Goal: Information Seeking & Learning: Learn about a topic

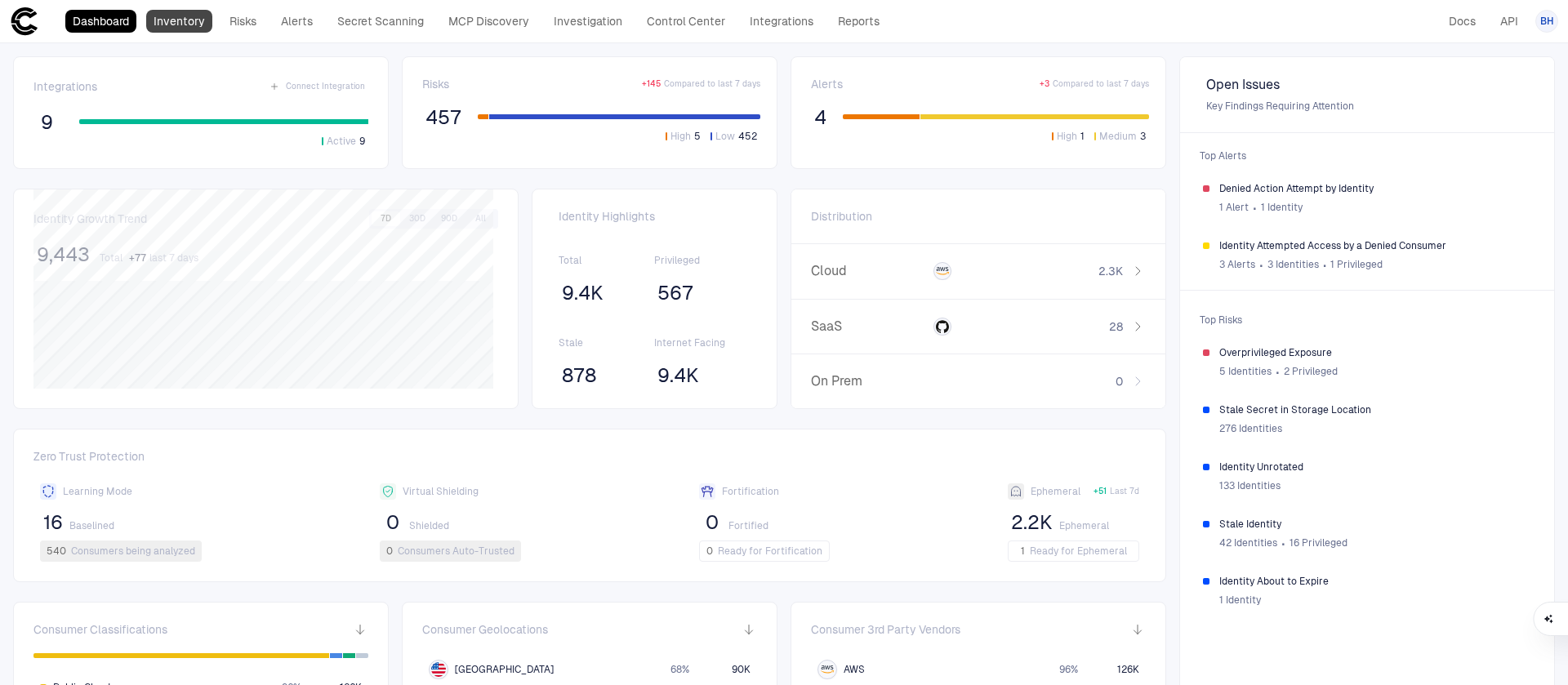
click at [169, 28] on link "Inventory" at bounding box center [179, 21] width 66 height 23
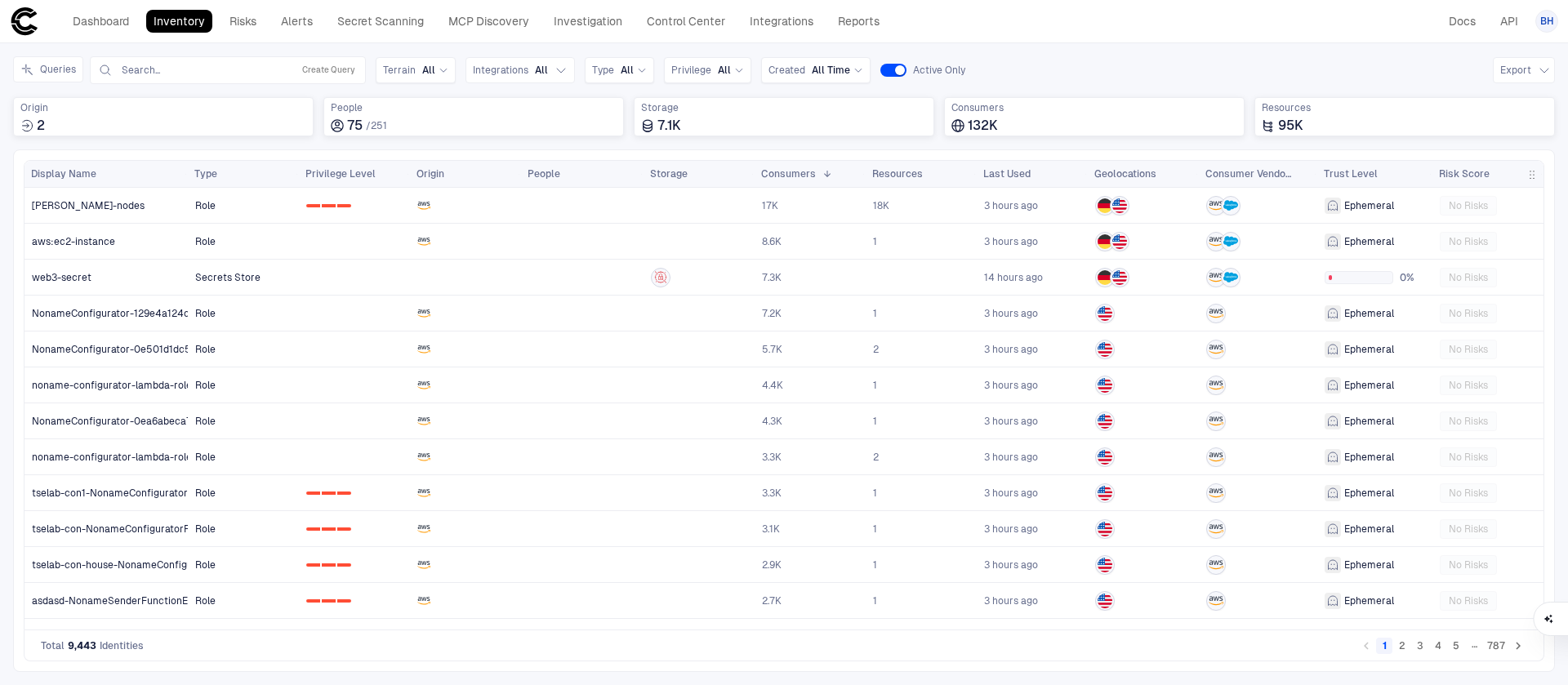
click at [1236, 29] on div "Dashboard Inventory Risks Alerts Secret Scanning MCP Discovery Investigation Co…" at bounding box center [784, 21] width 1549 height 29
click at [1161, 198] on link at bounding box center [1143, 205] width 109 height 33
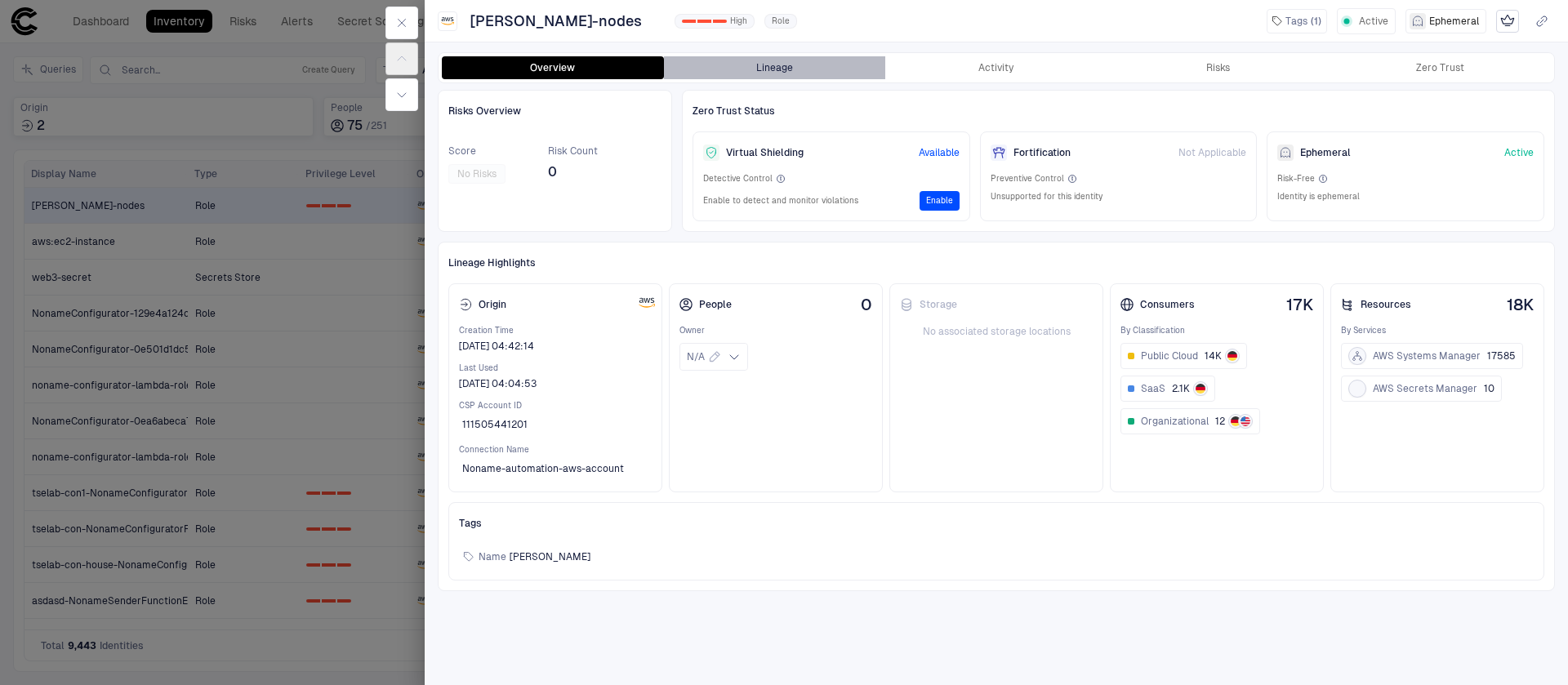
click at [768, 63] on button "Lineage" at bounding box center [775, 67] width 222 height 23
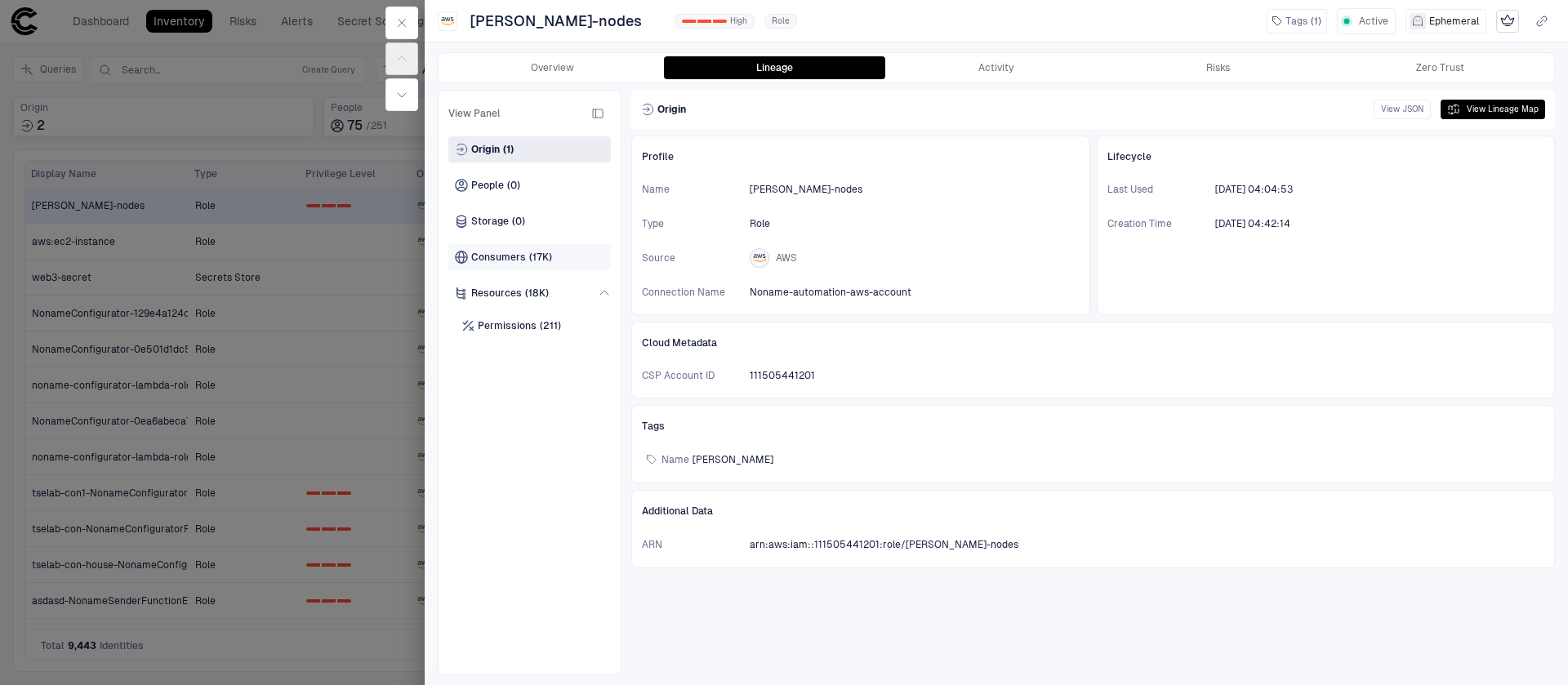
click at [543, 251] on span "(17K)" at bounding box center [540, 257] width 23 height 13
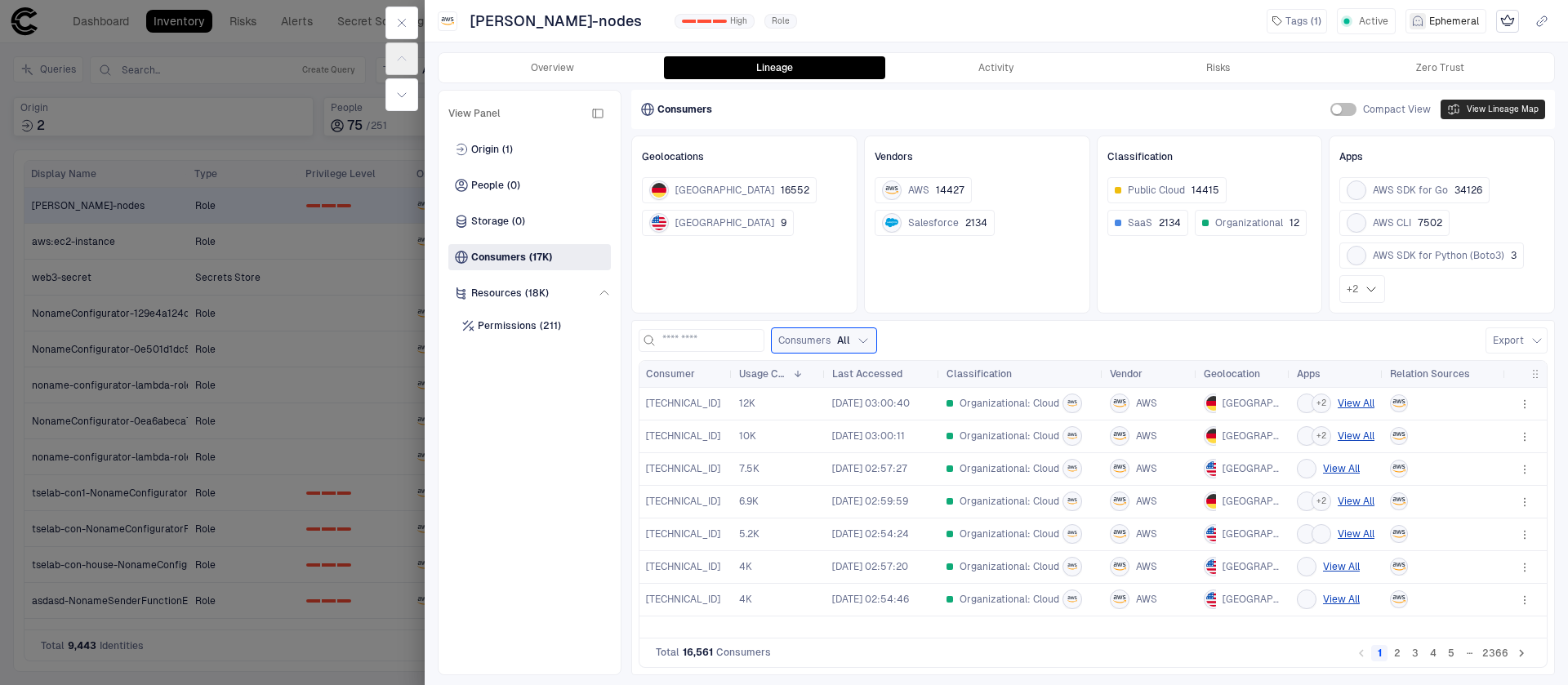
click at [1529, 104] on button "View Lineage Map" at bounding box center [1493, 108] width 104 height 19
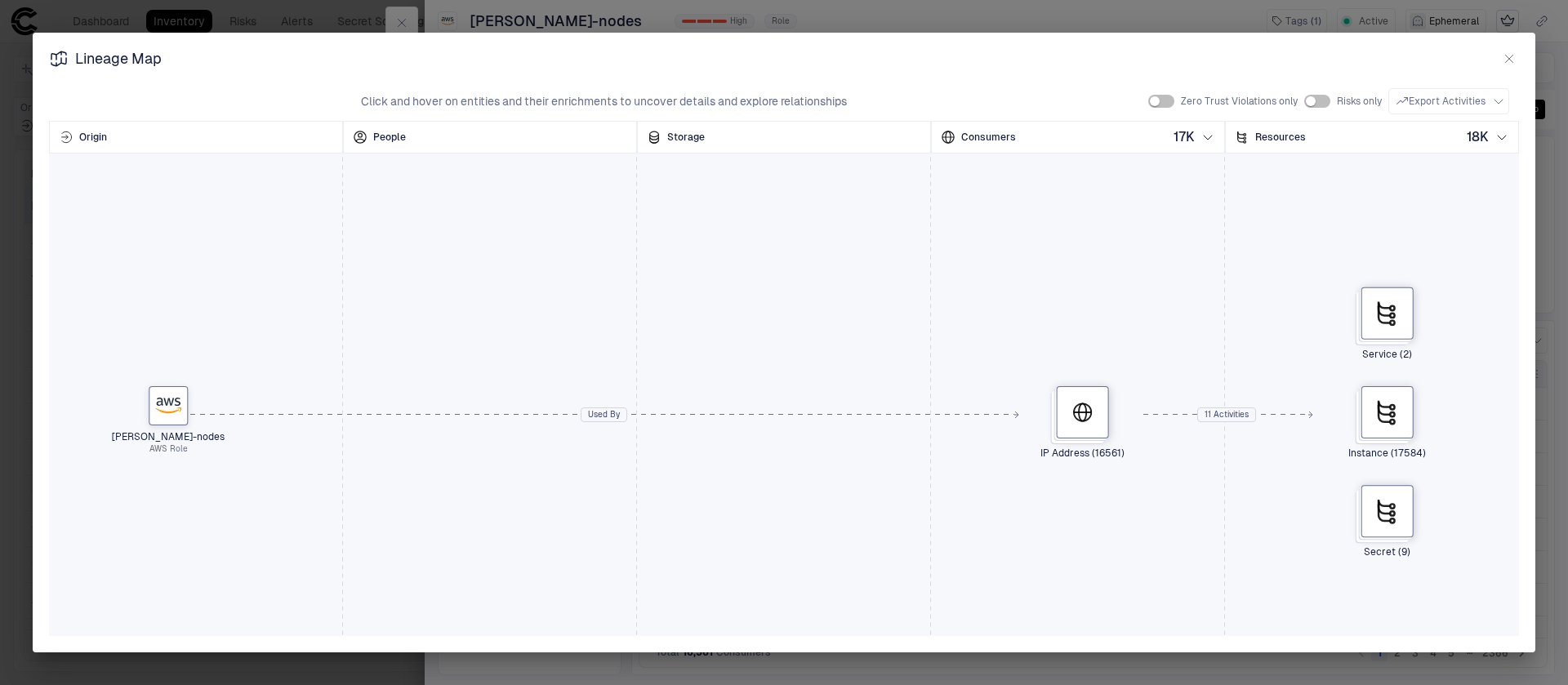
click at [1505, 62] on icon "button" at bounding box center [1510, 59] width 13 height 13
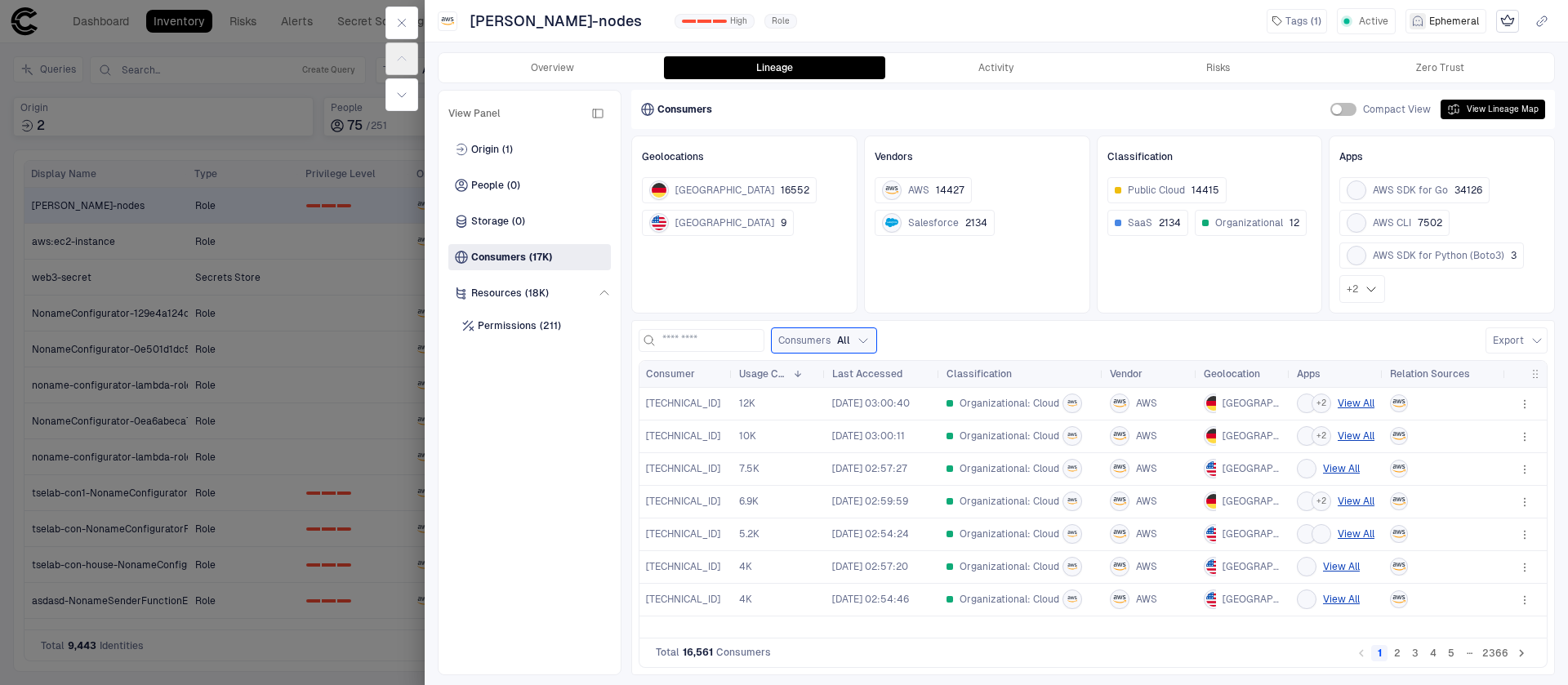
click at [1048, 90] on div "Consumers Compact View View Lineage Map" at bounding box center [1093, 109] width 923 height 39
click at [1034, 81] on div "Overview Lineage Activity Risks Zero Trust" at bounding box center [996, 68] width 1115 height 29
click at [1025, 76] on button "Activity" at bounding box center [996, 67] width 222 height 23
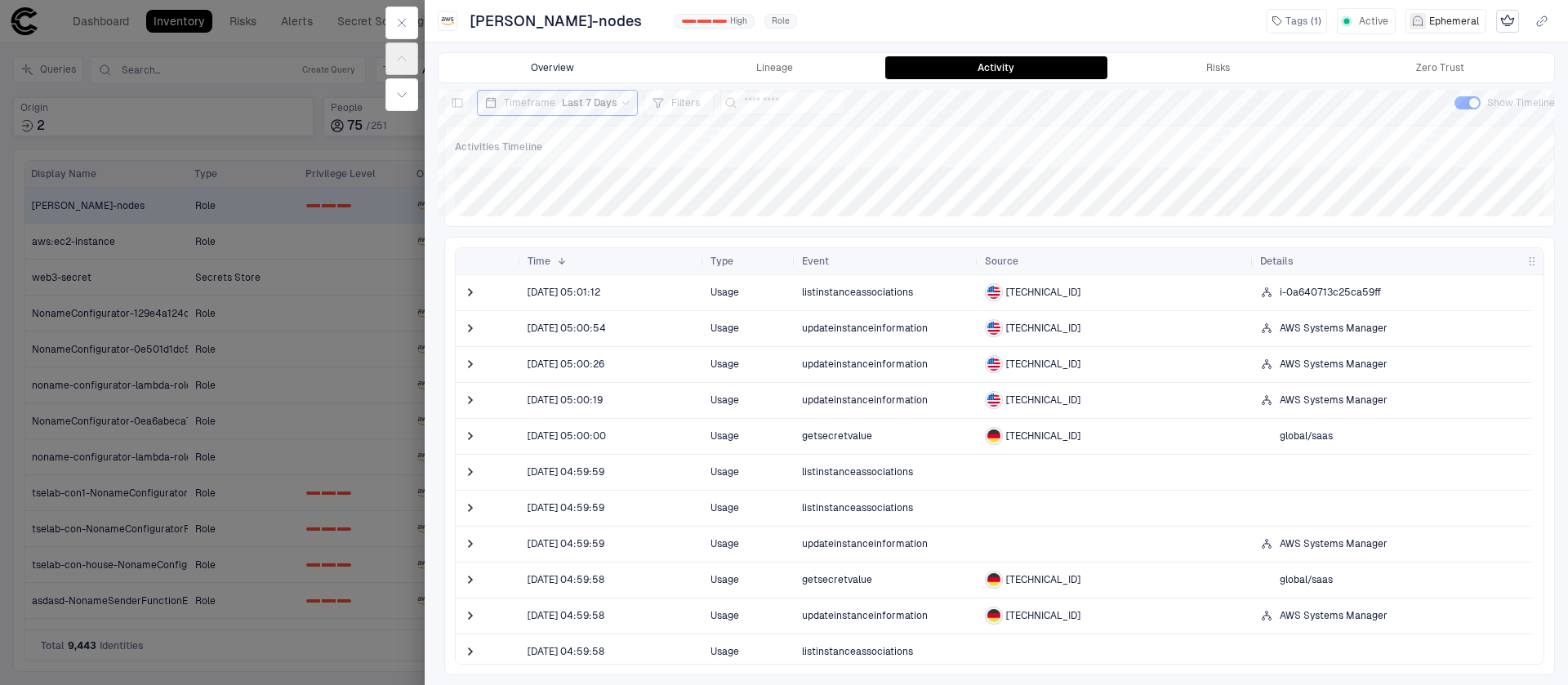
click at [534, 65] on button "Overview" at bounding box center [553, 67] width 222 height 23
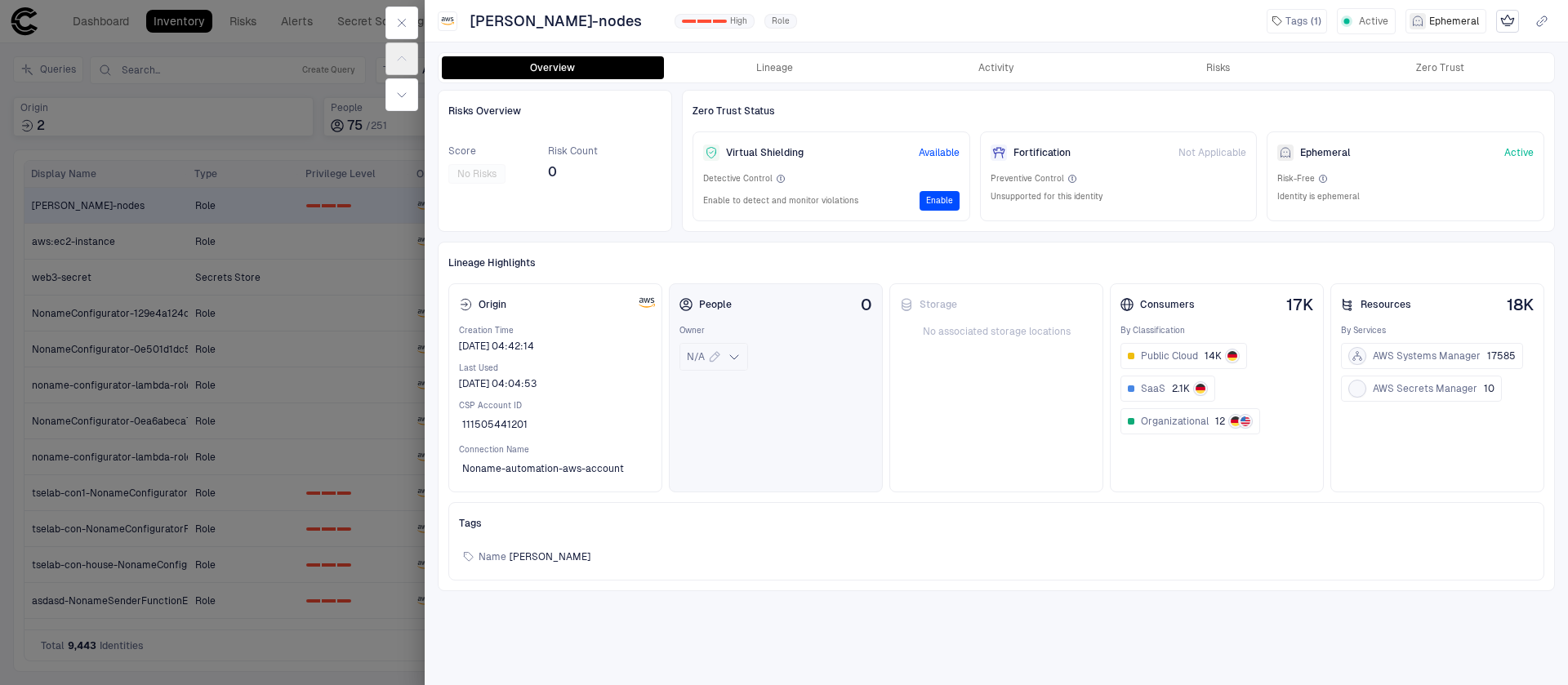
click at [739, 360] on icon at bounding box center [735, 357] width 13 height 13
click at [880, 386] on div "People 0 Owner N/A" at bounding box center [776, 387] width 214 height 209
click at [796, 63] on button "Lineage" at bounding box center [775, 67] width 222 height 23
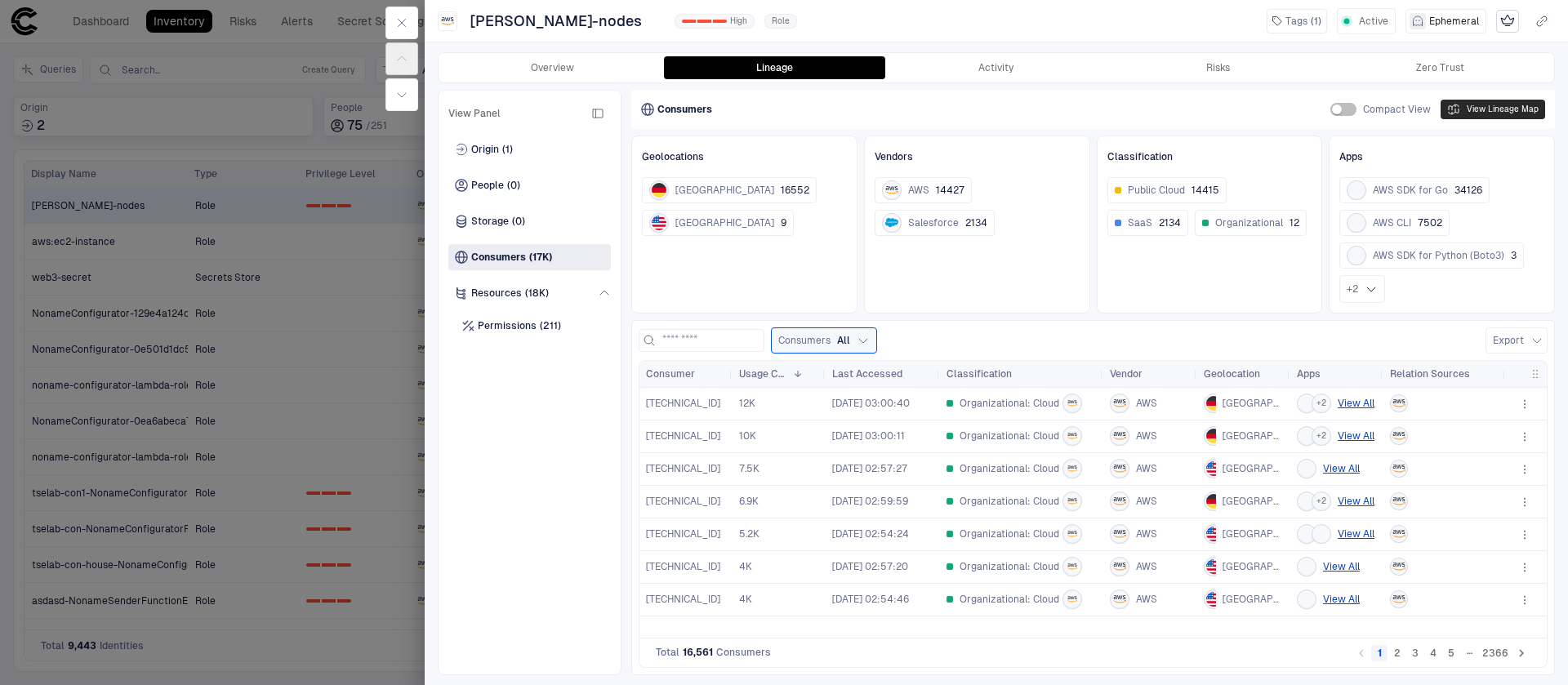
click at [1536, 109] on button "View Lineage Map" at bounding box center [1493, 108] width 104 height 19
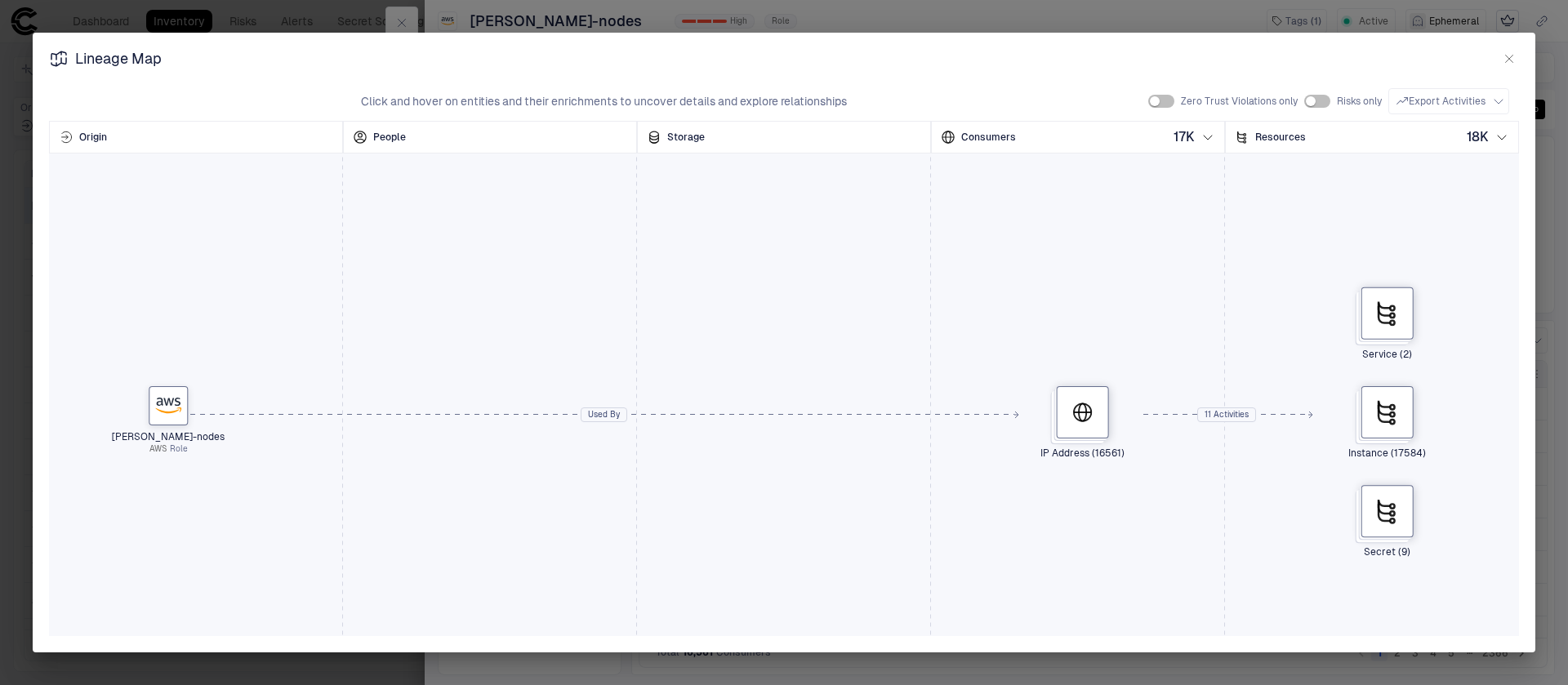
click at [1522, 60] on h2 "Lineage Map" at bounding box center [784, 65] width 1503 height 33
click at [1510, 58] on icon "button" at bounding box center [1510, 59] width 8 height 8
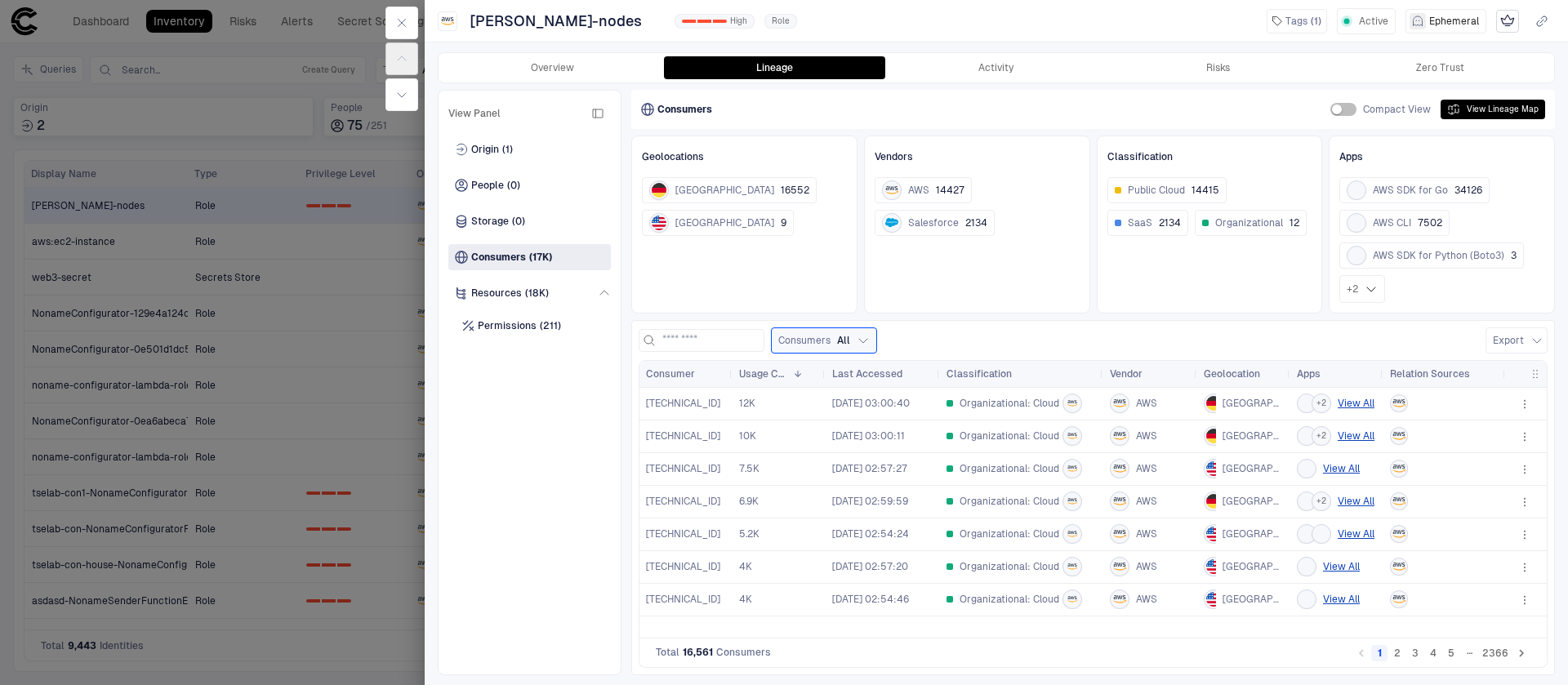
click at [314, 447] on div at bounding box center [784, 342] width 1568 height 685
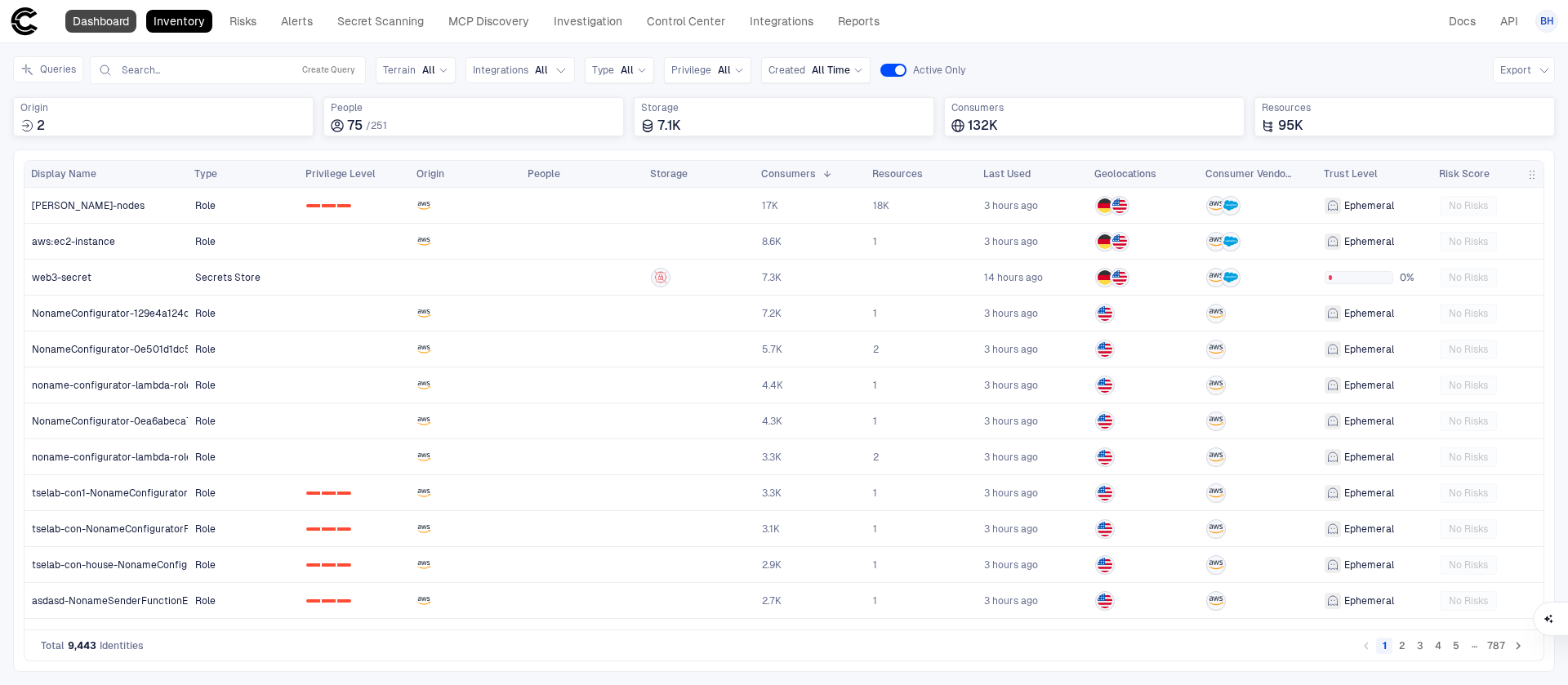
click at [130, 26] on link "Dashboard" at bounding box center [100, 21] width 71 height 23
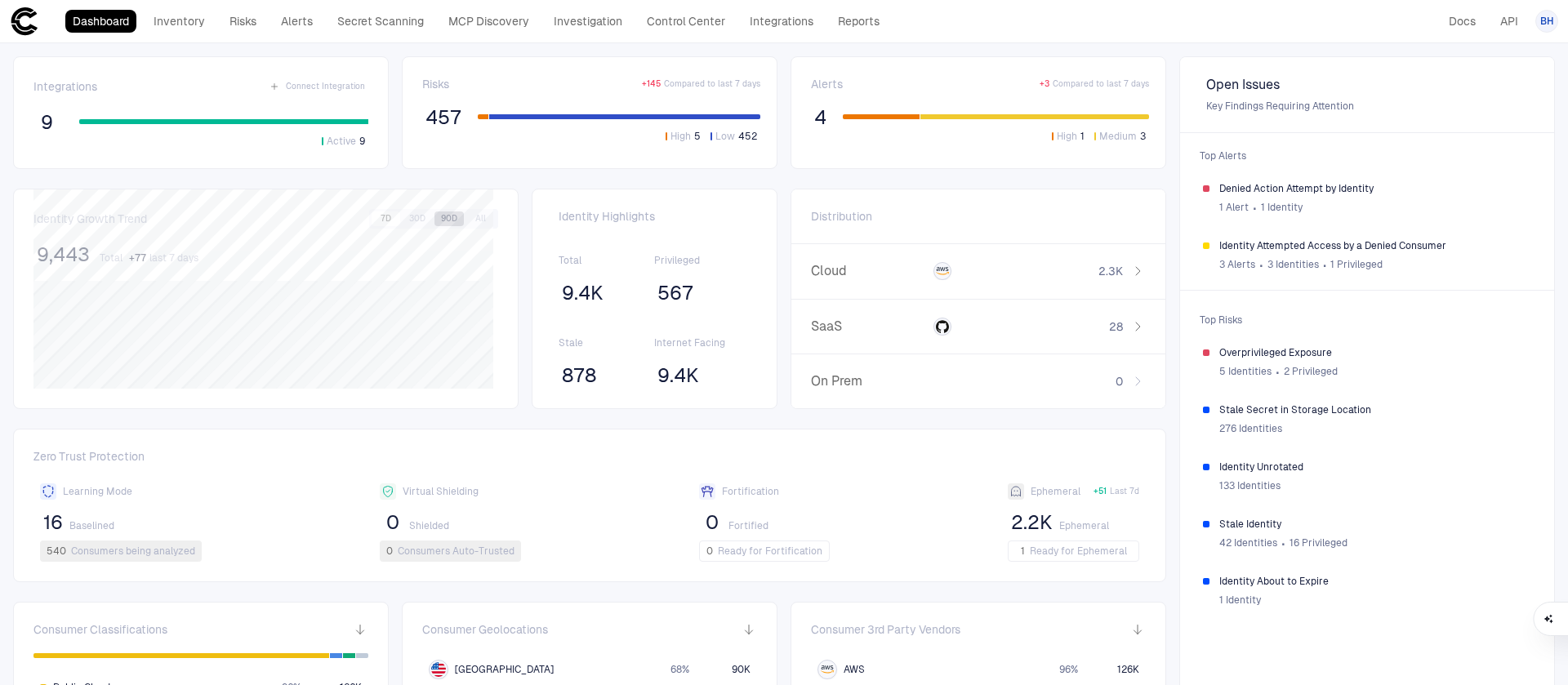
click at [445, 219] on button "90D" at bounding box center [448, 219] width 29 height 15
click at [479, 220] on button "All" at bounding box center [481, 219] width 29 height 15
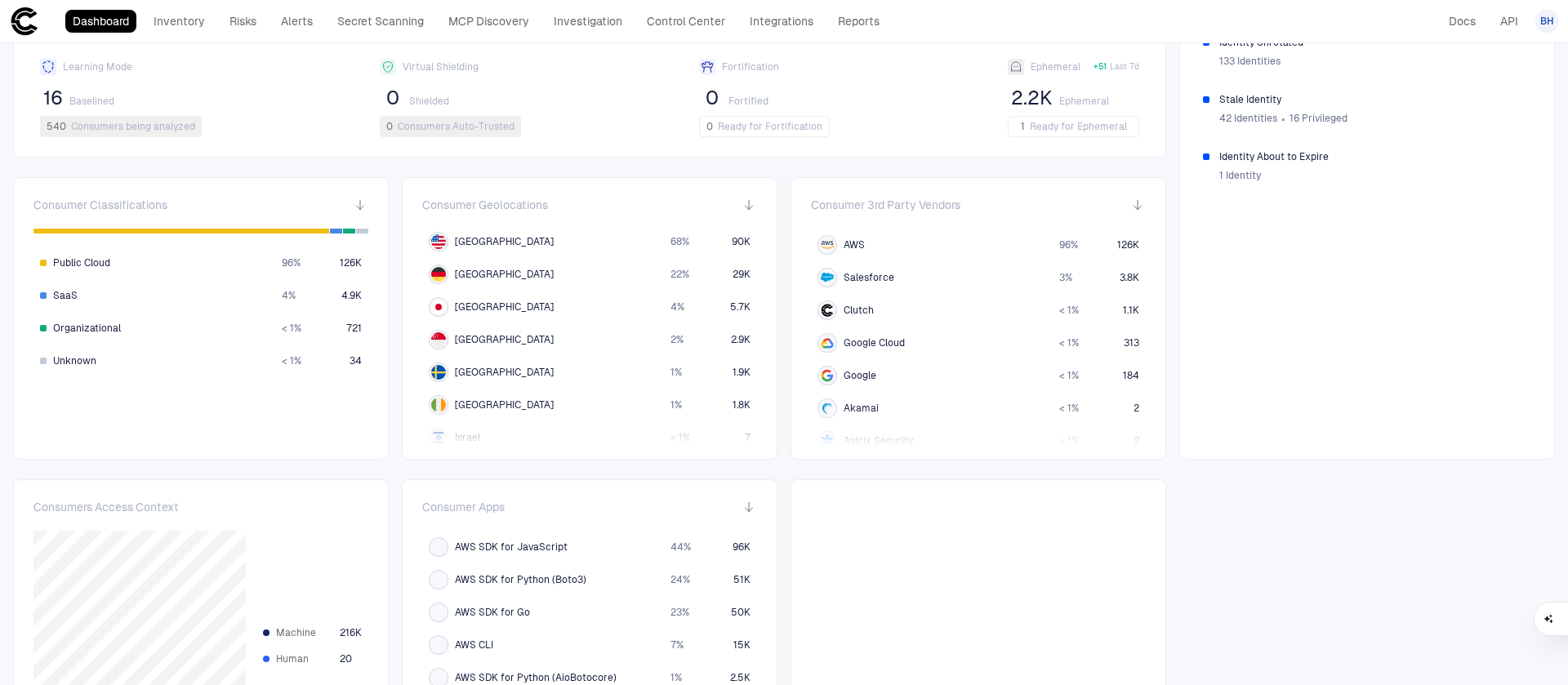
scroll to position [836, 0]
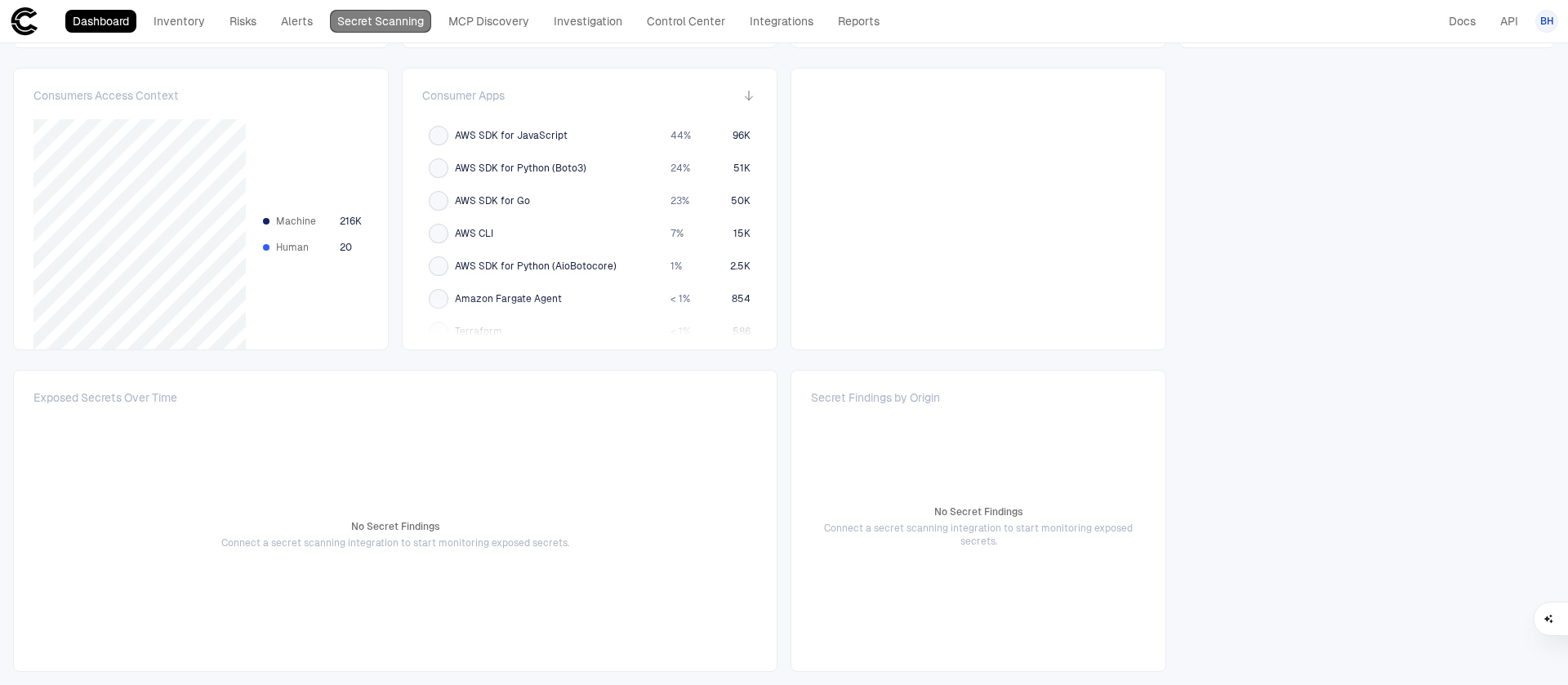
click at [401, 23] on link "Secret Scanning" at bounding box center [380, 21] width 101 height 23
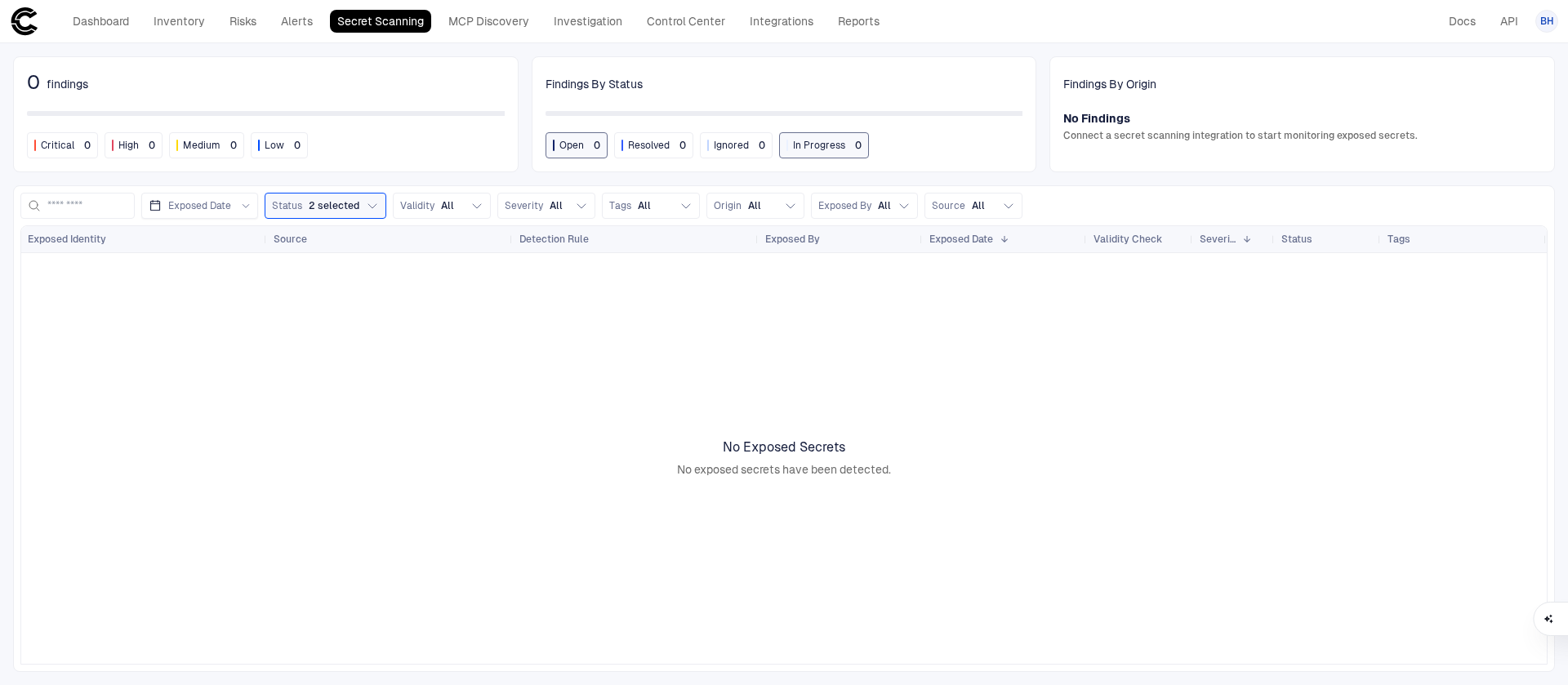
click at [1104, 182] on div "0 findings Critical 0 High 0 Medium 0 Low 0 Findings By Status Open 0 Resolved …" at bounding box center [784, 364] width 1568 height 642
click at [58, 83] on span "findings" at bounding box center [68, 84] width 42 height 15
click at [94, 78] on div "0 findings" at bounding box center [266, 82] width 478 height 24
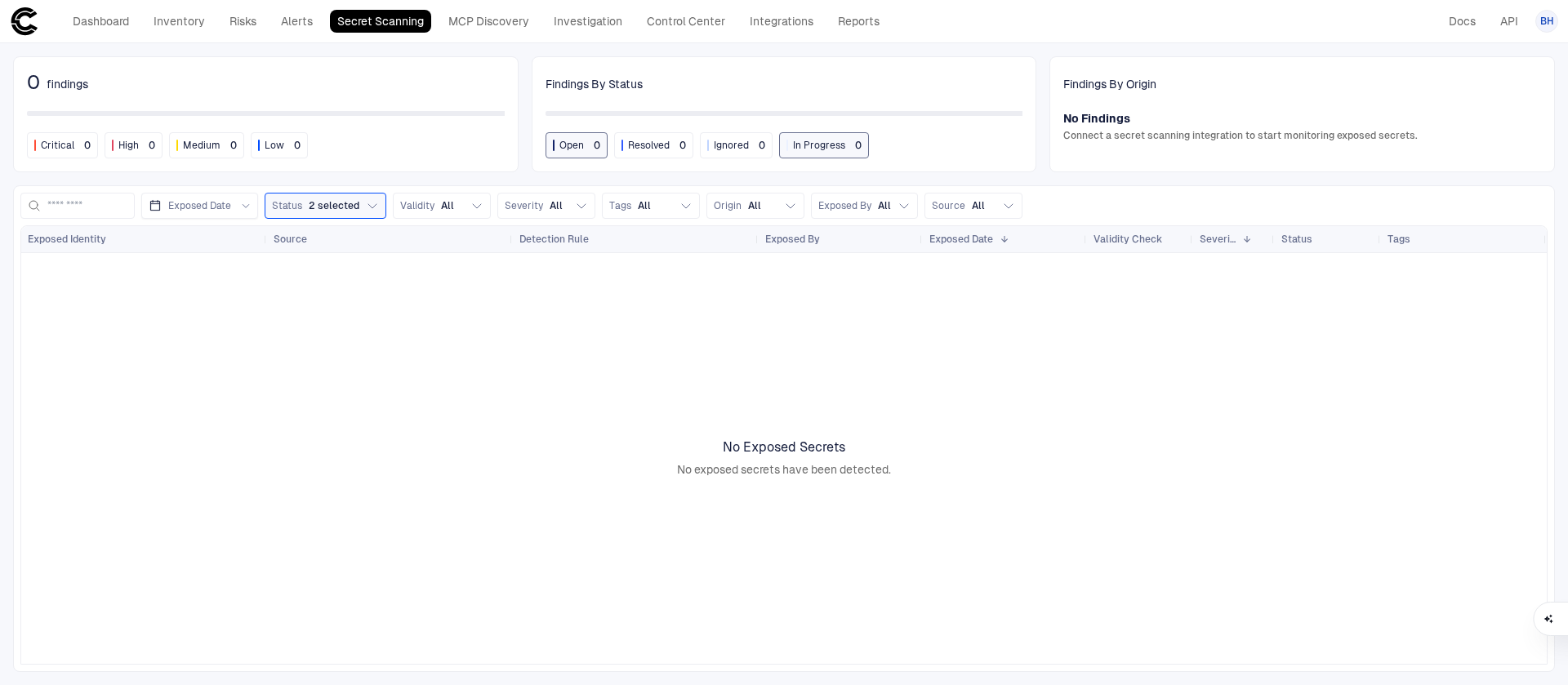
click at [90, 8] on div "Dashboard Inventory Risks Alerts Secret Scanning MCP Discovery Investigation Co…" at bounding box center [448, 21] width 878 height 29
click at [104, 23] on link "Dashboard" at bounding box center [100, 21] width 71 height 23
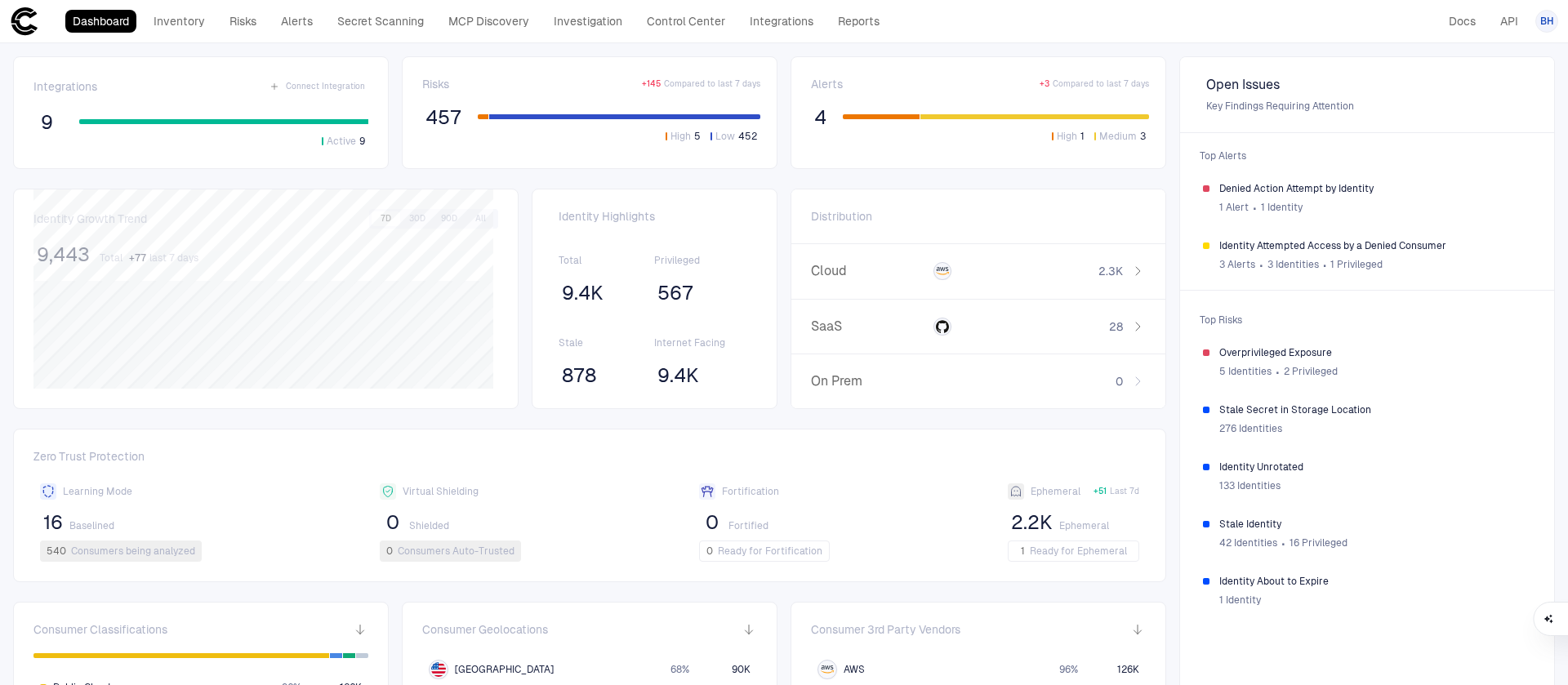
click at [716, 33] on div "Dashboard Inventory Risks Alerts Secret Scanning MCP Discovery Investigation Co…" at bounding box center [448, 21] width 878 height 29
click at [707, 29] on link "Control Center" at bounding box center [686, 21] width 94 height 23
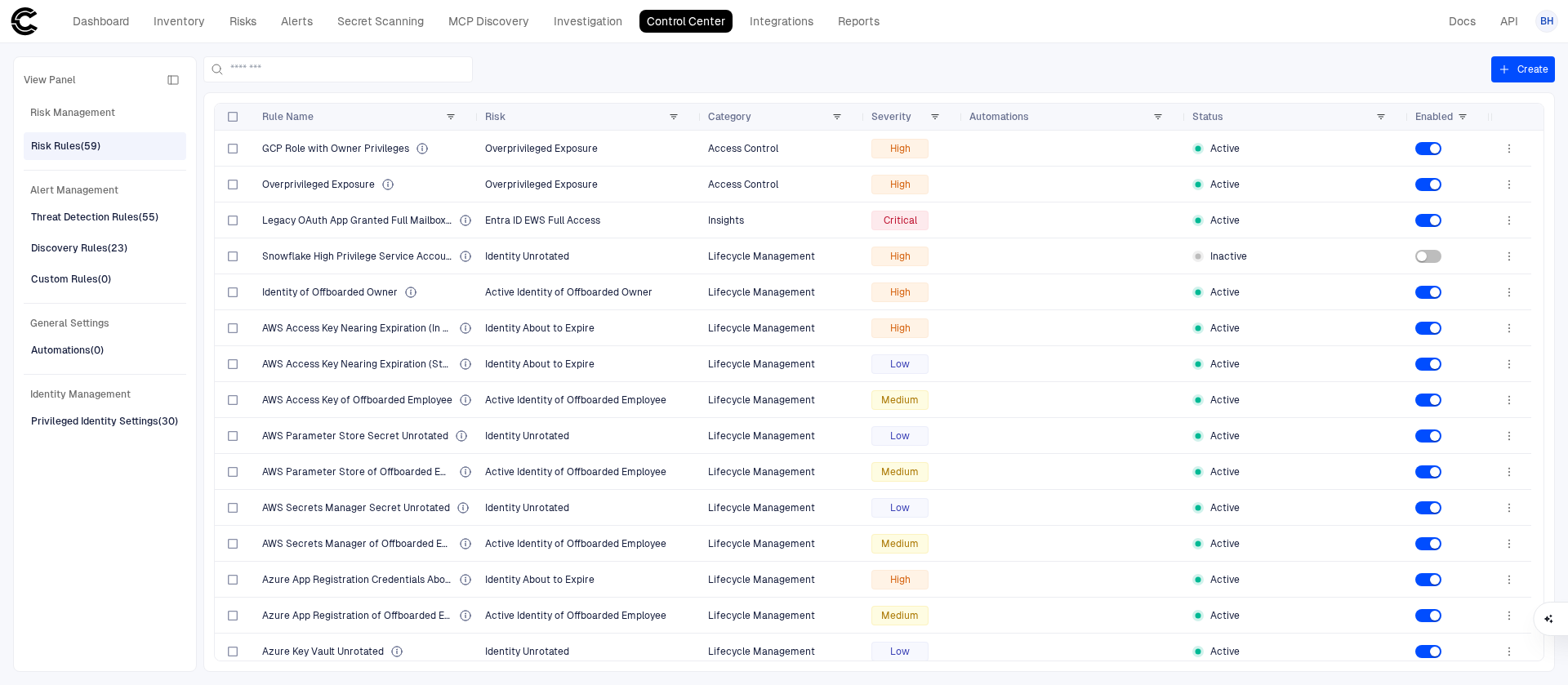
click at [1540, 67] on button "Create" at bounding box center [1523, 68] width 63 height 26
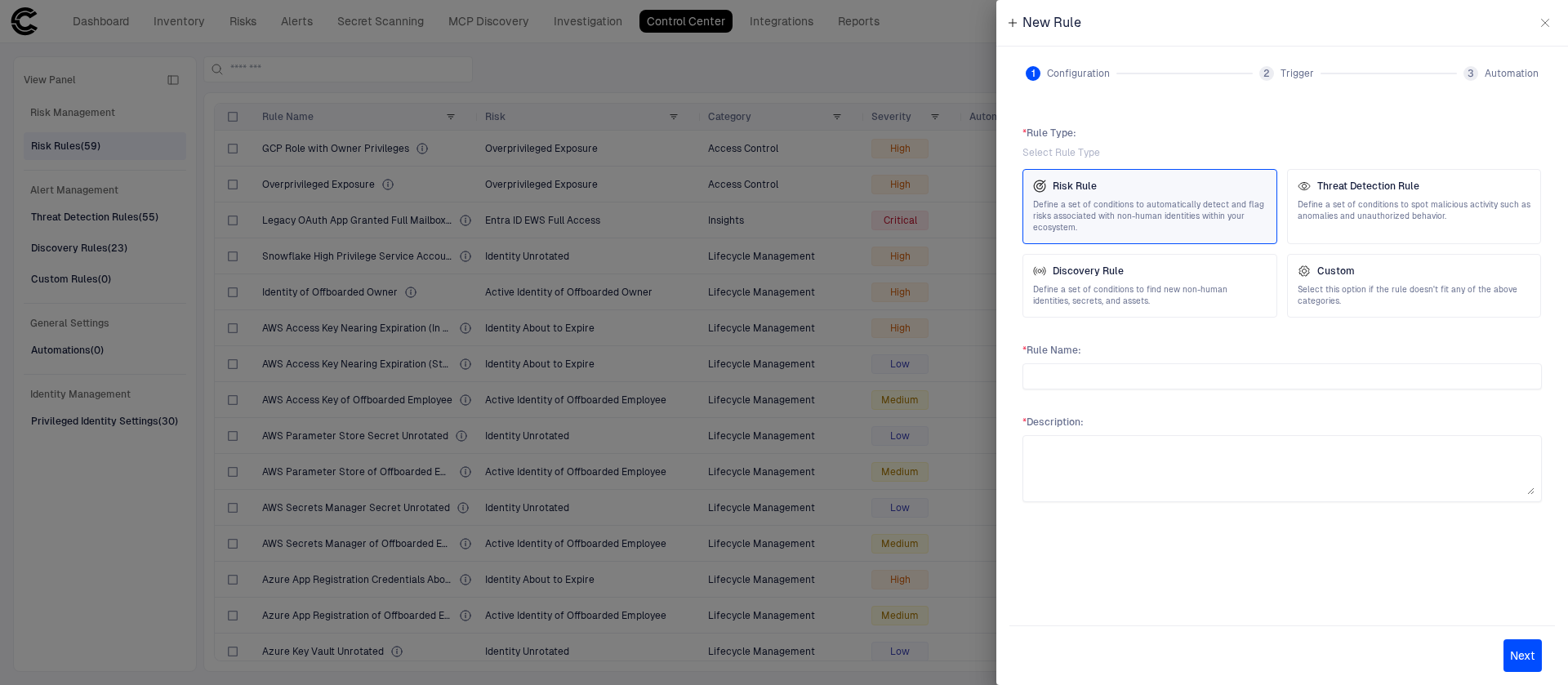
click at [831, 419] on div at bounding box center [784, 342] width 1568 height 685
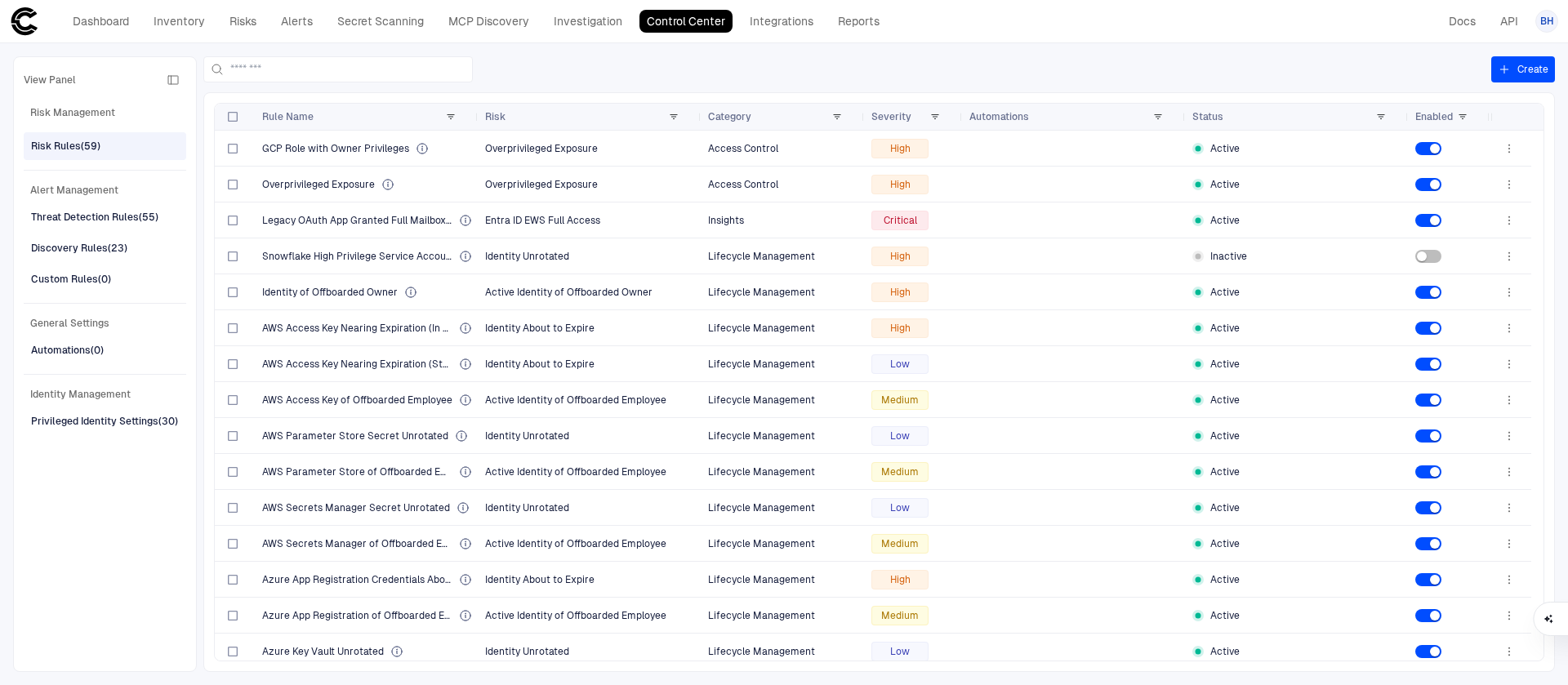
click at [376, 90] on div "Create Drag here to set row groups Drag here to set column labels Rule Name Ris…" at bounding box center [879, 364] width 1352 height 616
click at [377, 80] on input at bounding box center [348, 68] width 235 height 24
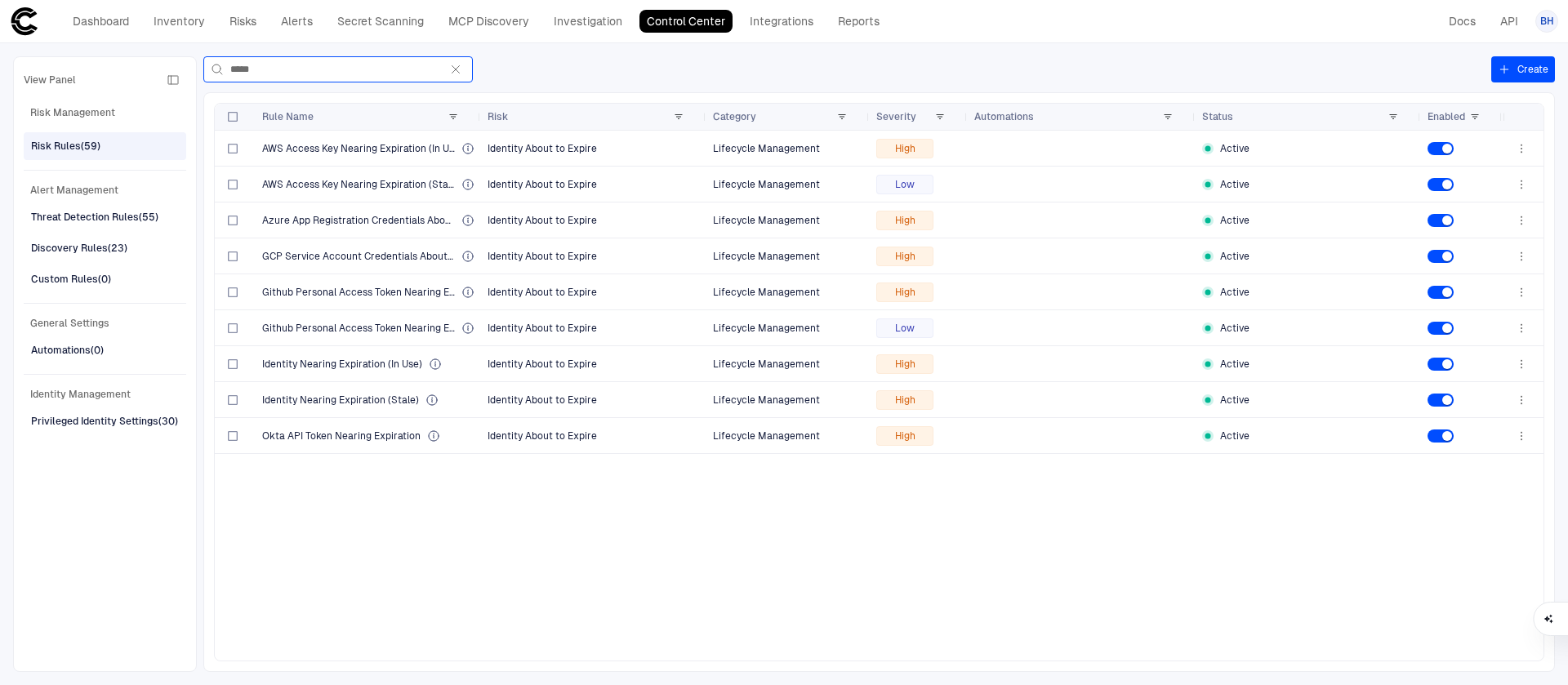
type input "******"
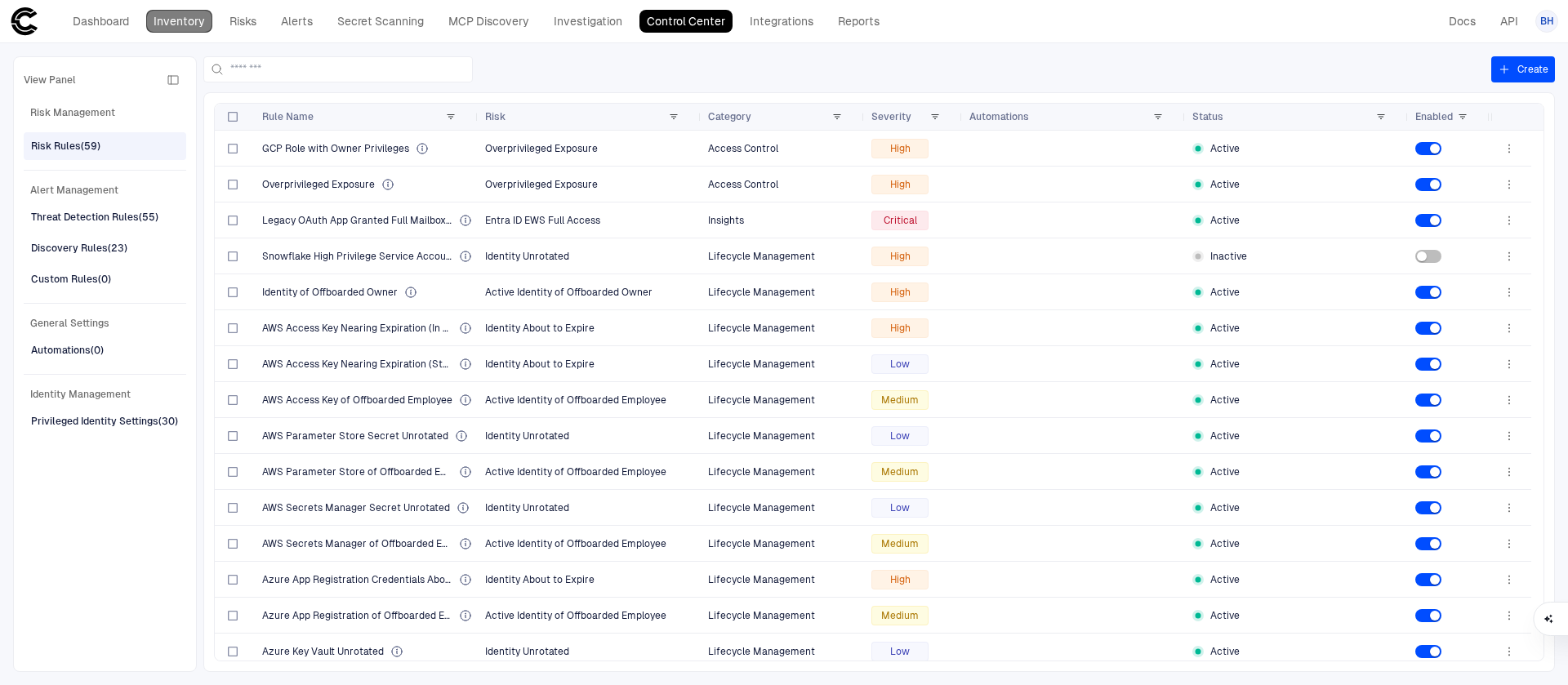
click at [185, 25] on link "Inventory" at bounding box center [179, 21] width 66 height 23
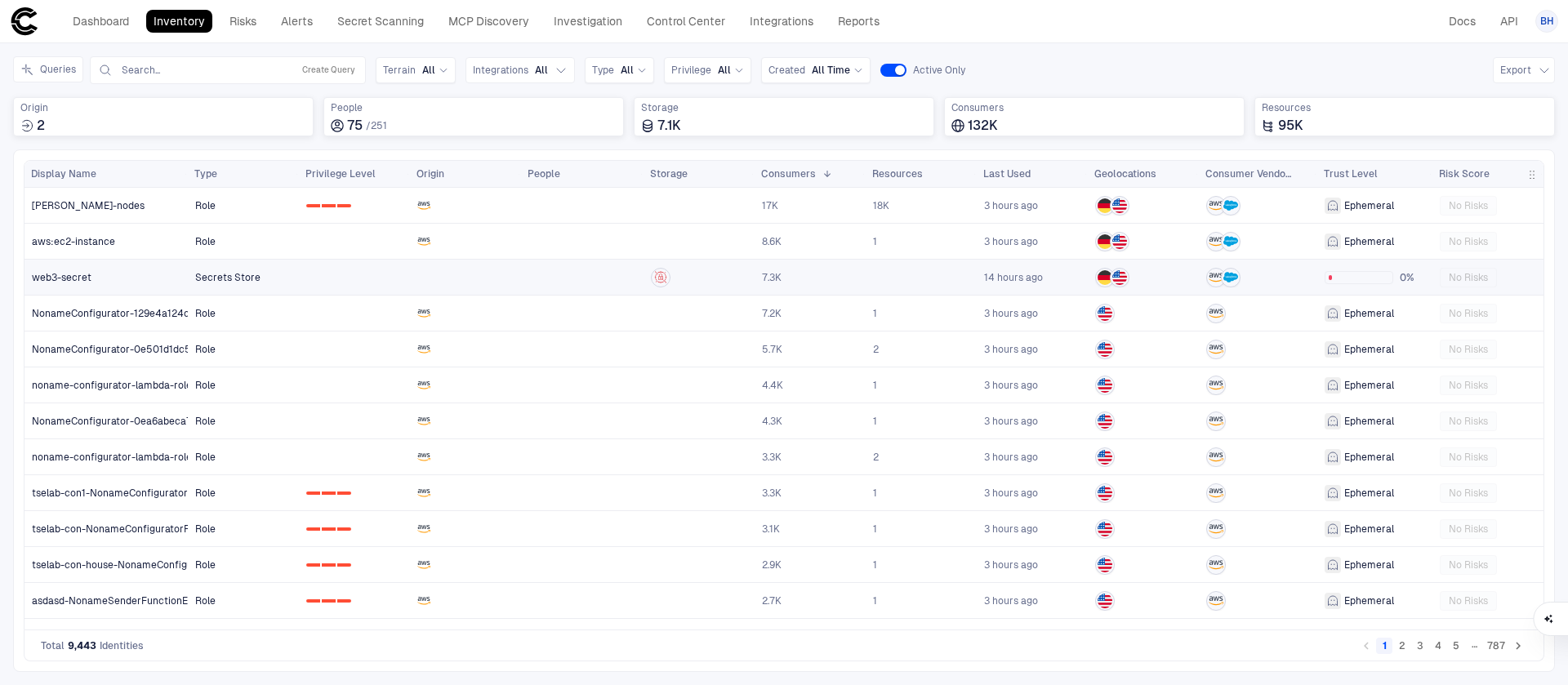
click at [222, 282] on span "Secrets Store" at bounding box center [228, 278] width 65 height 13
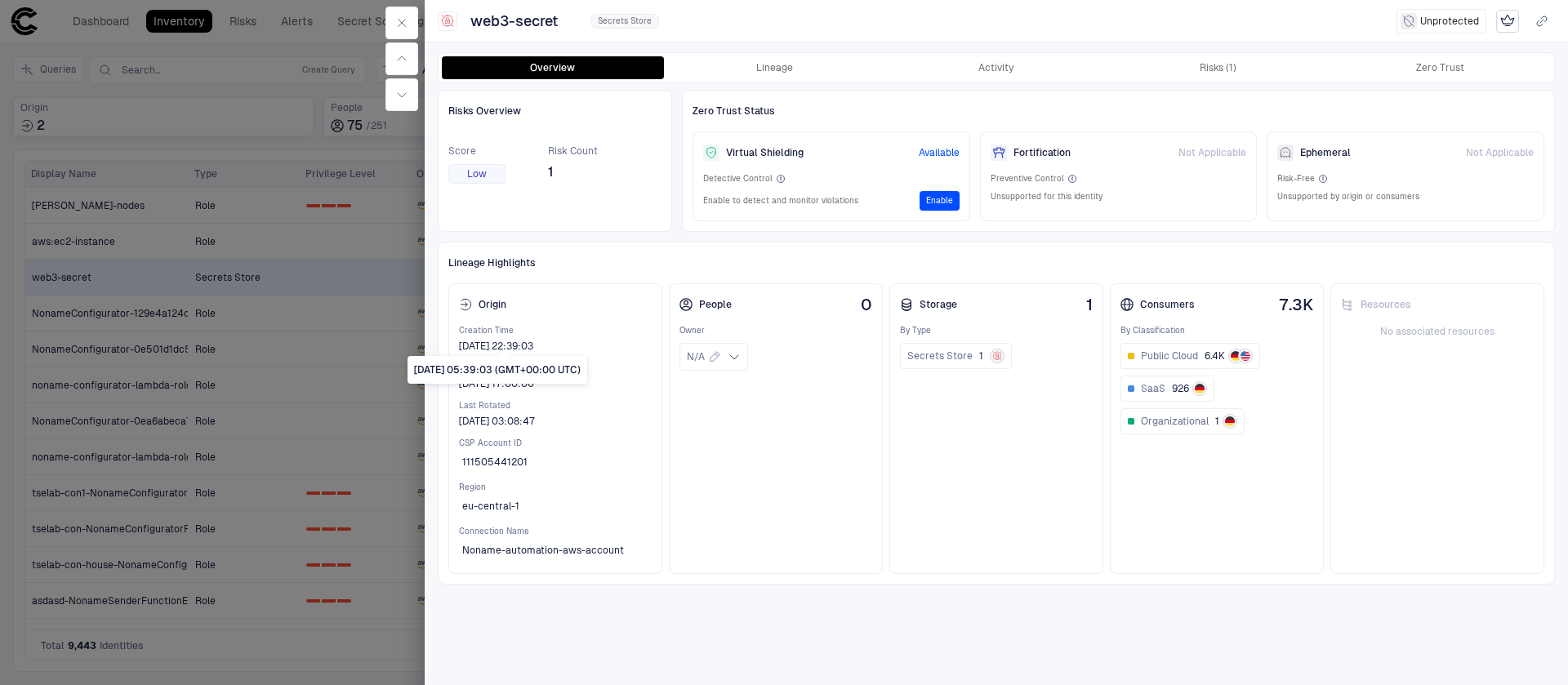
click at [547, 359] on div "[DATE] 05:39:03 (GMT+00:00 UTC)" at bounding box center [497, 370] width 180 height 28
click at [806, 63] on button "Lineage" at bounding box center [775, 67] width 222 height 23
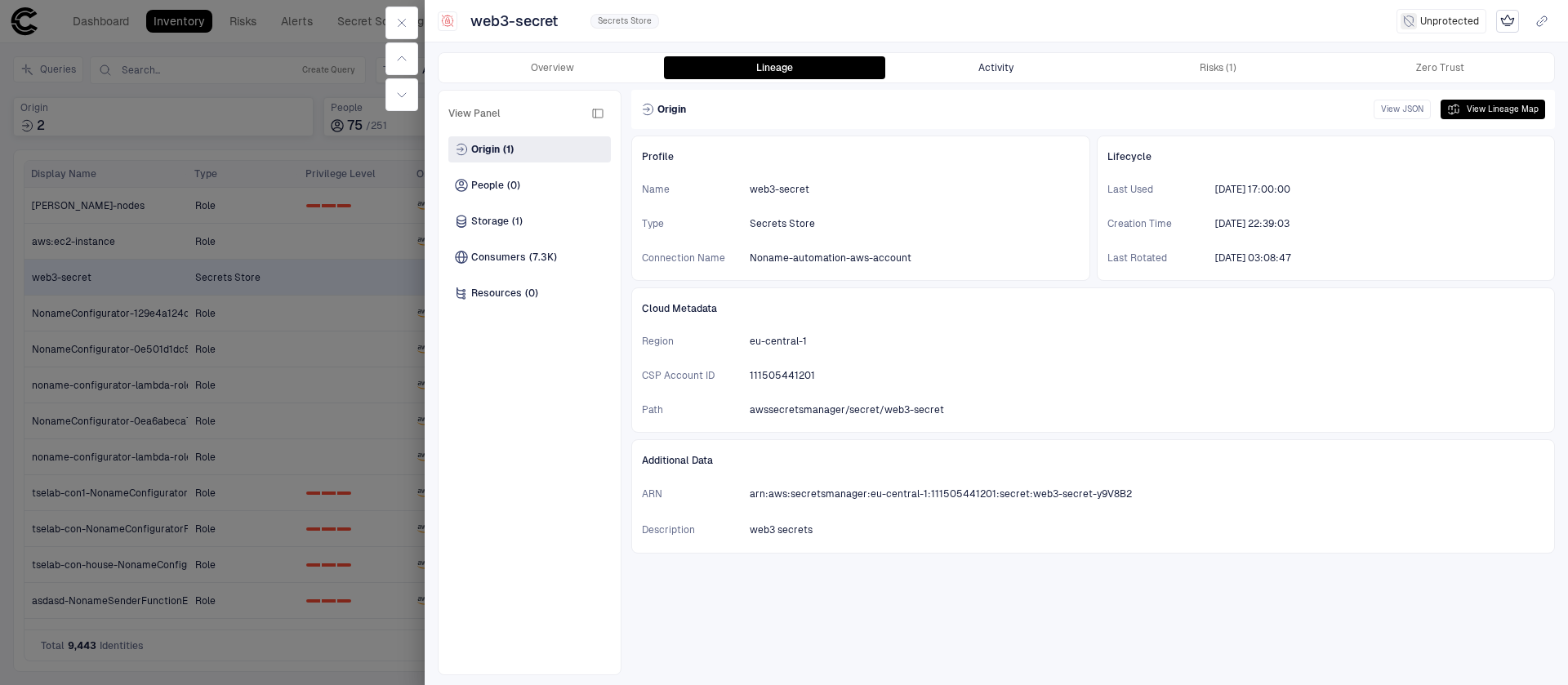
click at [1052, 70] on button "Activity" at bounding box center [996, 67] width 222 height 23
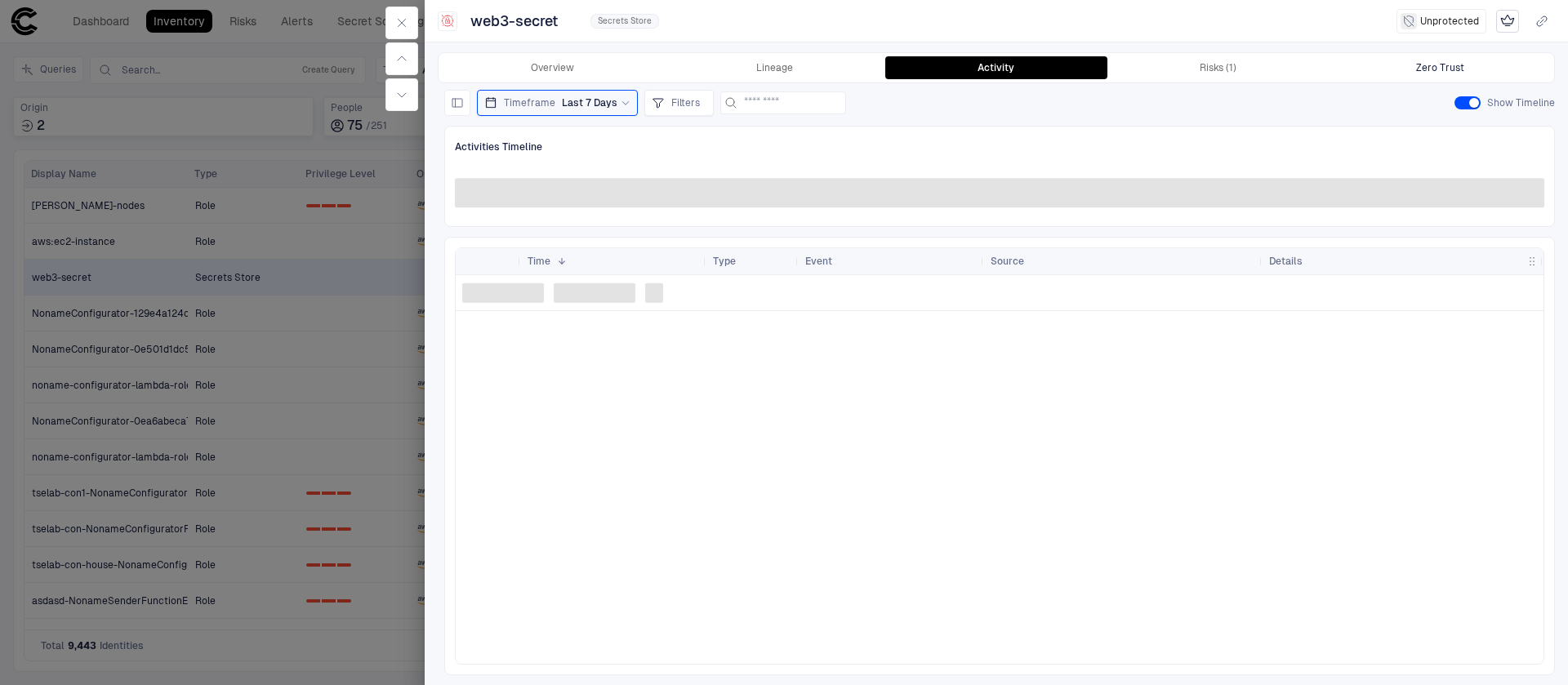
drag, startPoint x: 1298, startPoint y: 71, endPoint x: 1369, endPoint y: 72, distance: 71.0
click at [1298, 71] on button "Risks (1)" at bounding box center [1219, 67] width 222 height 23
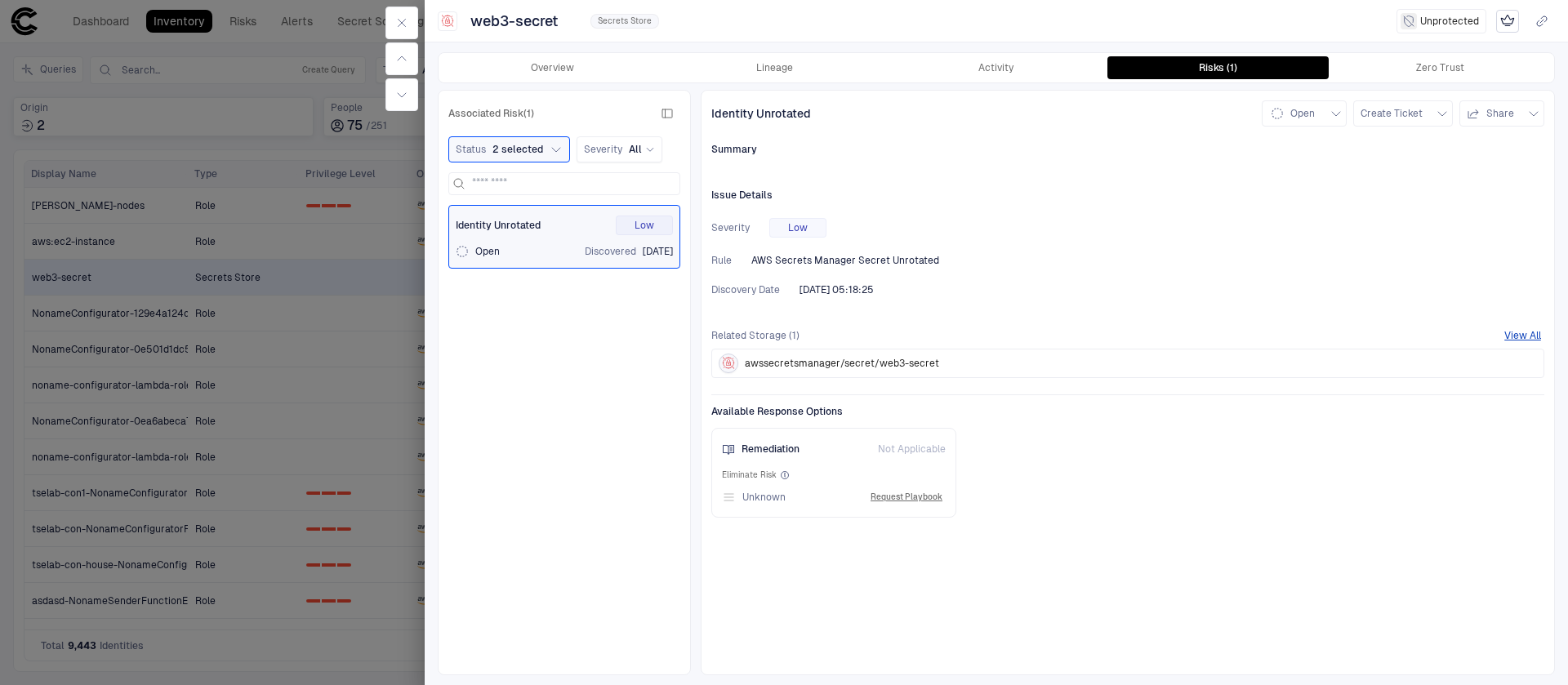
click at [306, 313] on div at bounding box center [784, 342] width 1568 height 685
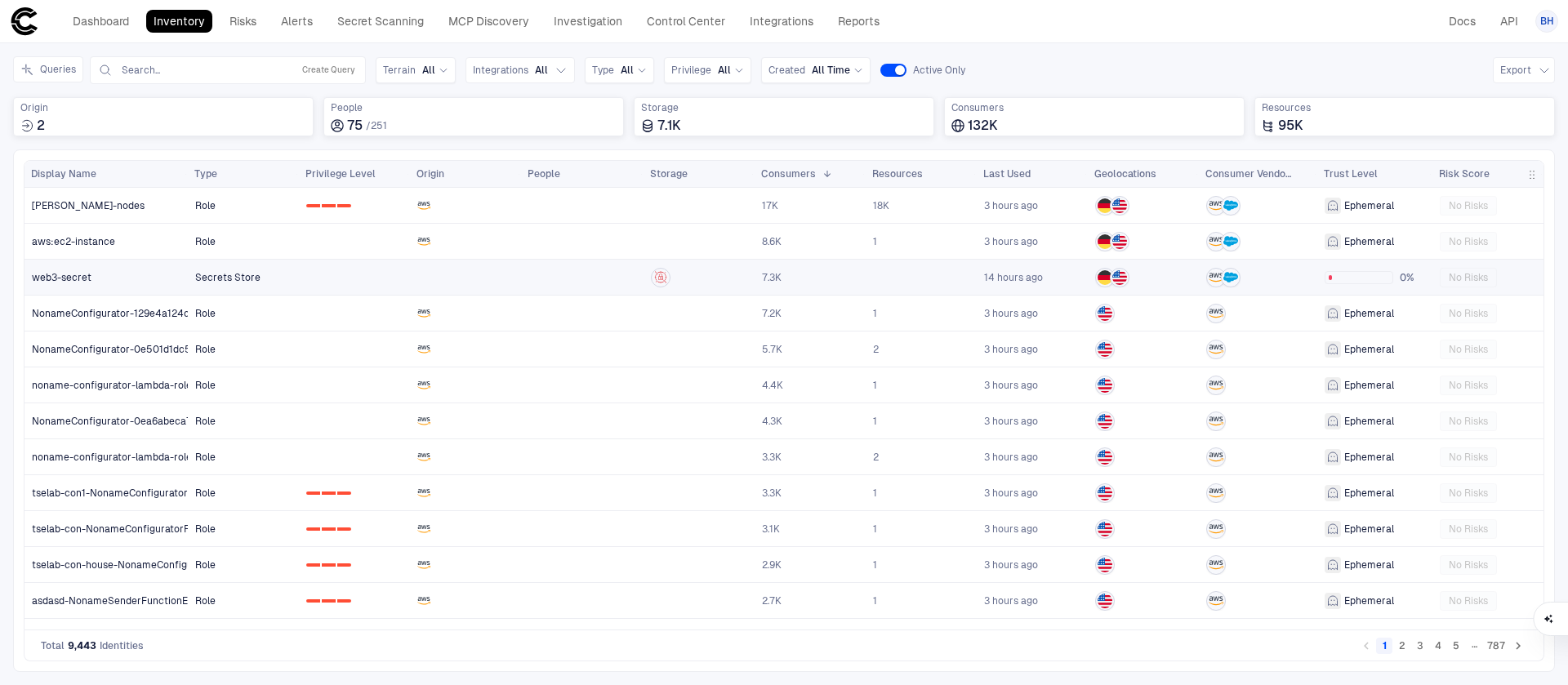
click at [154, 280] on link "web3-secret" at bounding box center [106, 277] width 163 height 33
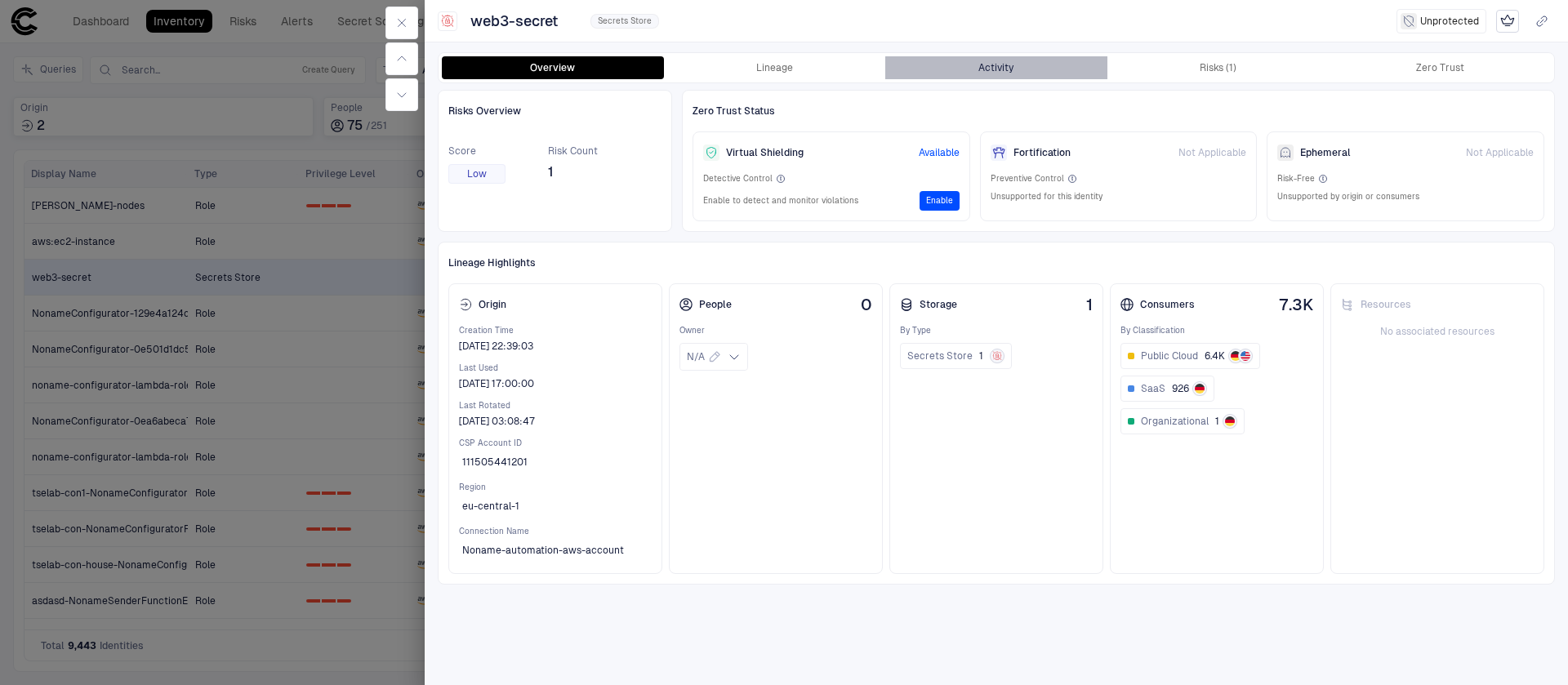
click at [994, 56] on button "Activity" at bounding box center [996, 67] width 222 height 23
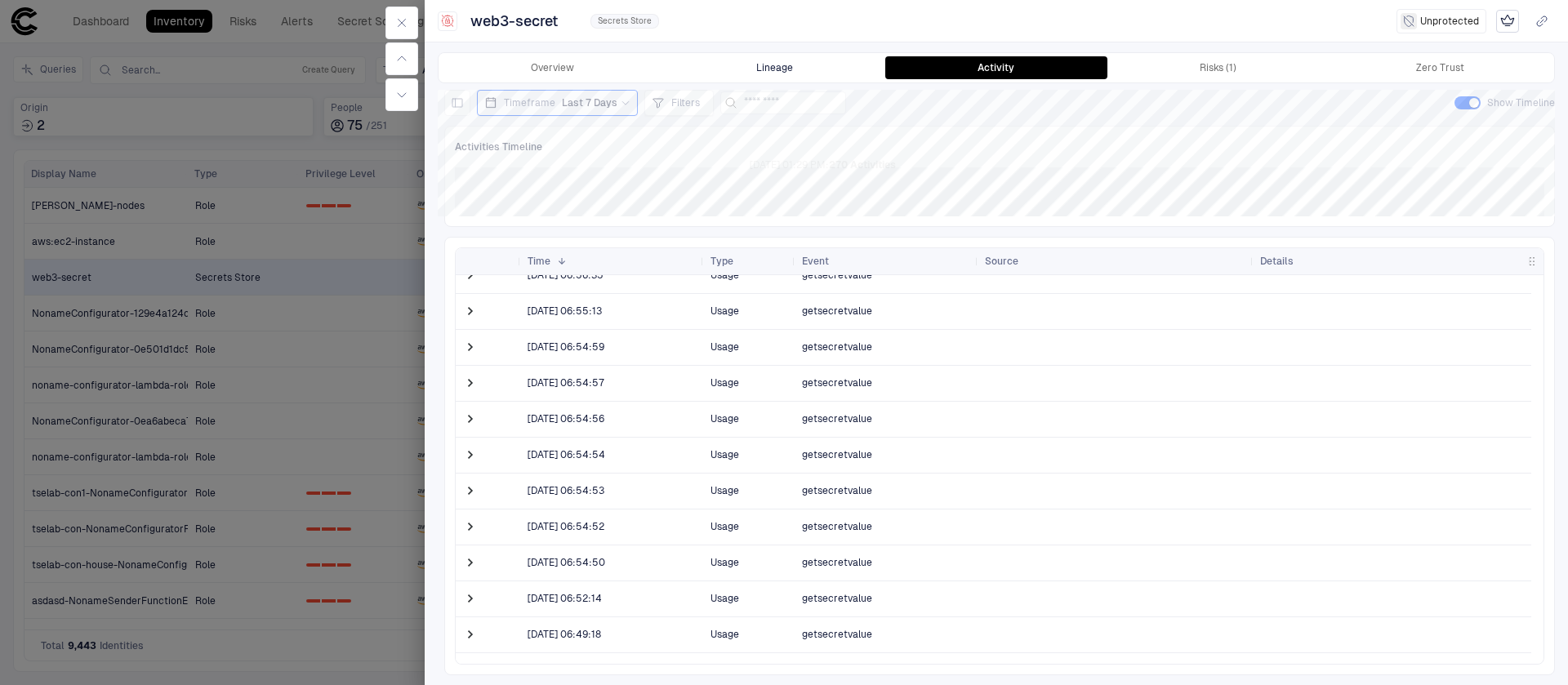
click at [784, 68] on button "Lineage" at bounding box center [775, 67] width 222 height 23
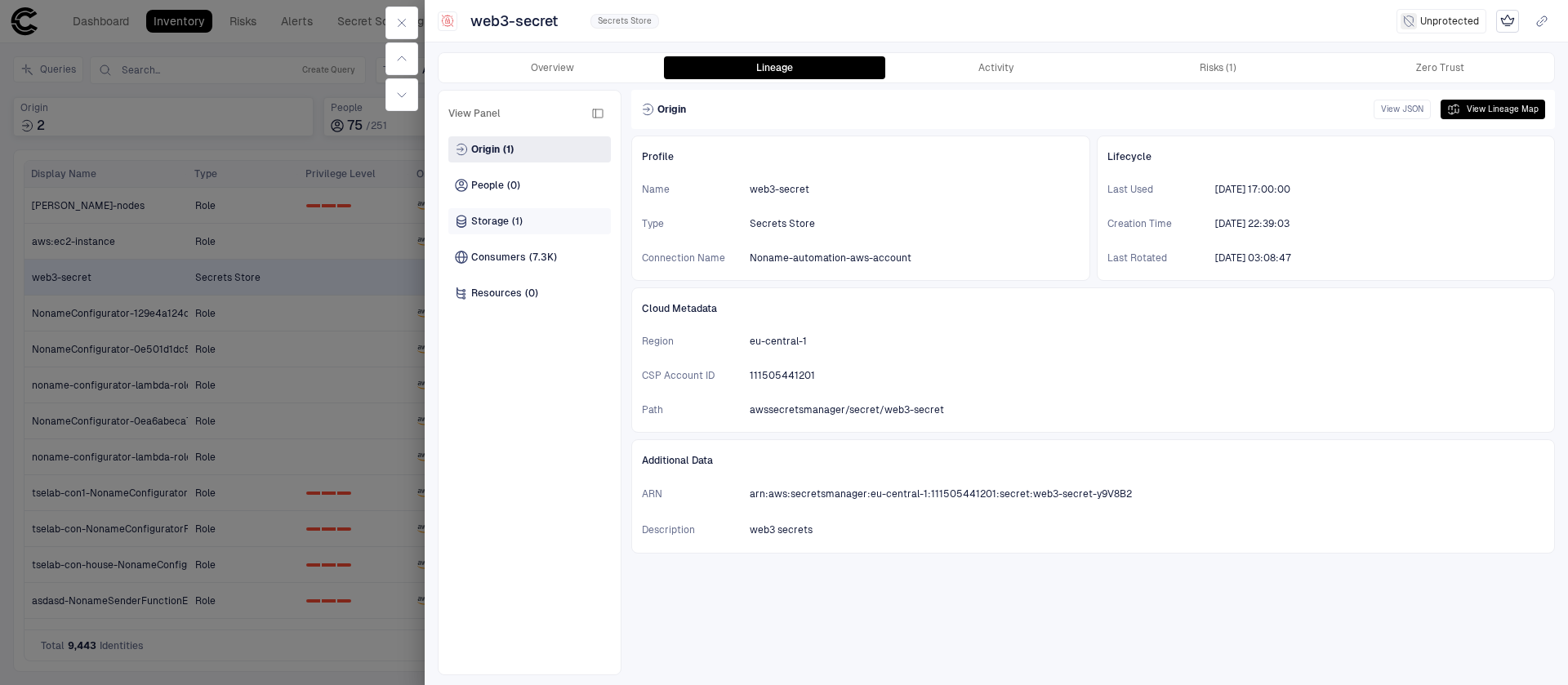
click at [546, 230] on div "Storage (1)" at bounding box center [529, 220] width 163 height 26
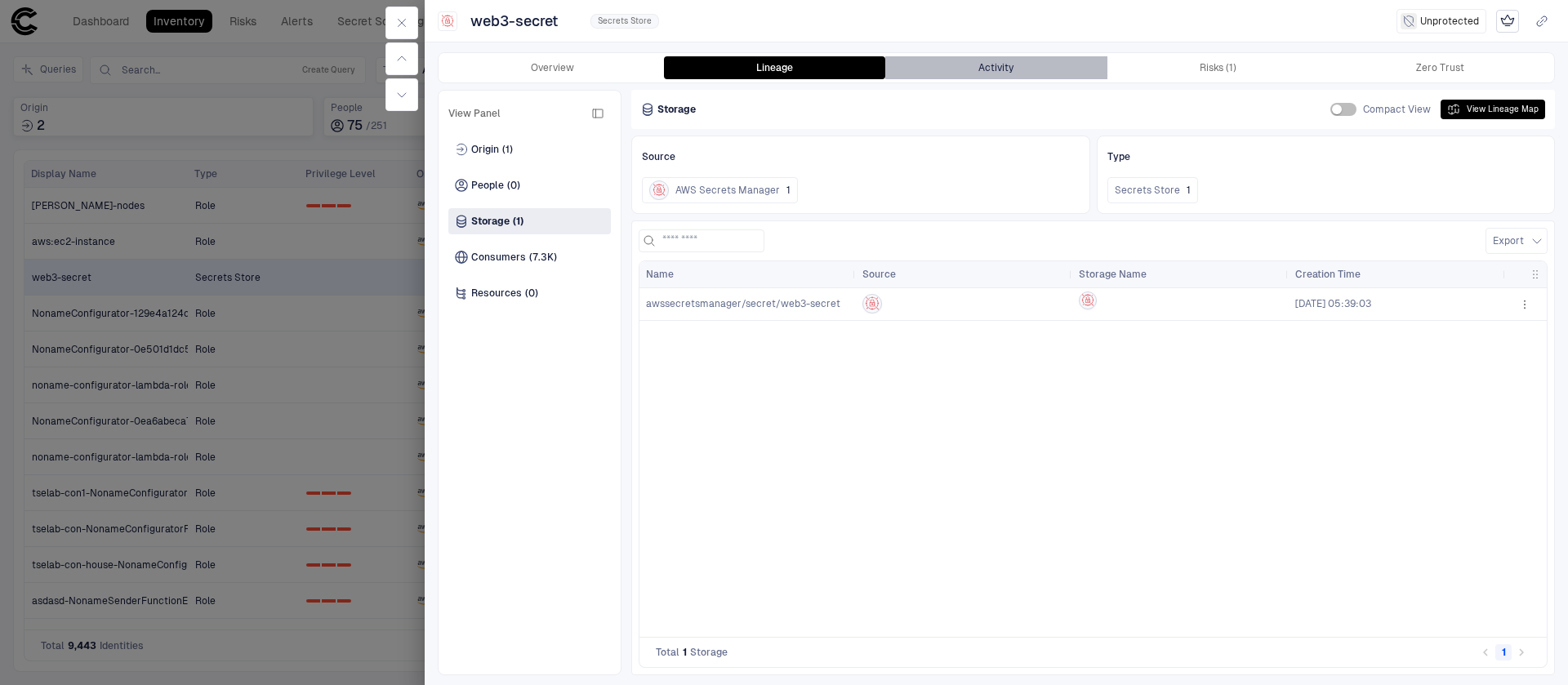
click at [1050, 74] on button "Activity" at bounding box center [996, 67] width 222 height 23
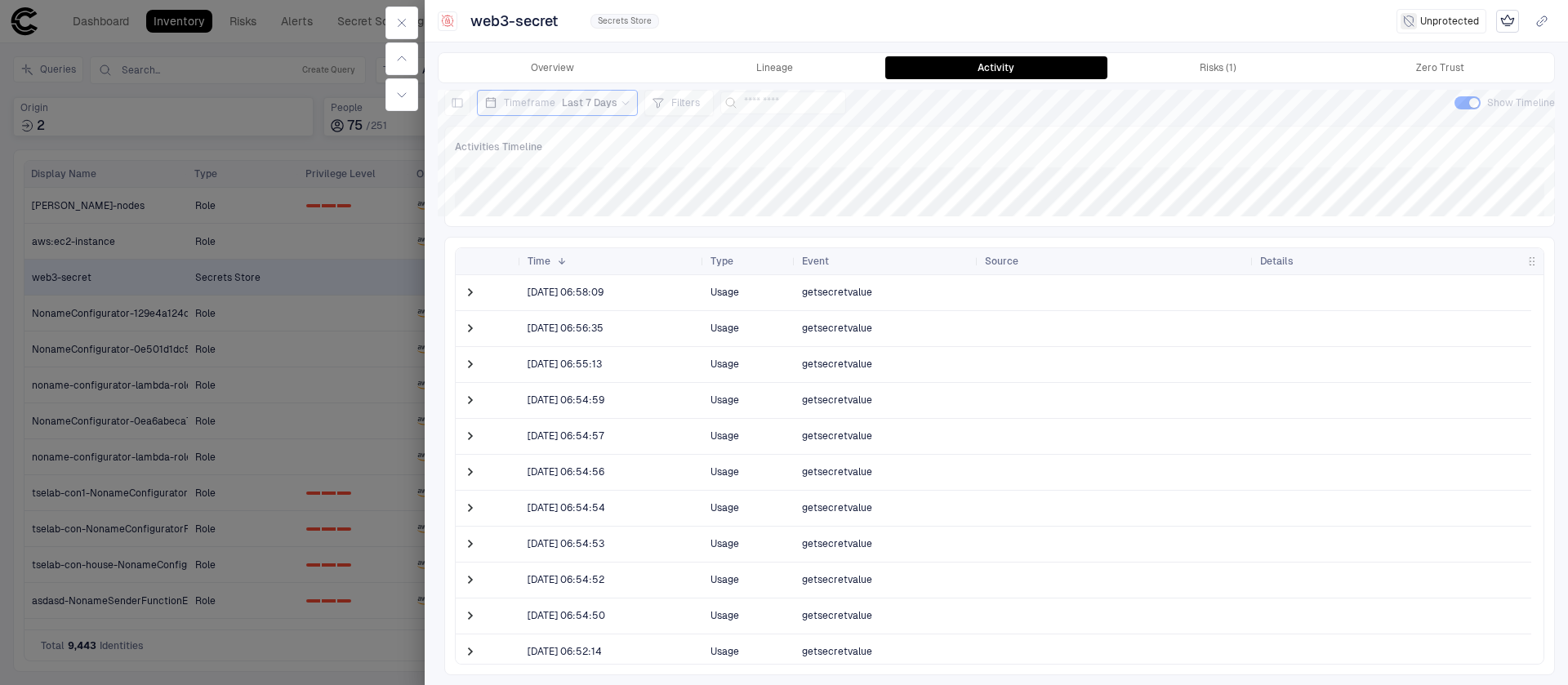
click at [195, 326] on div at bounding box center [784, 342] width 1568 height 685
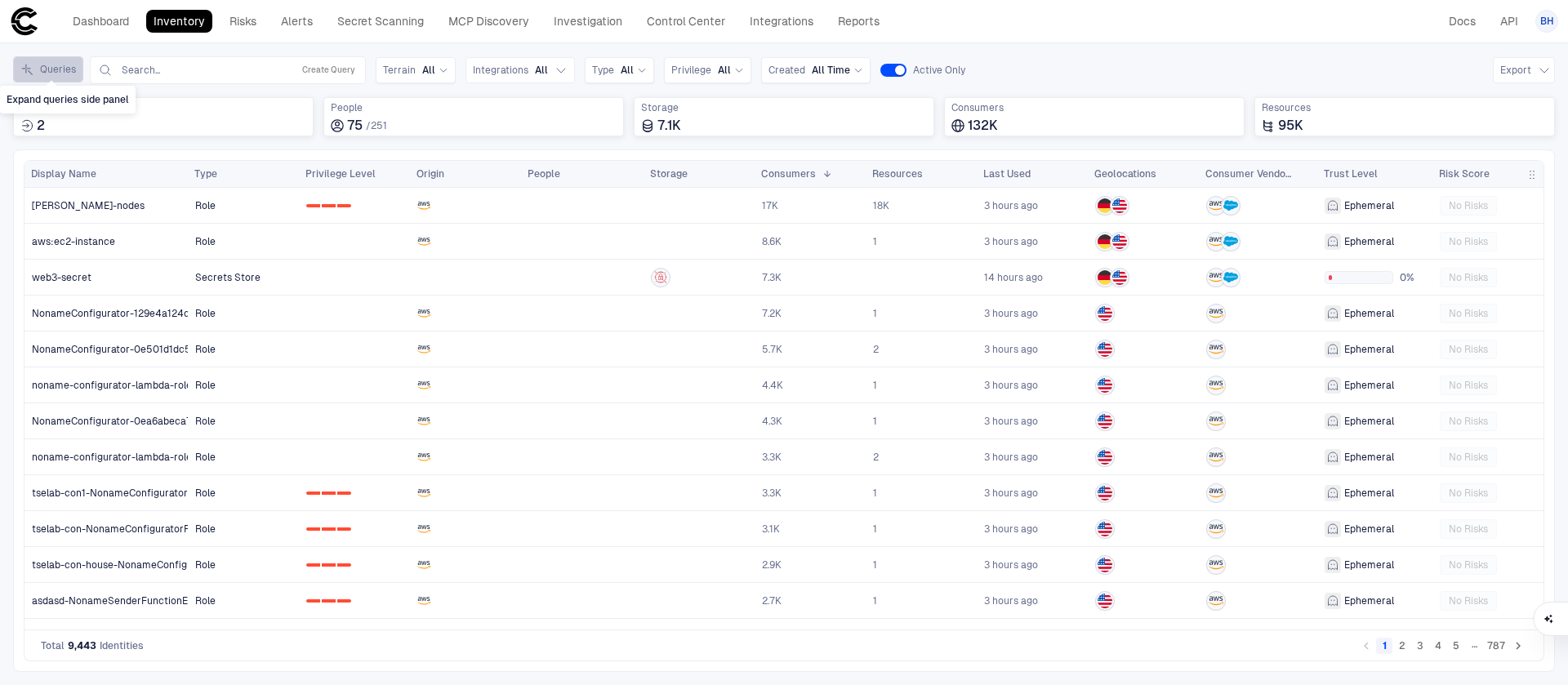
click at [34, 67] on button "Queries" at bounding box center [48, 68] width 70 height 26
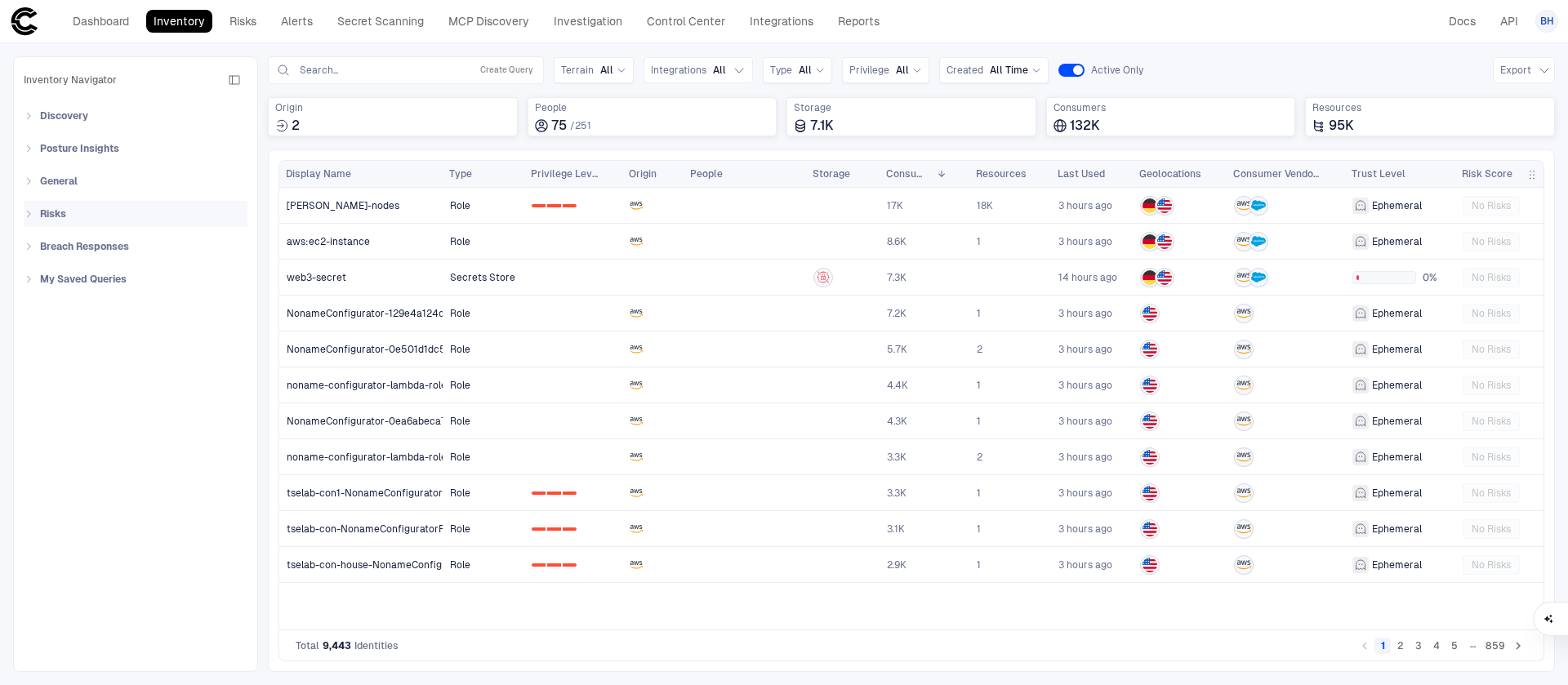
click at [99, 215] on div "Risks" at bounding box center [140, 214] width 214 height 26
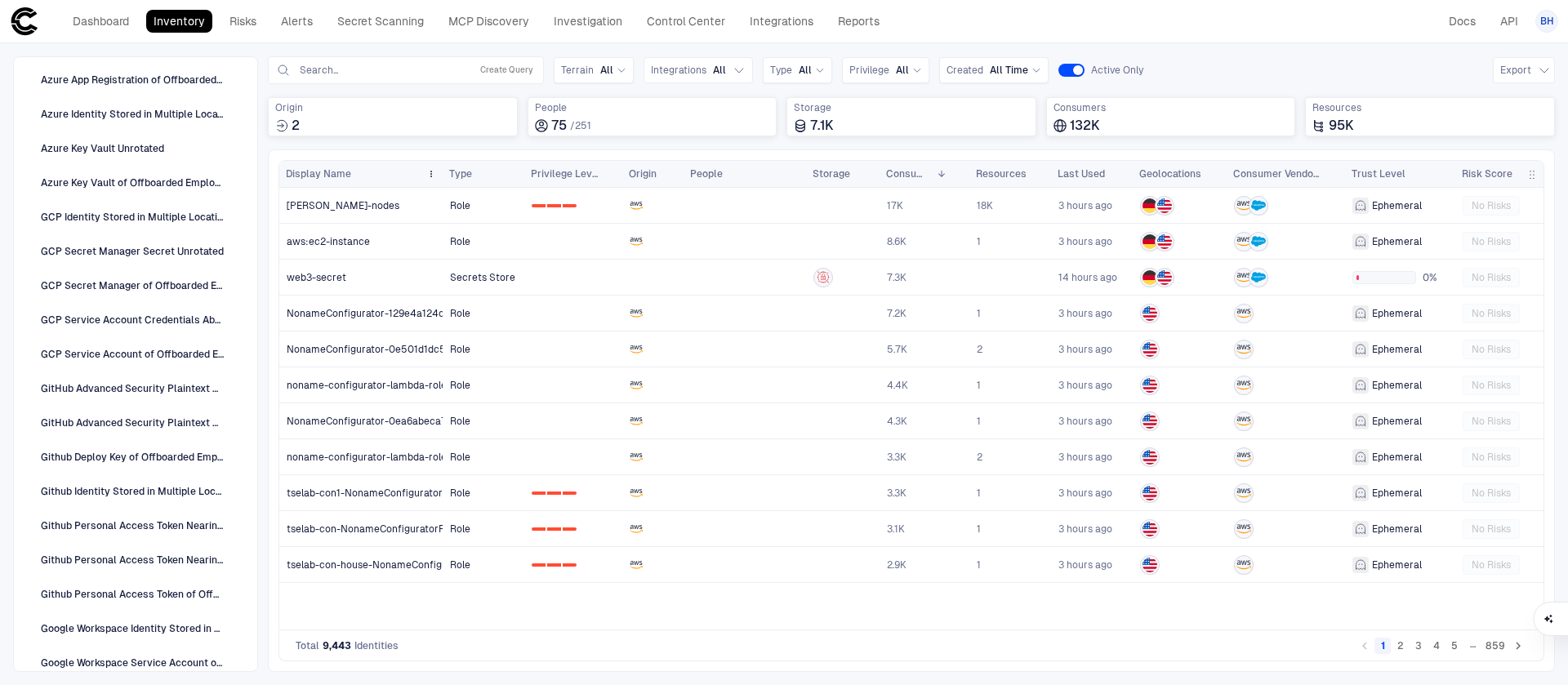
click at [412, 174] on div "Display Name" at bounding box center [352, 174] width 134 height 18
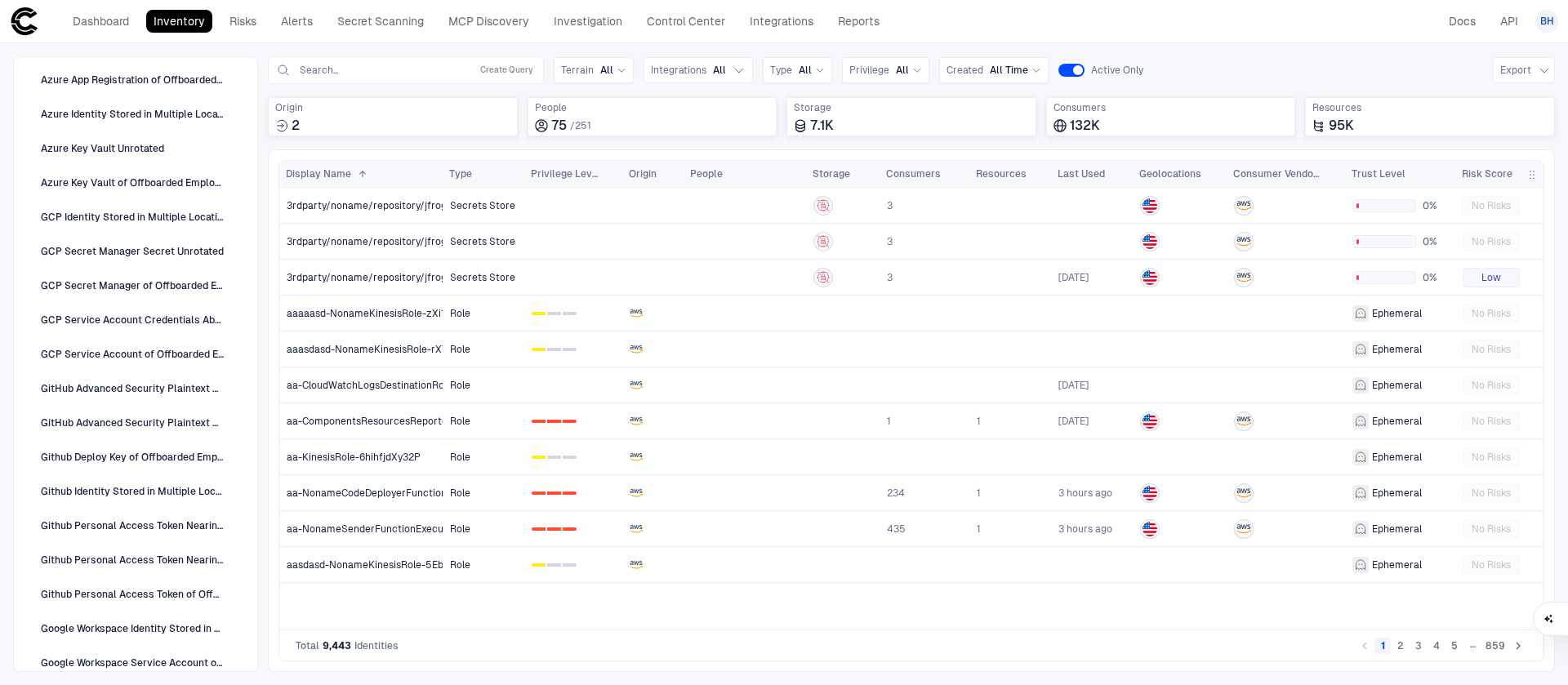
click at [324, 144] on div "Queries Search... Create Query Terrain All Integrations All Type All Privilege …" at bounding box center [912, 103] width 1287 height 93
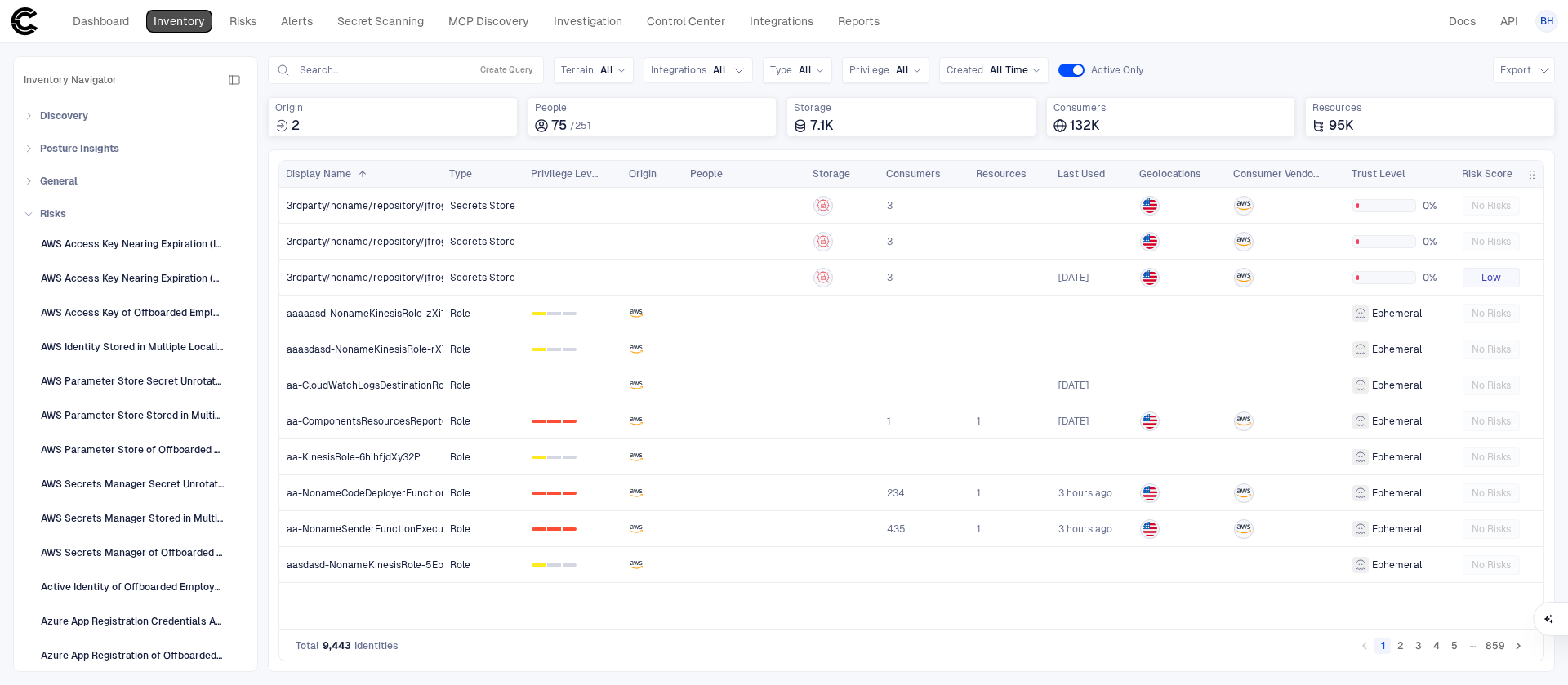
click at [193, 23] on link "Inventory" at bounding box center [179, 21] width 66 height 23
click at [183, 23] on link "Inventory" at bounding box center [179, 21] width 66 height 23
click at [563, 47] on div "Inventory Navigator Discovery AD Service Accounts Access from Non-Org Addresses…" at bounding box center [784, 364] width 1568 height 642
click at [799, 24] on link "Integrations" at bounding box center [781, 21] width 78 height 23
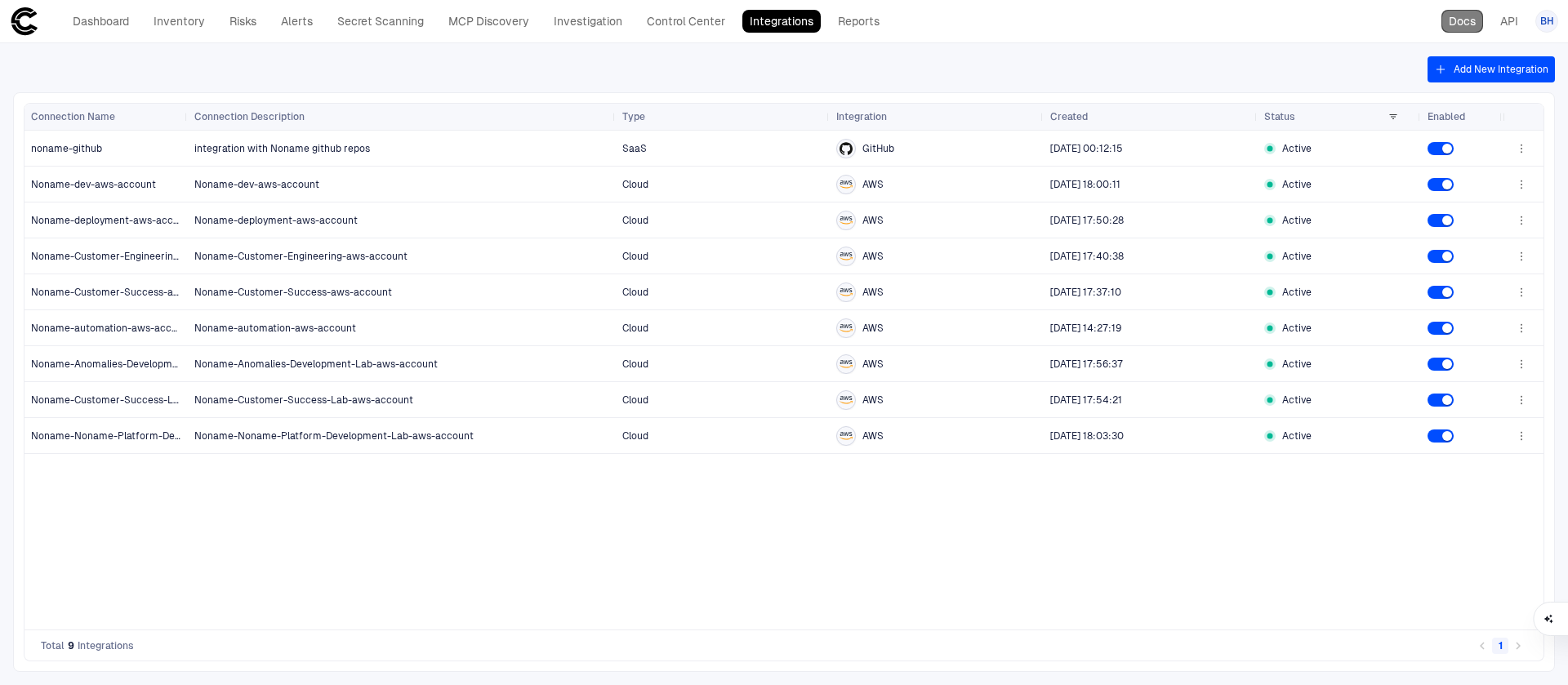
click at [1464, 20] on link "Docs" at bounding box center [1463, 21] width 42 height 23
click at [456, 24] on link "MCP Discovery" at bounding box center [488, 21] width 95 height 23
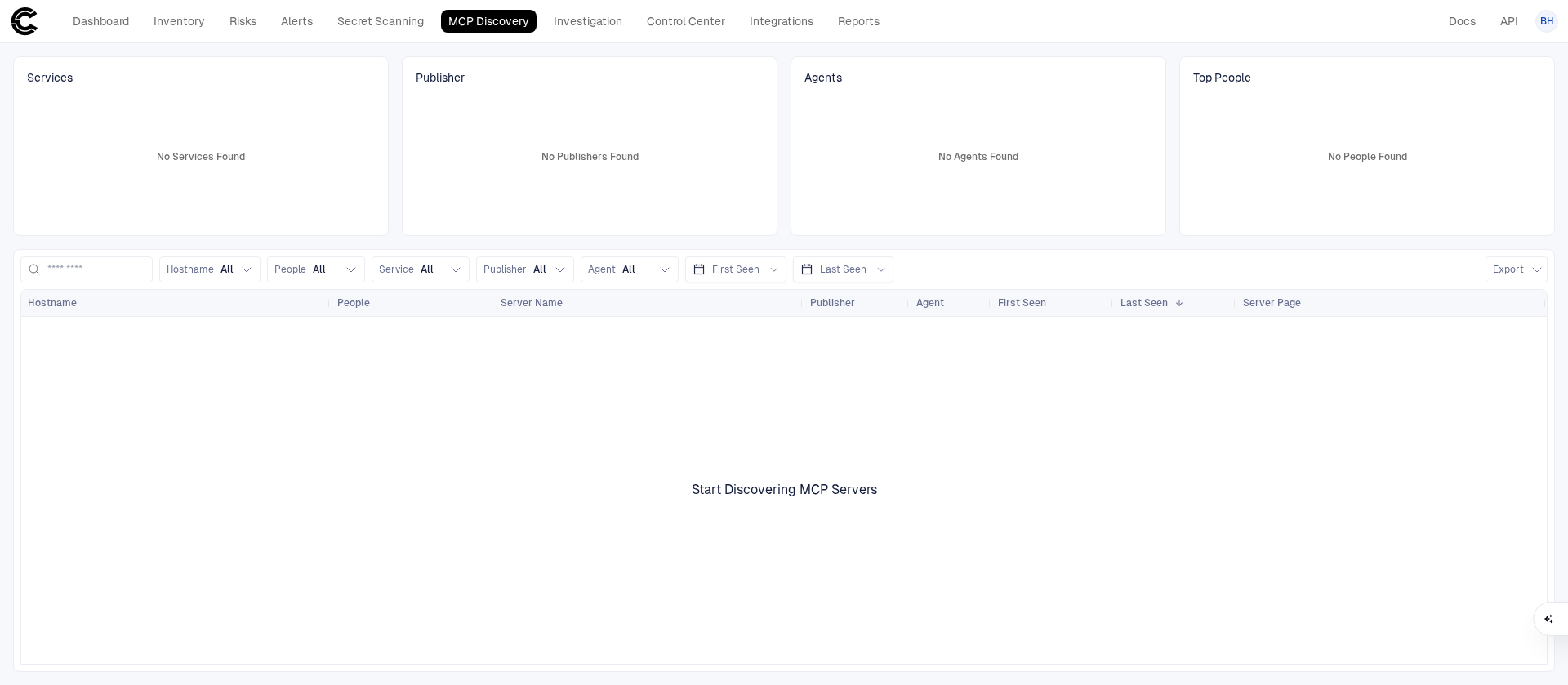
drag, startPoint x: 685, startPoint y: 487, endPoint x: 872, endPoint y: 501, distance: 187.5
click at [862, 500] on div "Hostname People Server Name Publisher" at bounding box center [783, 476] width 1525 height 374
click at [873, 502] on div "Start Discovering MCP Servers" at bounding box center [785, 489] width 185 height 326
click at [592, 19] on link "Investigation" at bounding box center [588, 21] width 83 height 23
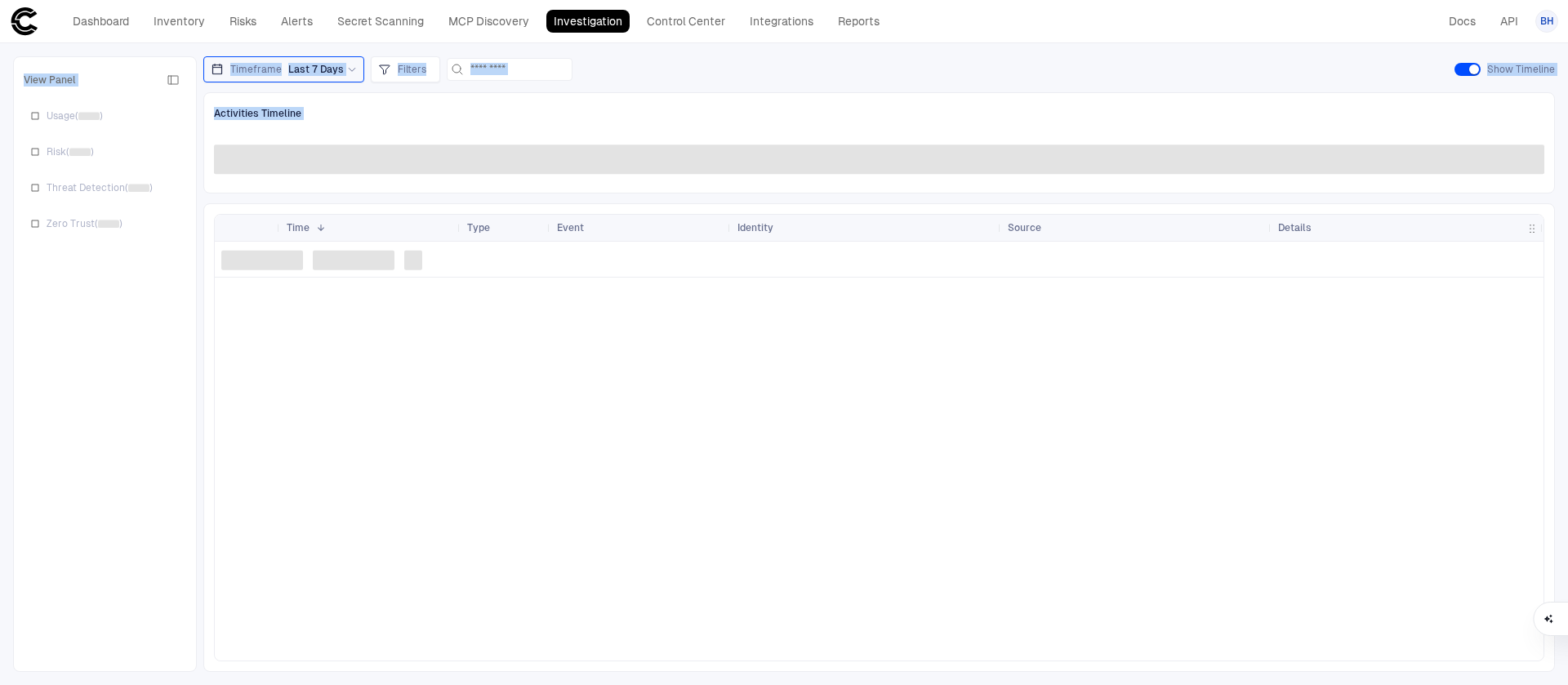
click at [674, 107] on div "Activities Timeline" at bounding box center [879, 113] width 1331 height 21
click at [745, 96] on div "Activities Timeline" at bounding box center [879, 143] width 1352 height 101
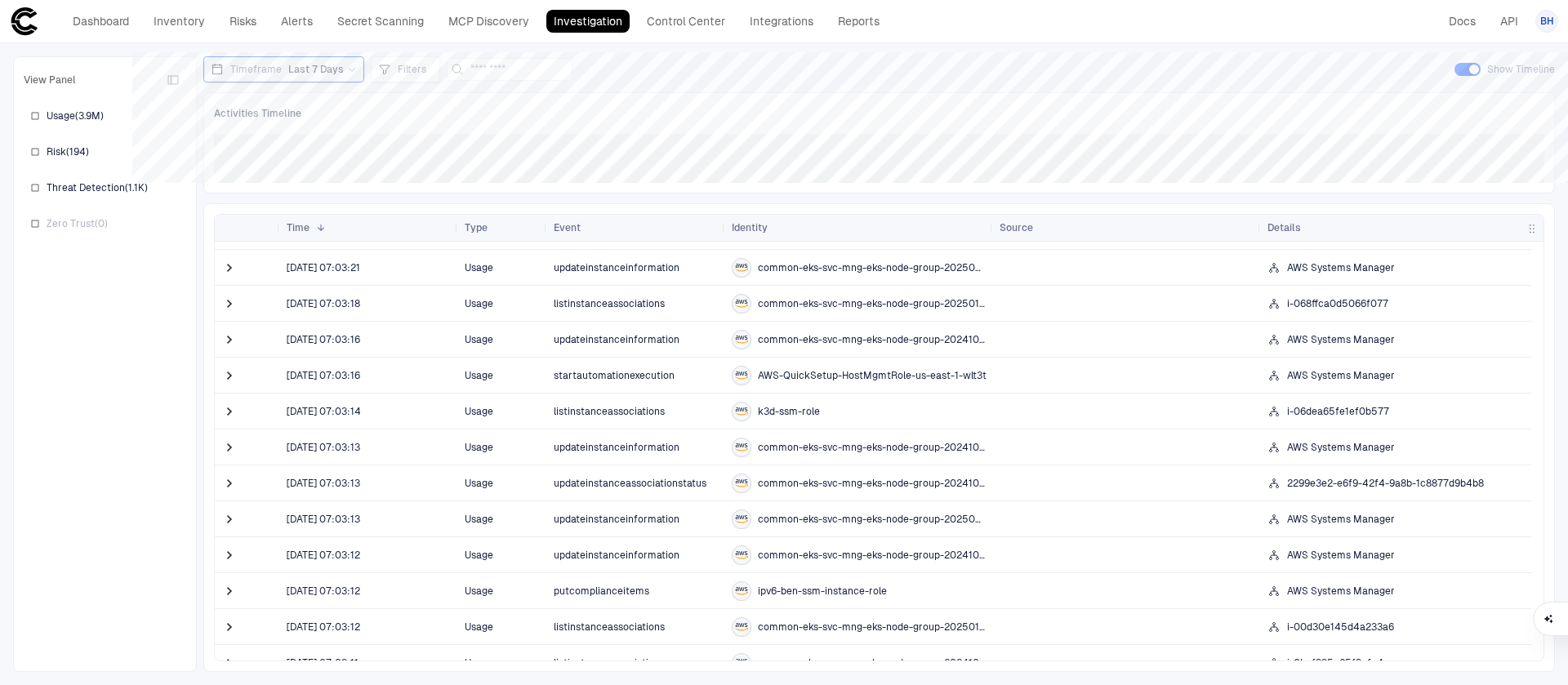
scroll to position [290, 0]
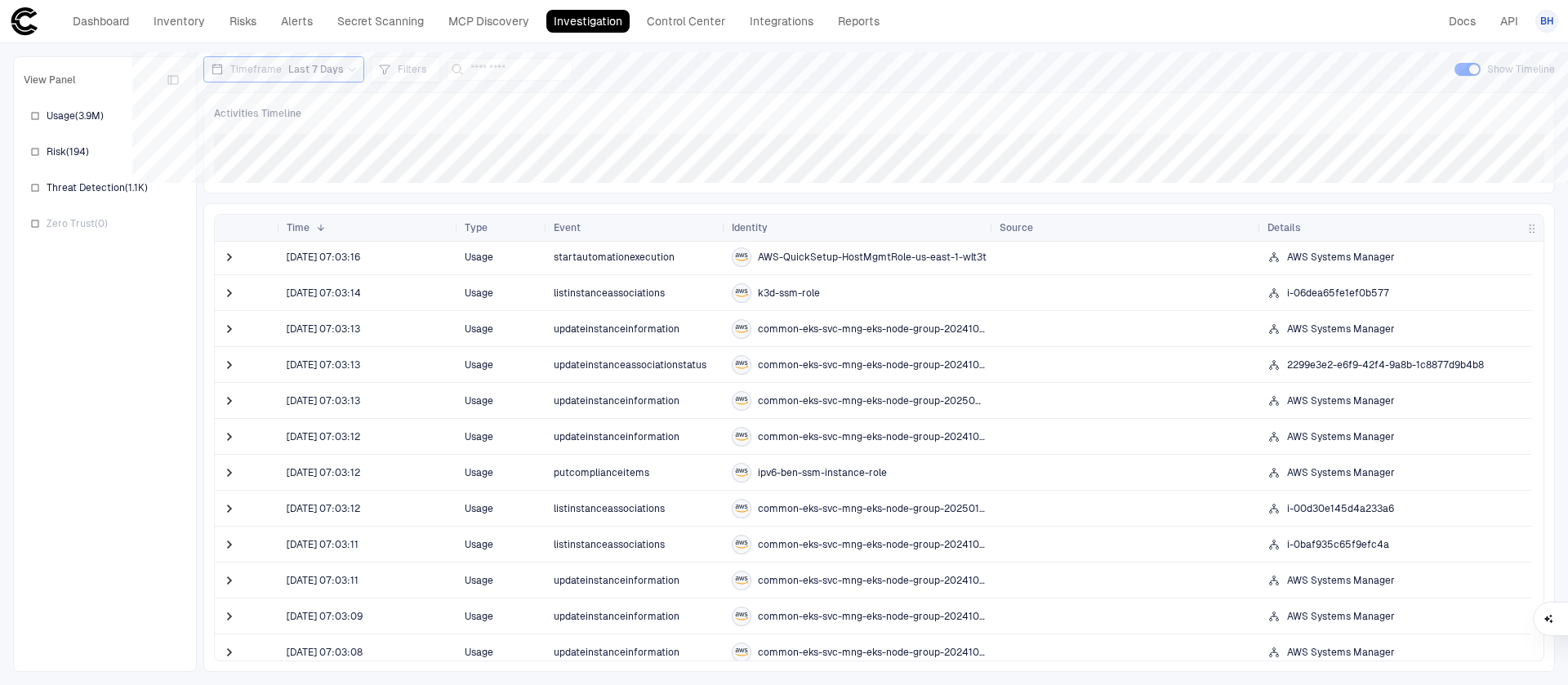
click at [596, 474] on span "putcomplianceitems" at bounding box center [601, 473] width 95 height 12
click at [232, 471] on span at bounding box center [230, 473] width 17 height 17
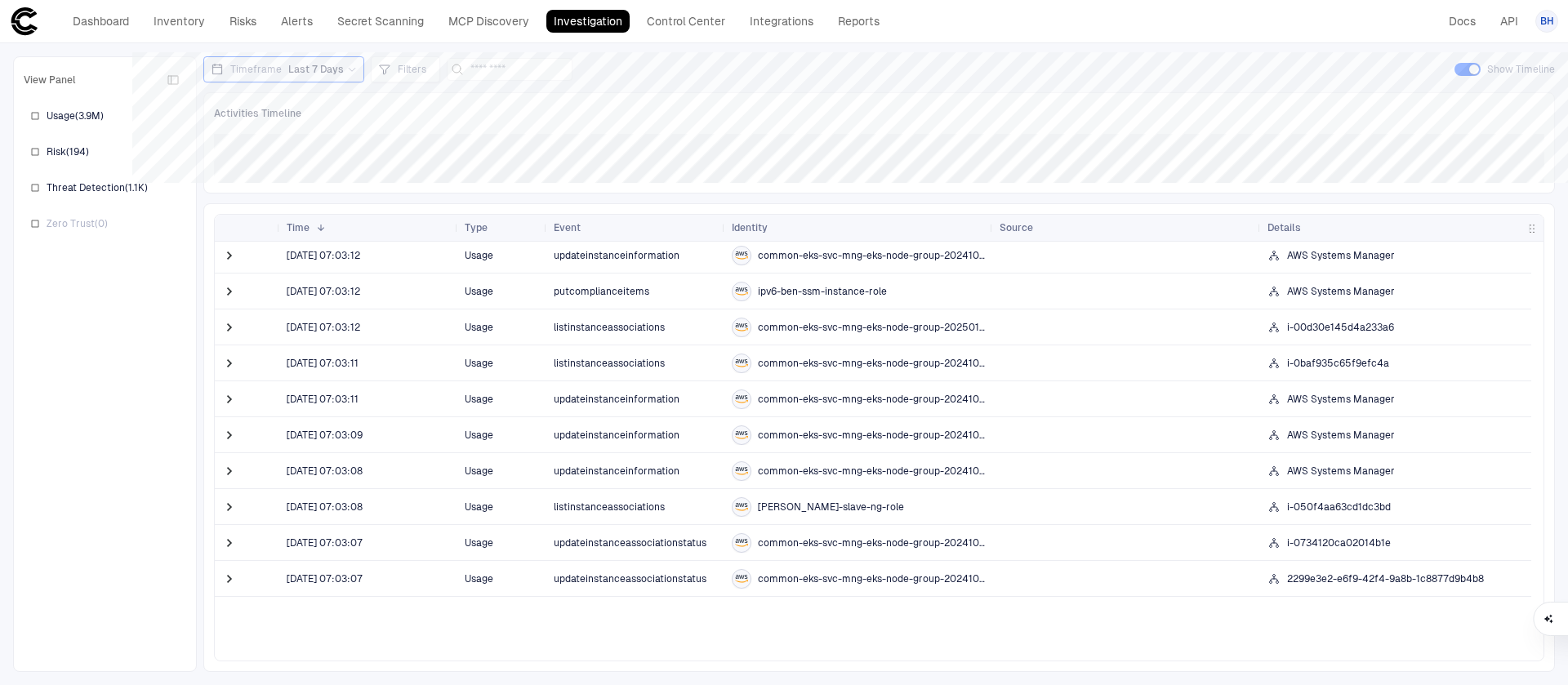
scroll to position [378, 0]
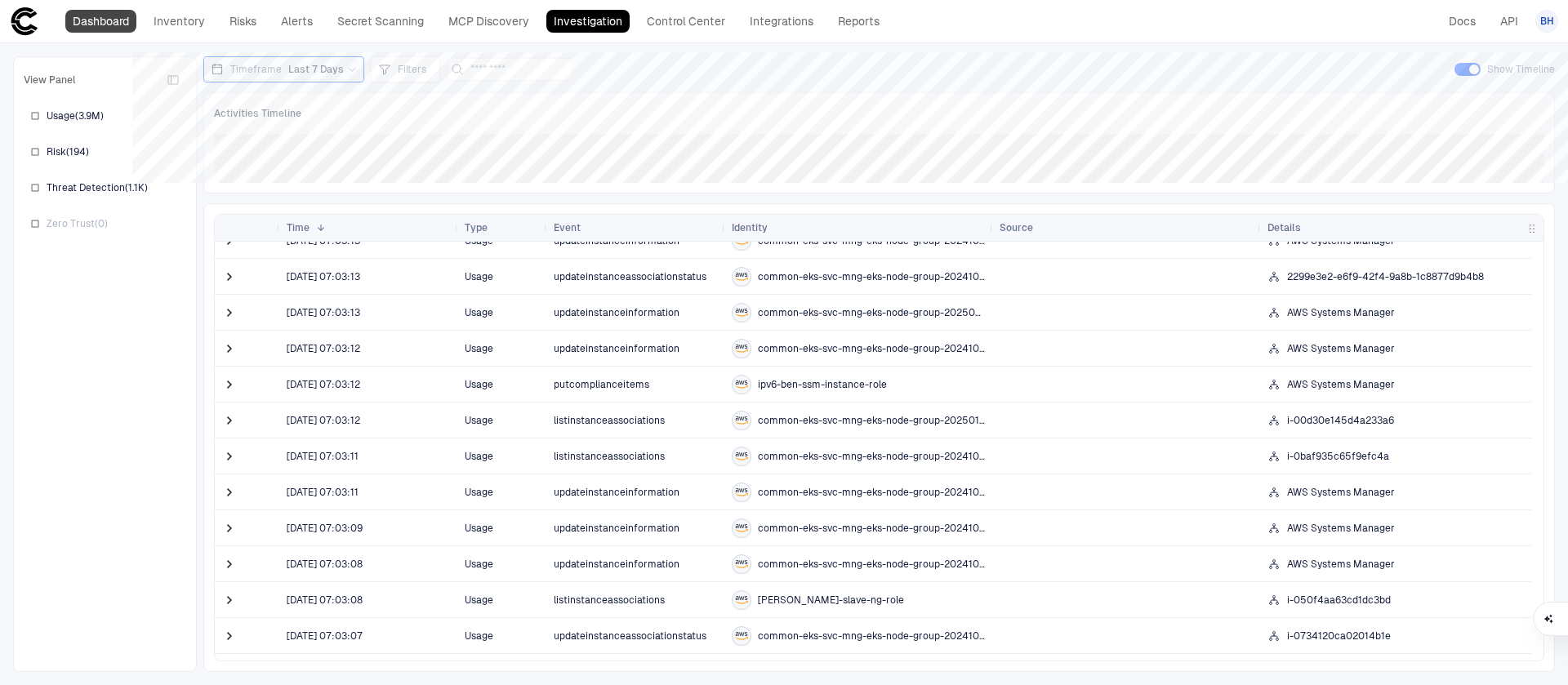
click at [134, 20] on link "Dashboard" at bounding box center [100, 21] width 71 height 23
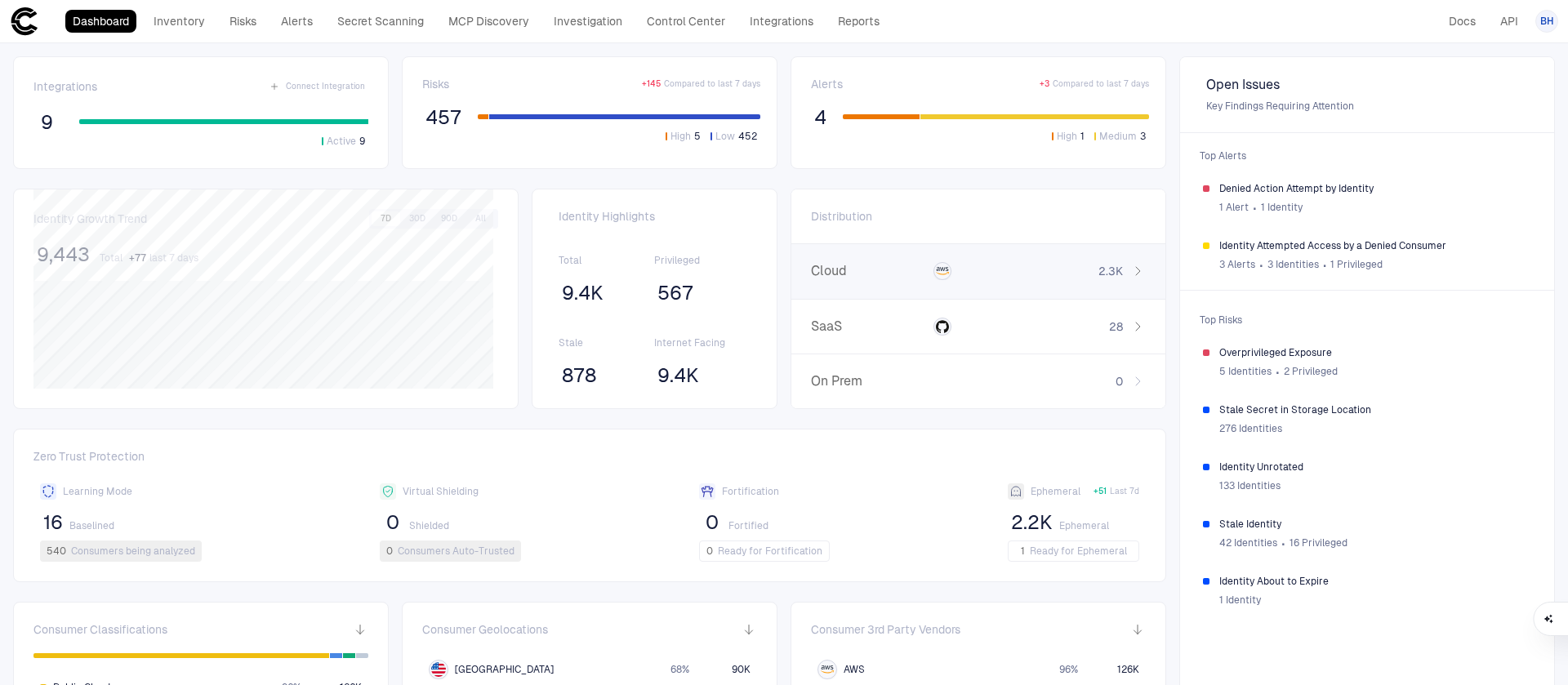
click at [933, 279] on div at bounding box center [943, 271] width 18 height 18
click at [179, 22] on link "Inventory" at bounding box center [179, 21] width 66 height 23
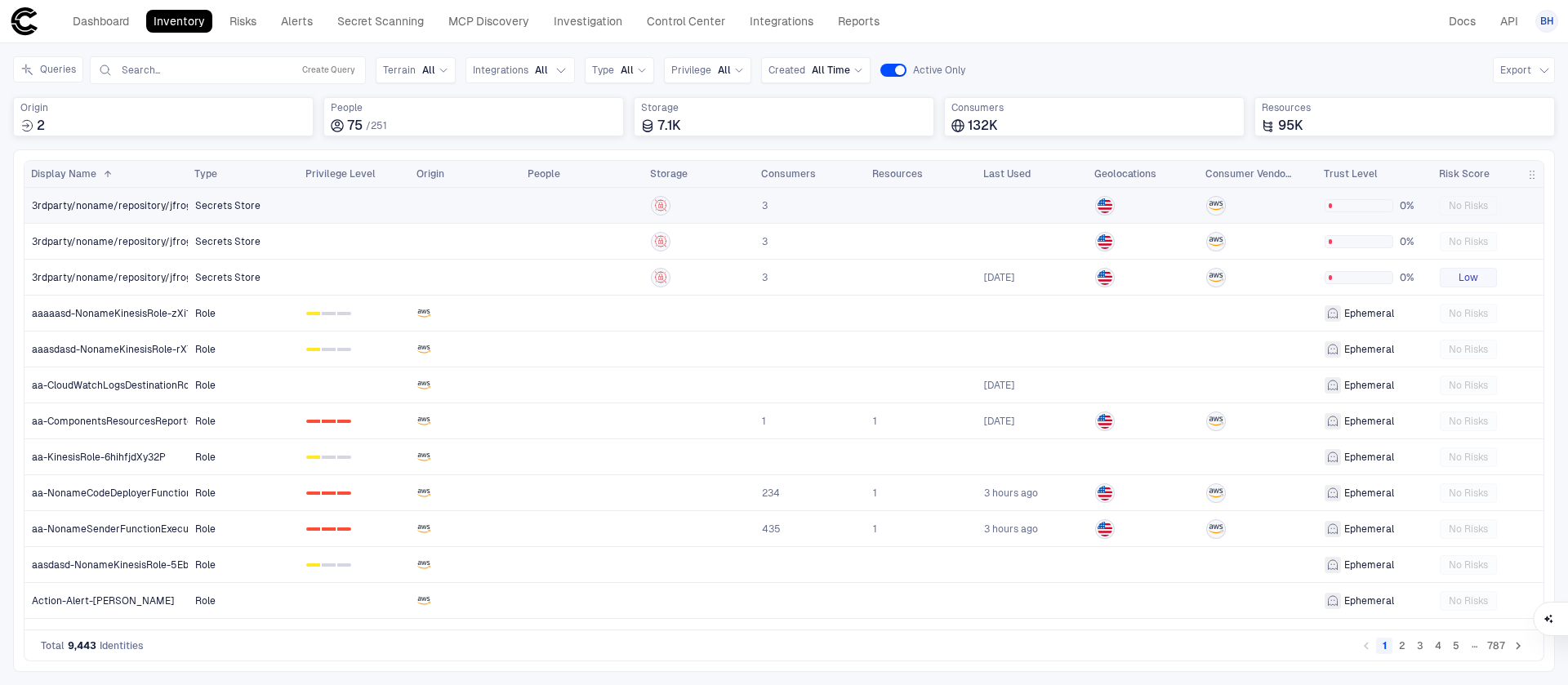
click at [233, 206] on span "Secrets Store" at bounding box center [228, 206] width 65 height 13
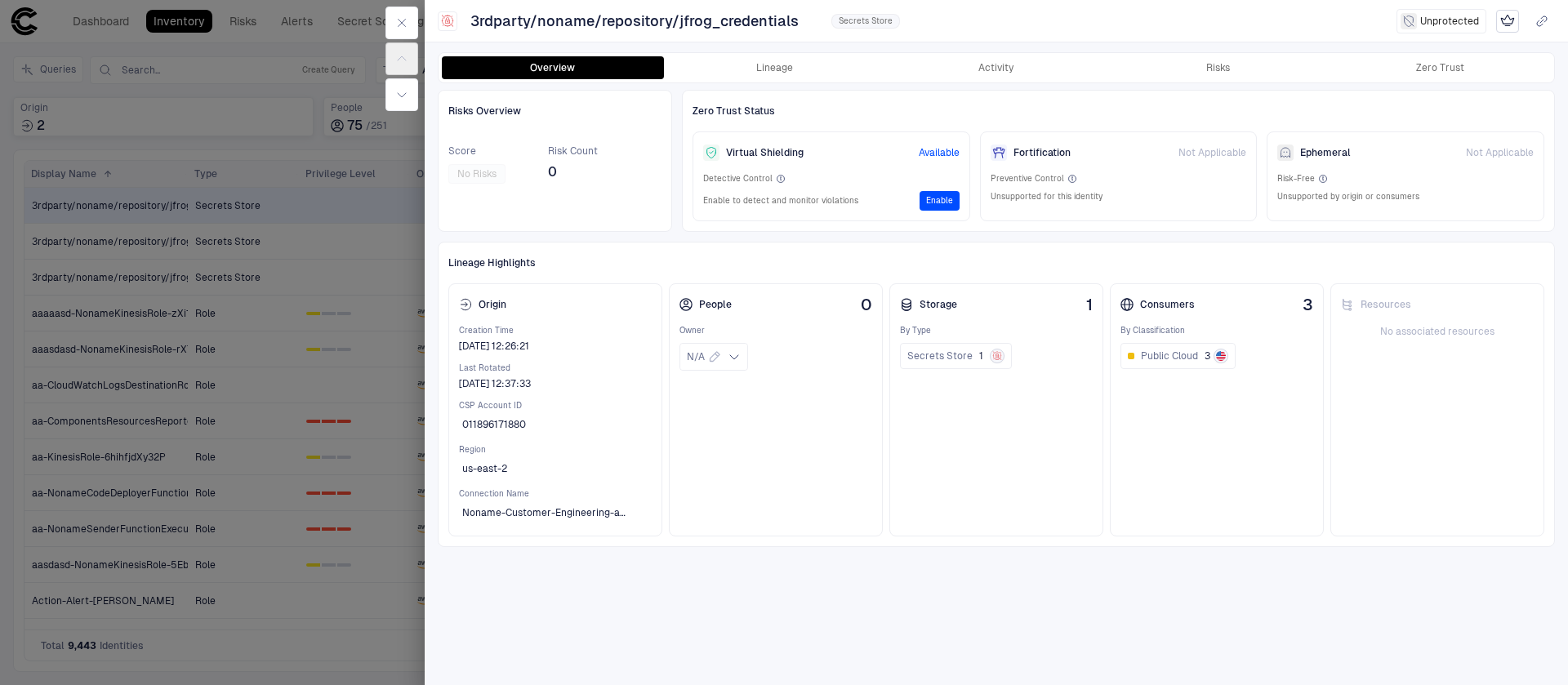
click at [342, 484] on div at bounding box center [784, 342] width 1568 height 685
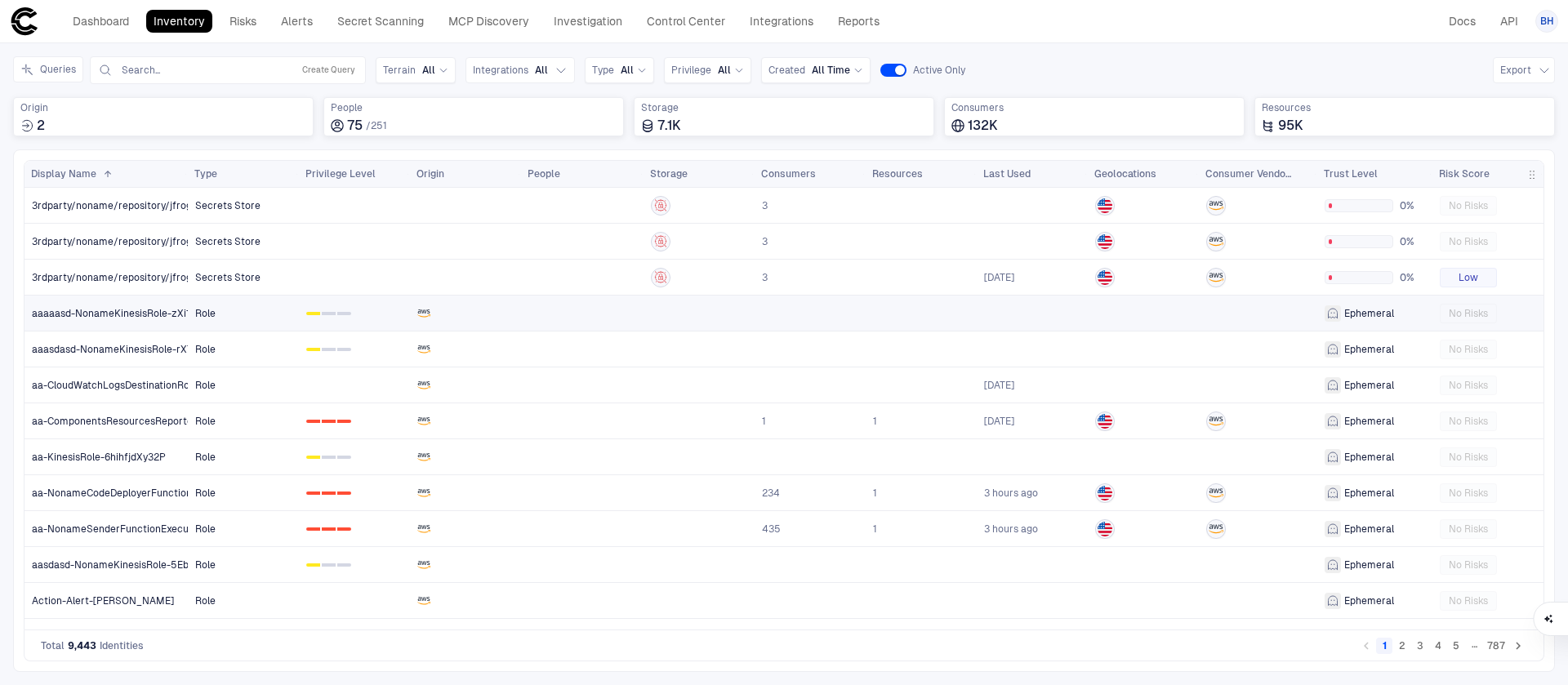
click at [190, 315] on link "Role" at bounding box center [243, 313] width 109 height 33
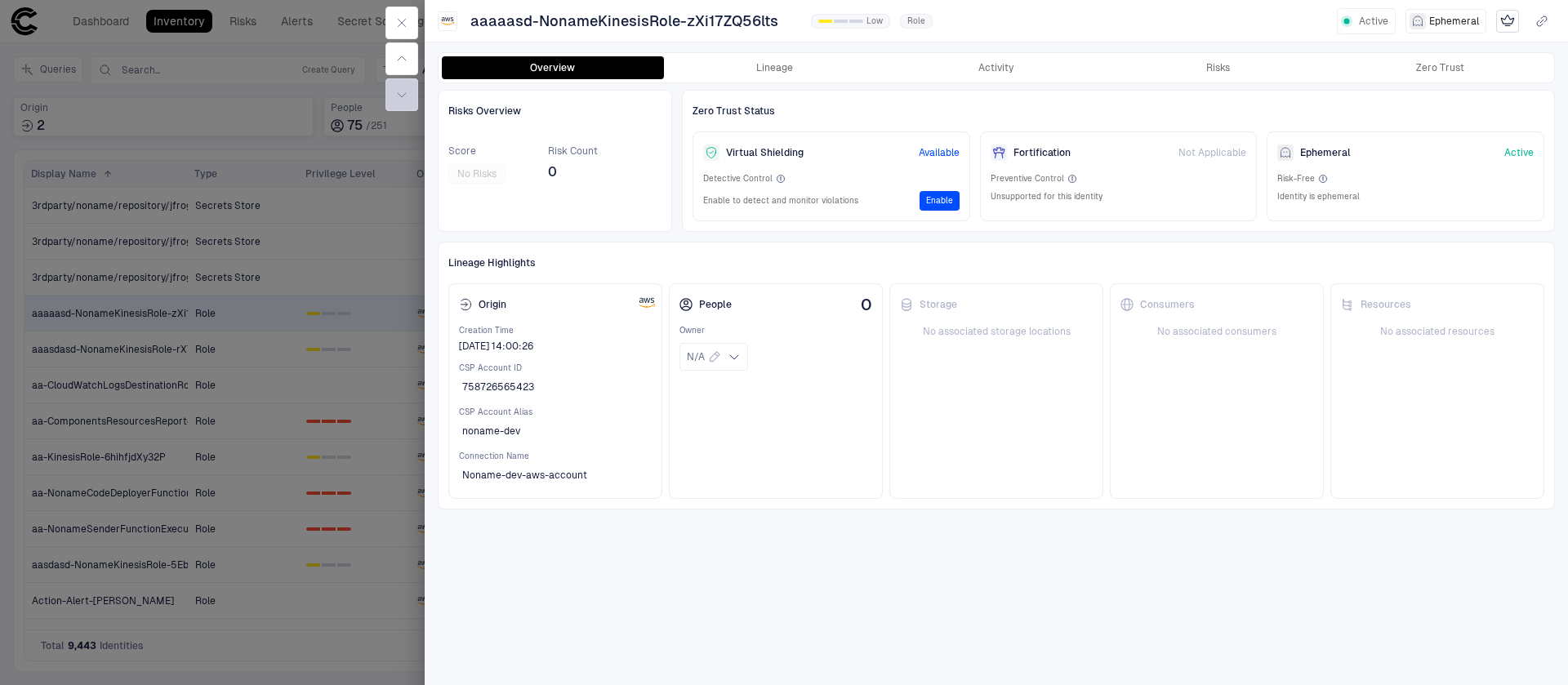
click at [400, 99] on icon "button" at bounding box center [402, 95] width 13 height 13
click at [311, 520] on div at bounding box center [784, 342] width 1568 height 685
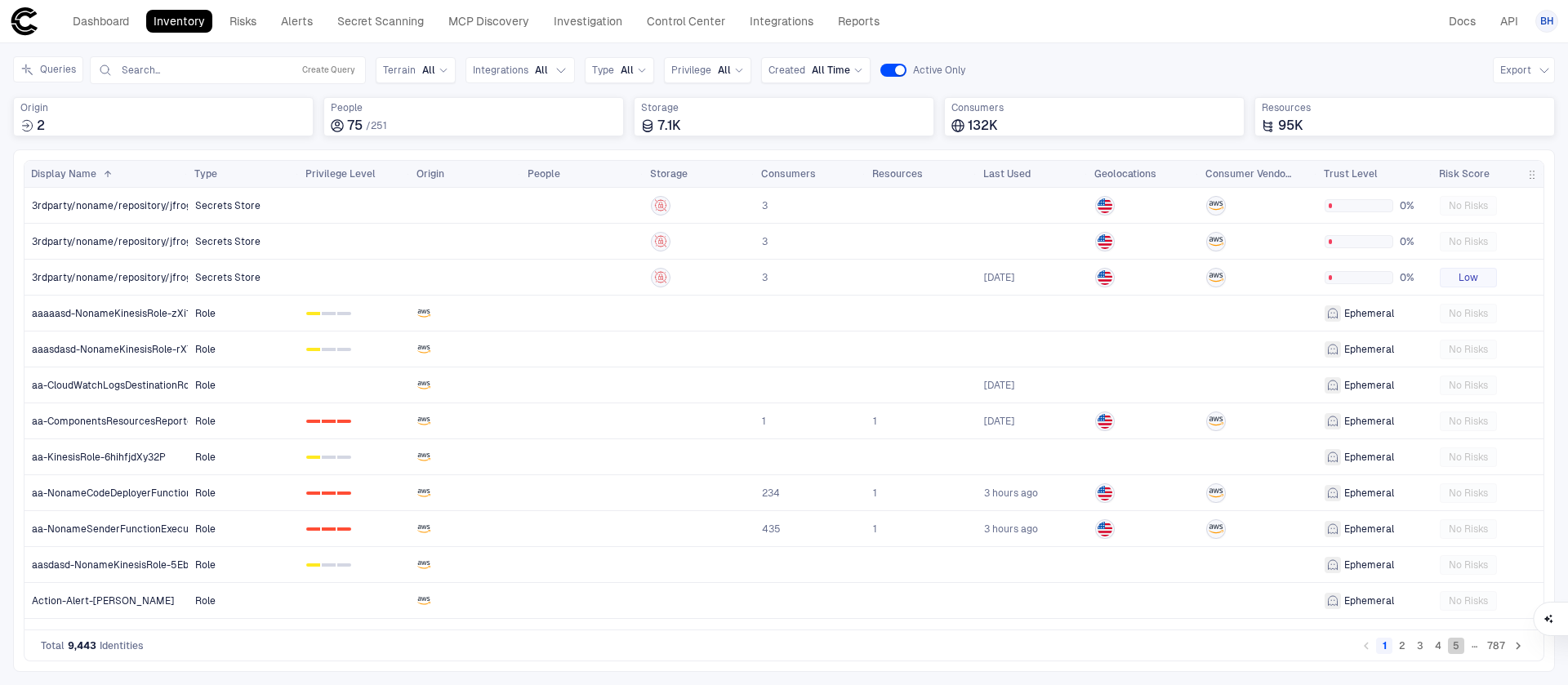
click at [1455, 652] on button "5" at bounding box center [1456, 646] width 17 height 17
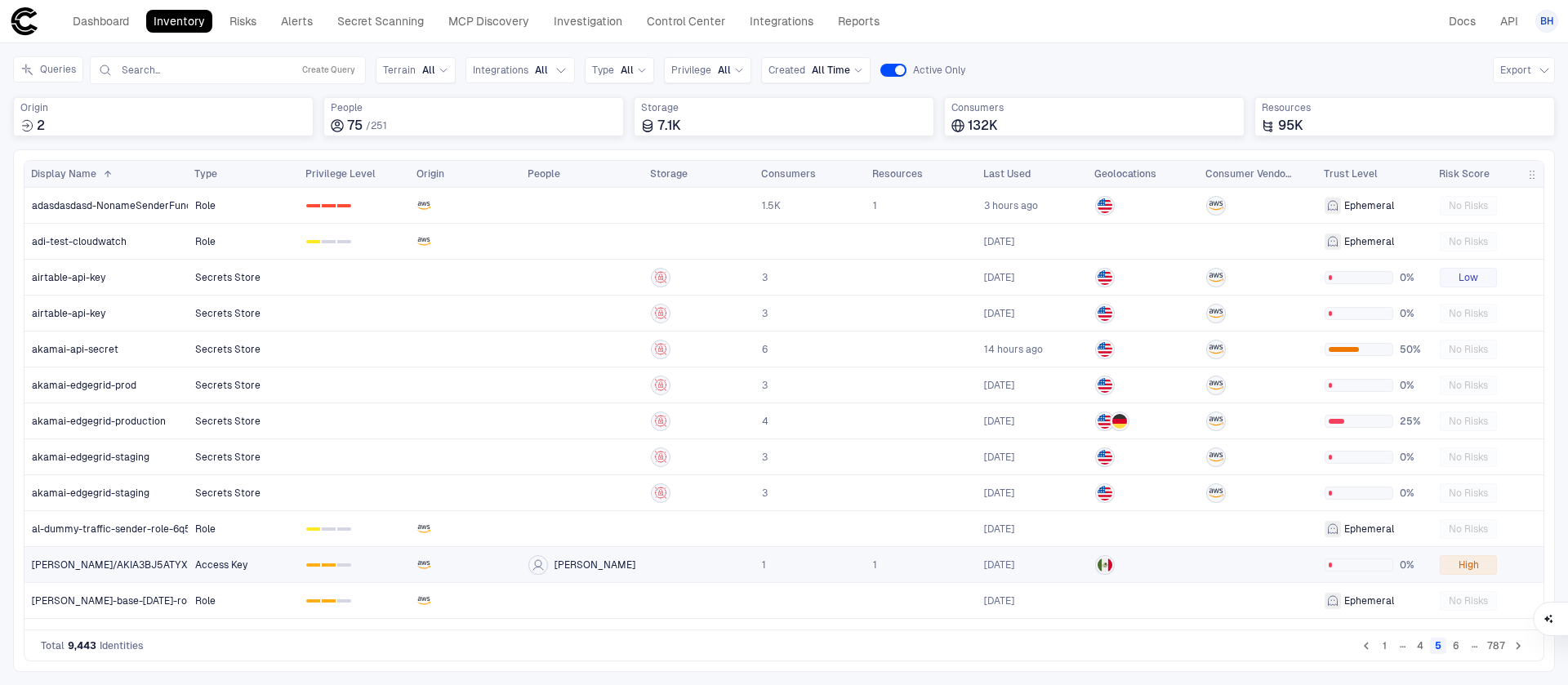
click at [207, 561] on span "Access Key" at bounding box center [221, 565] width 53 height 13
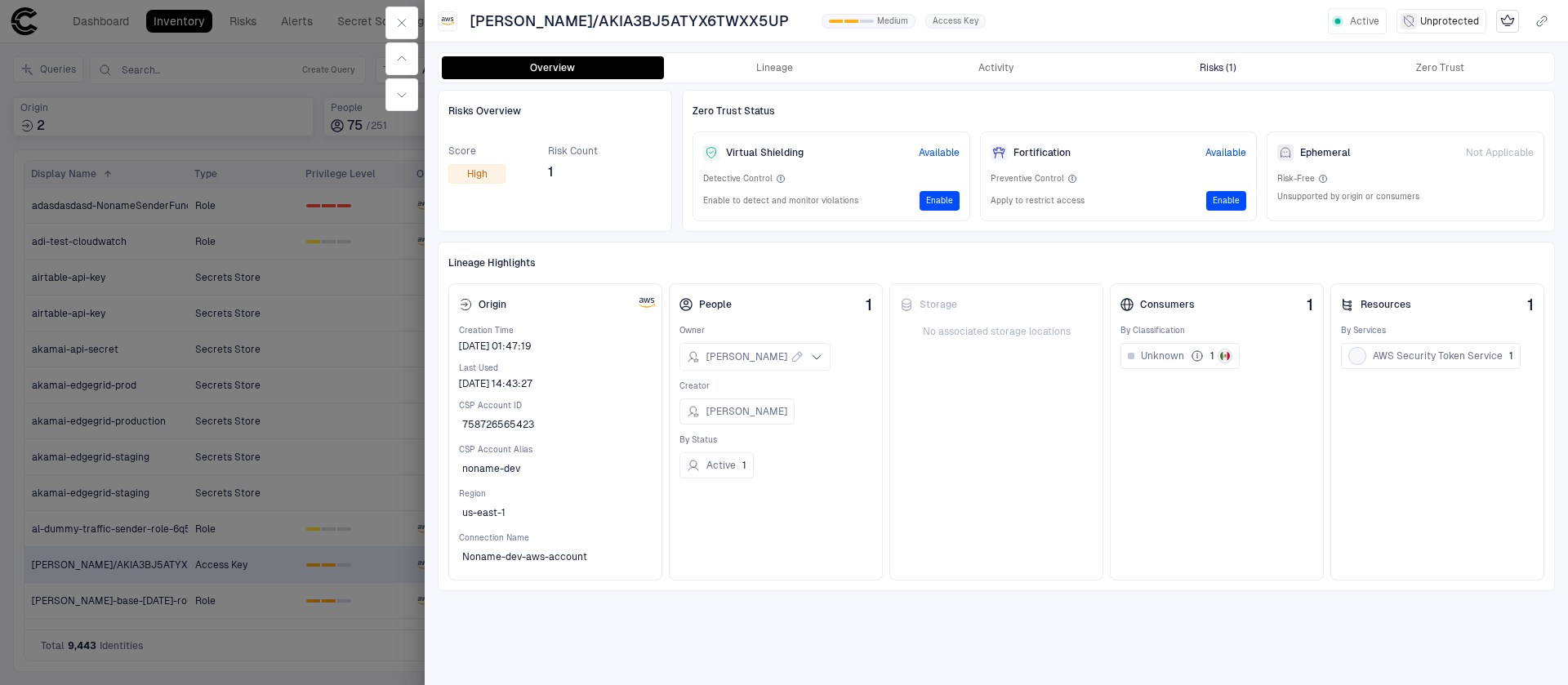
click at [1241, 66] on button "Risks (1)" at bounding box center [1219, 67] width 222 height 23
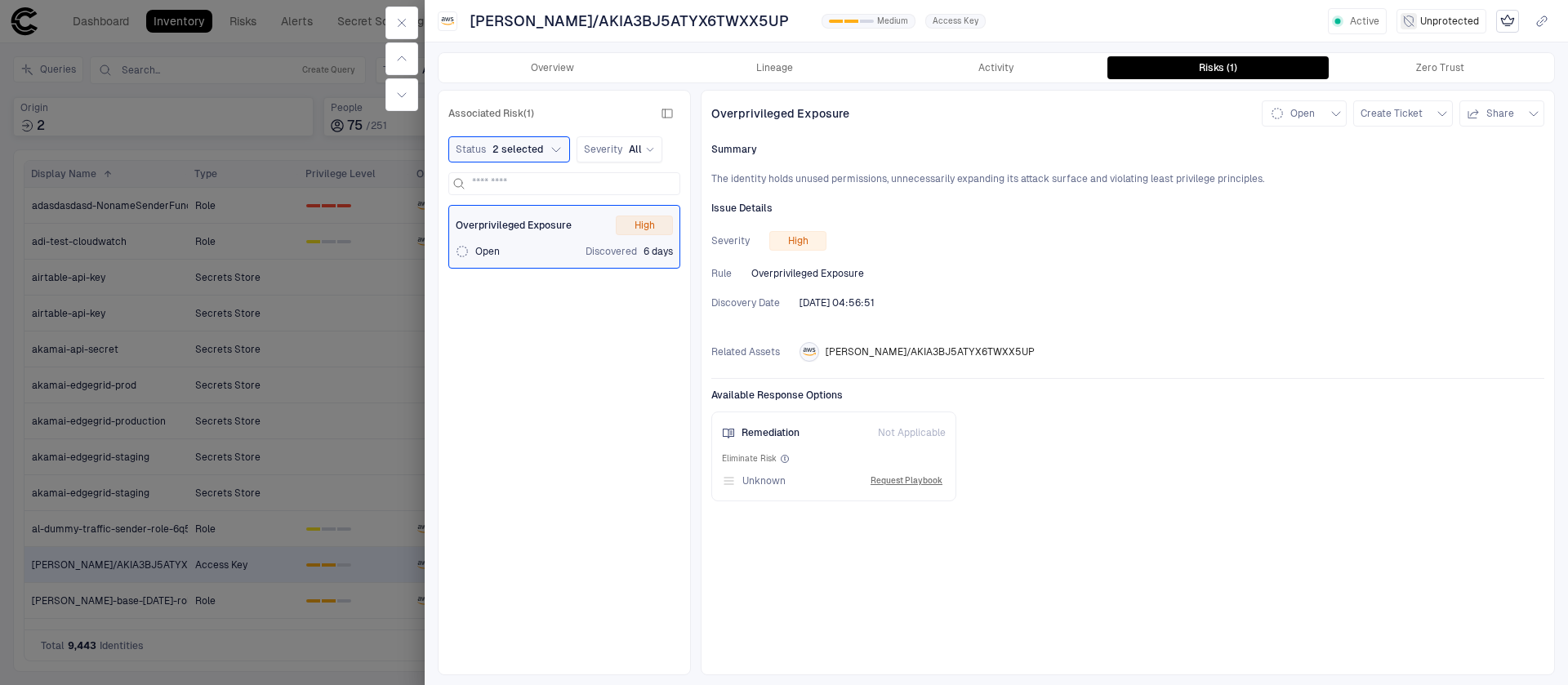
click at [432, 486] on div "Overview Lineage Activity Risks (1) Zero Trust Associated Risk (1) Status 2 sel…" at bounding box center [997, 363] width 1144 height 643
click at [322, 285] on div at bounding box center [784, 342] width 1568 height 685
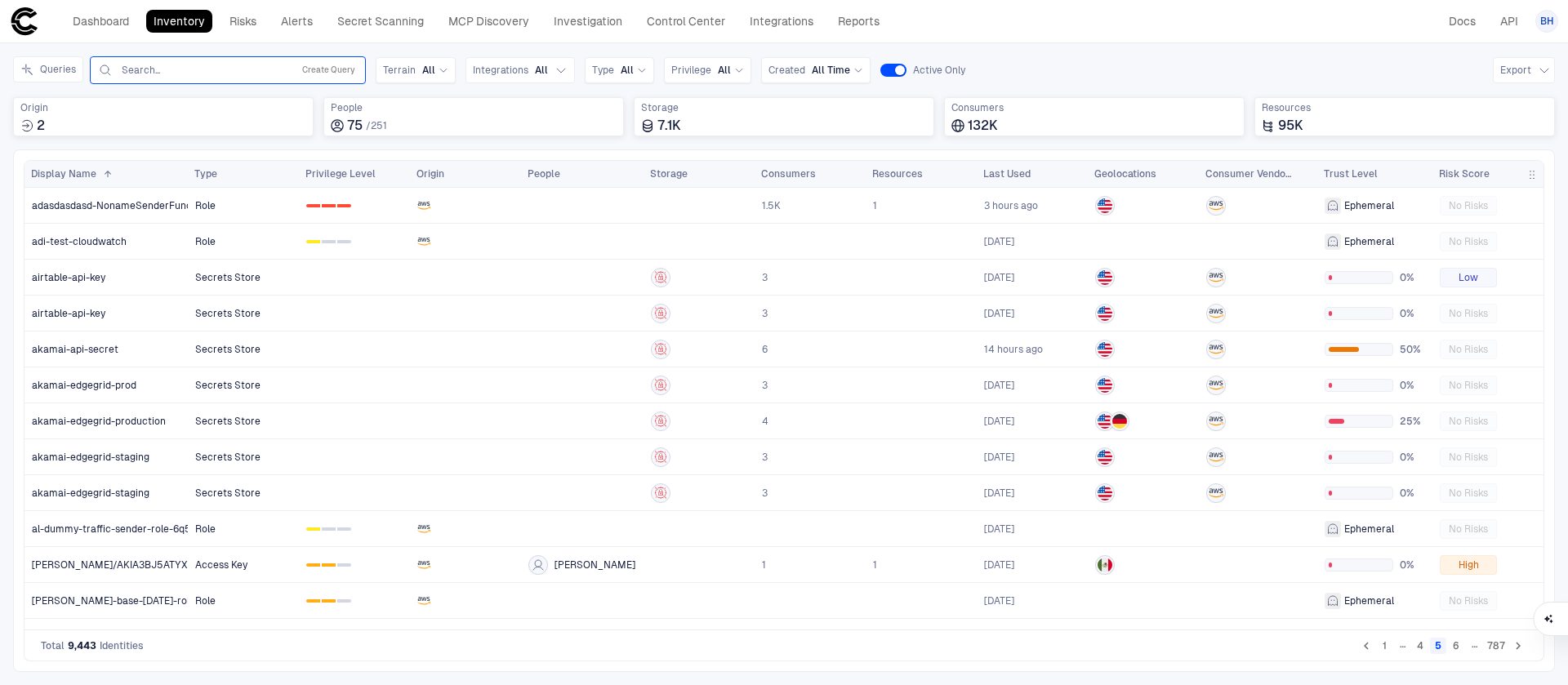
click at [224, 74] on input "text" at bounding box center [203, 70] width 166 height 13
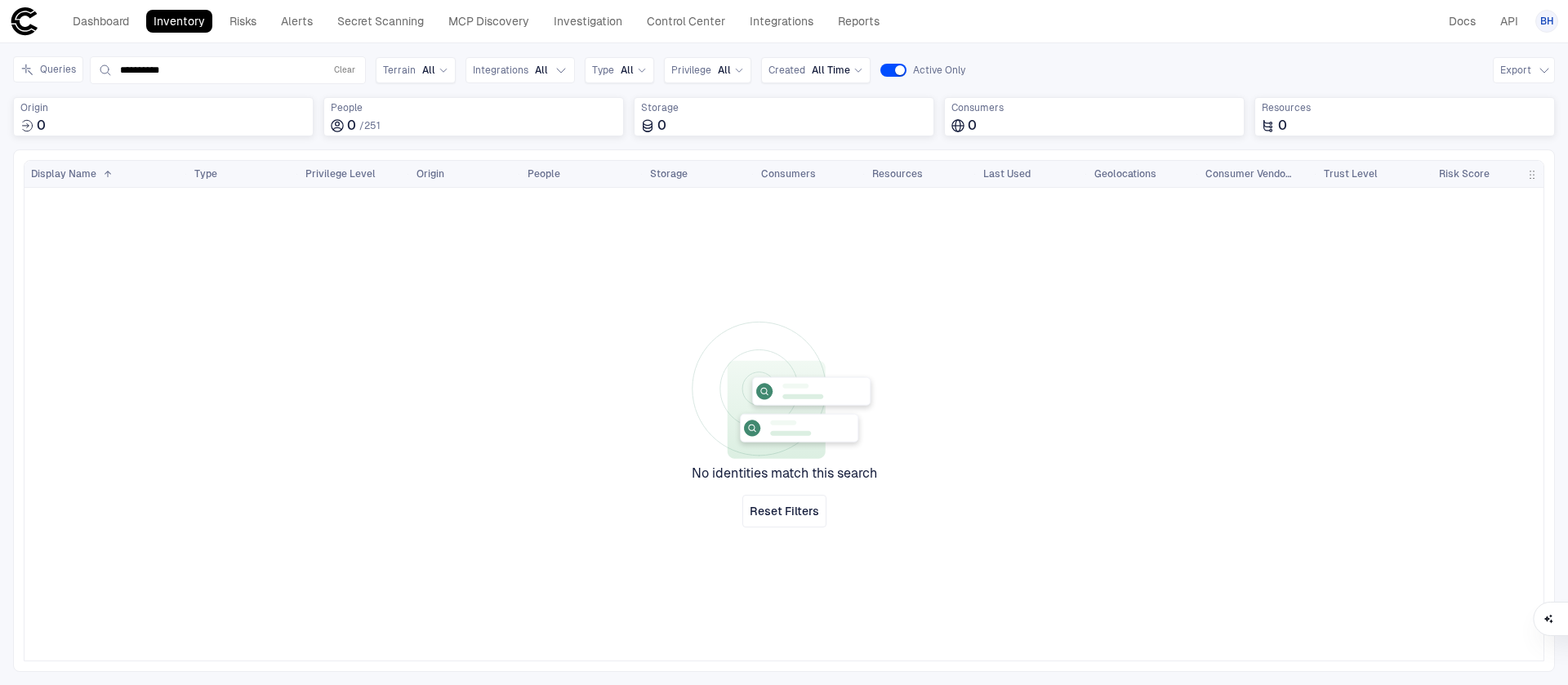
click at [253, 45] on div "Inventory Navigator Discovery AD Service Accounts Access from Non-Org Addresses…" at bounding box center [784, 364] width 1568 height 642
click at [201, 73] on input "**********" at bounding box center [219, 70] width 198 height 13
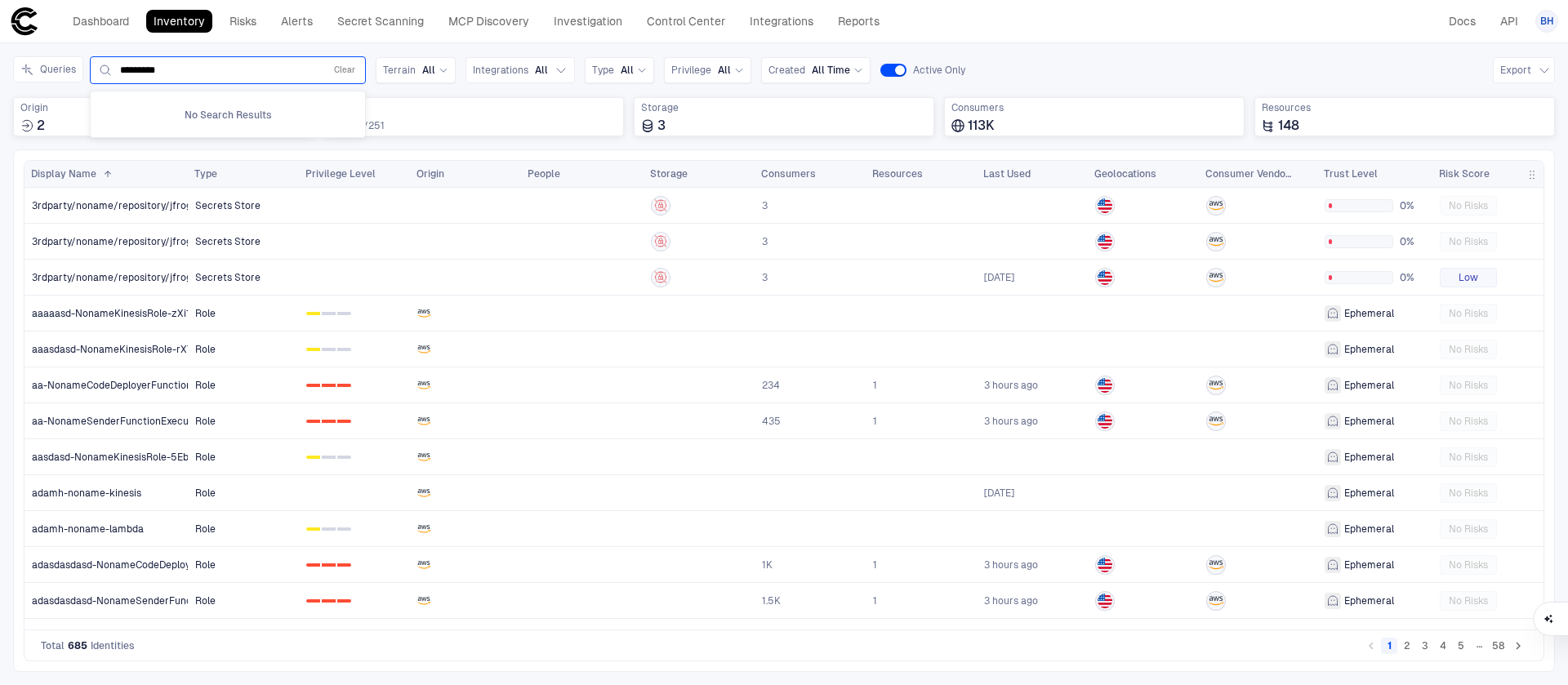
type input "**********"
type input "******"
click at [1404, 640] on button "2" at bounding box center [1408, 646] width 17 height 17
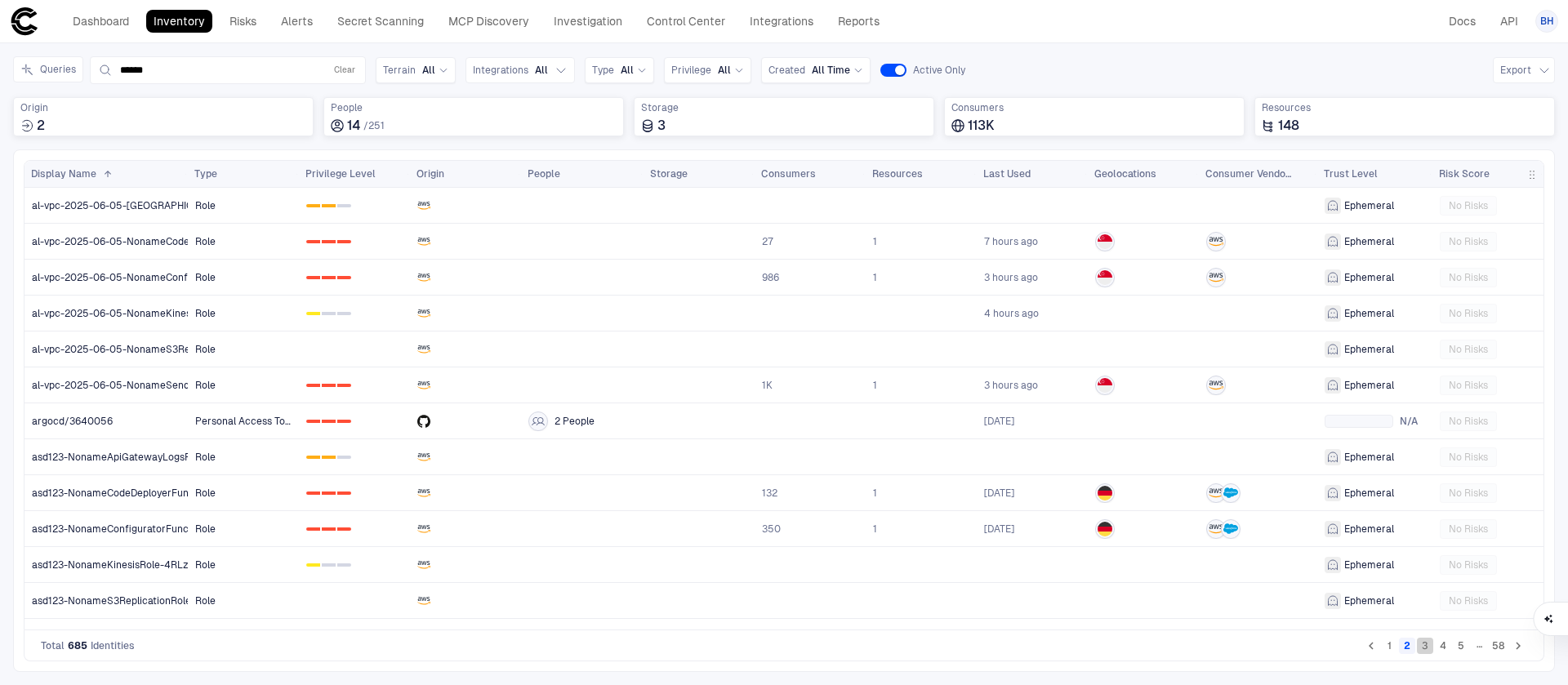
click at [1424, 645] on button "3" at bounding box center [1425, 646] width 17 height 17
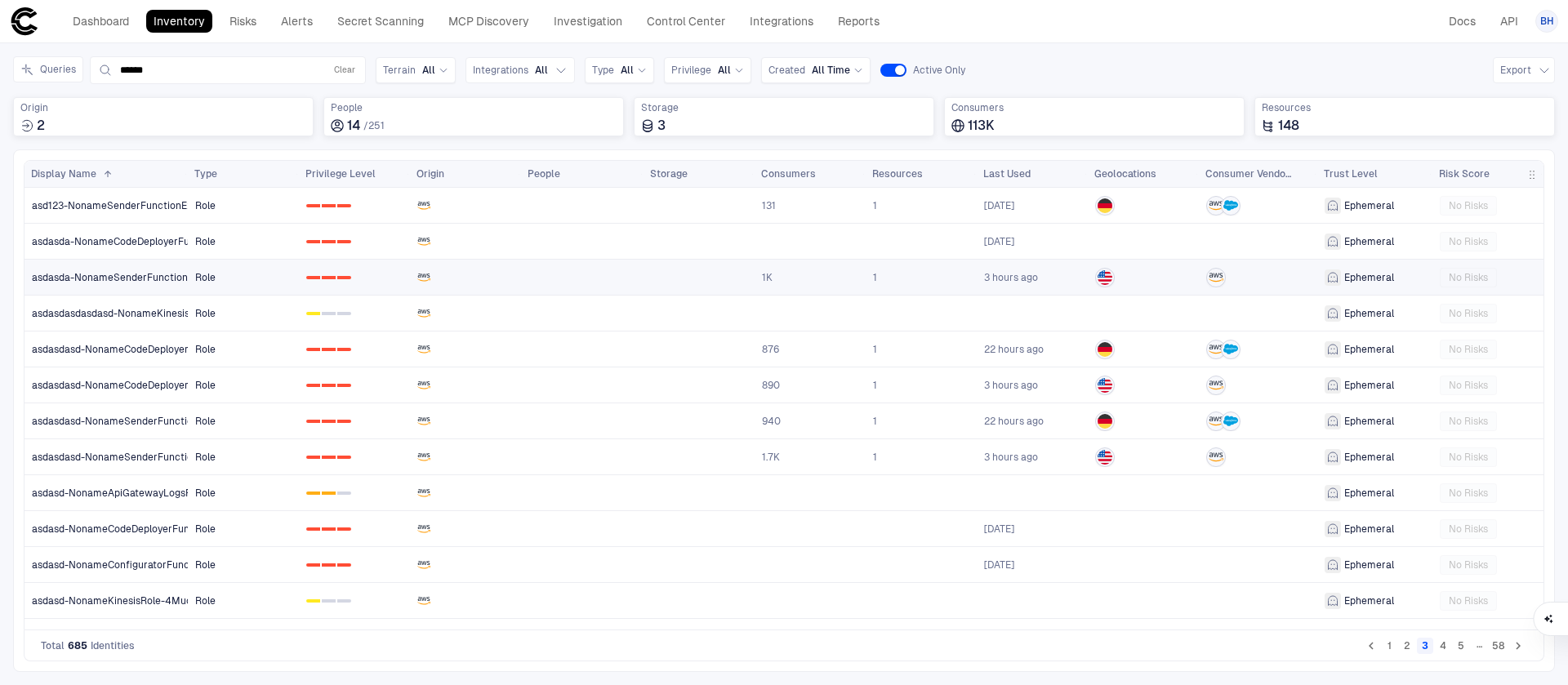
click at [193, 280] on link "Role" at bounding box center [243, 277] width 109 height 33
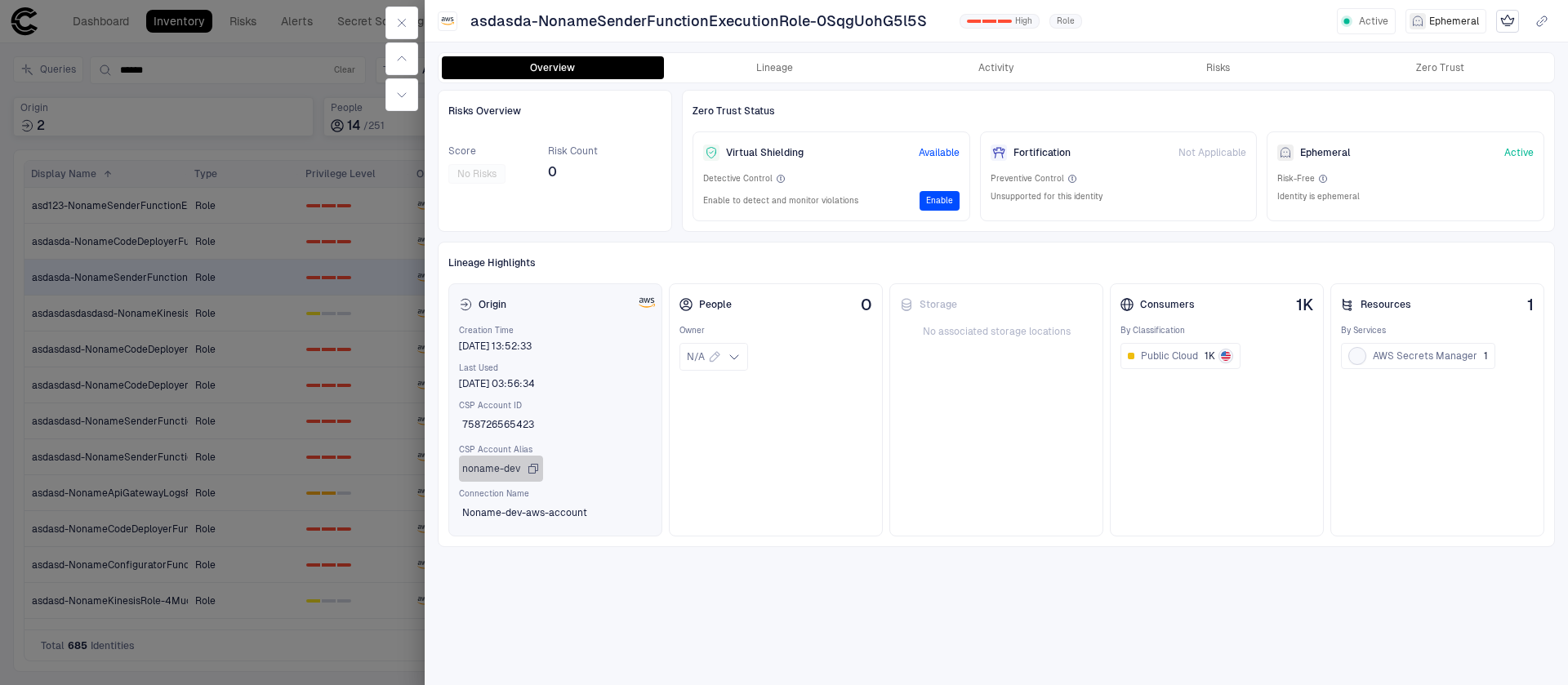
click at [498, 467] on span "noname-dev" at bounding box center [491, 469] width 58 height 13
click at [236, 474] on div at bounding box center [784, 342] width 1568 height 685
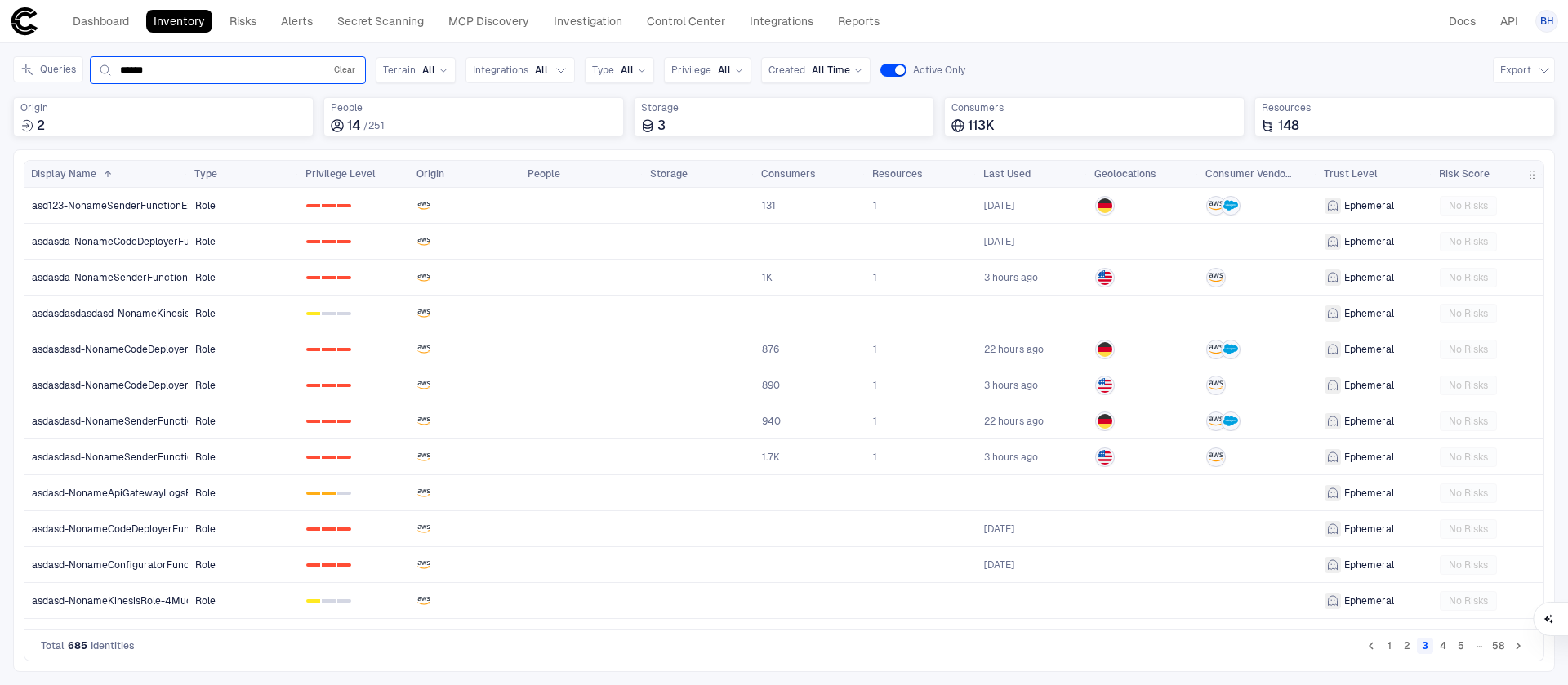
click at [336, 66] on button "Clear" at bounding box center [344, 69] width 28 height 19
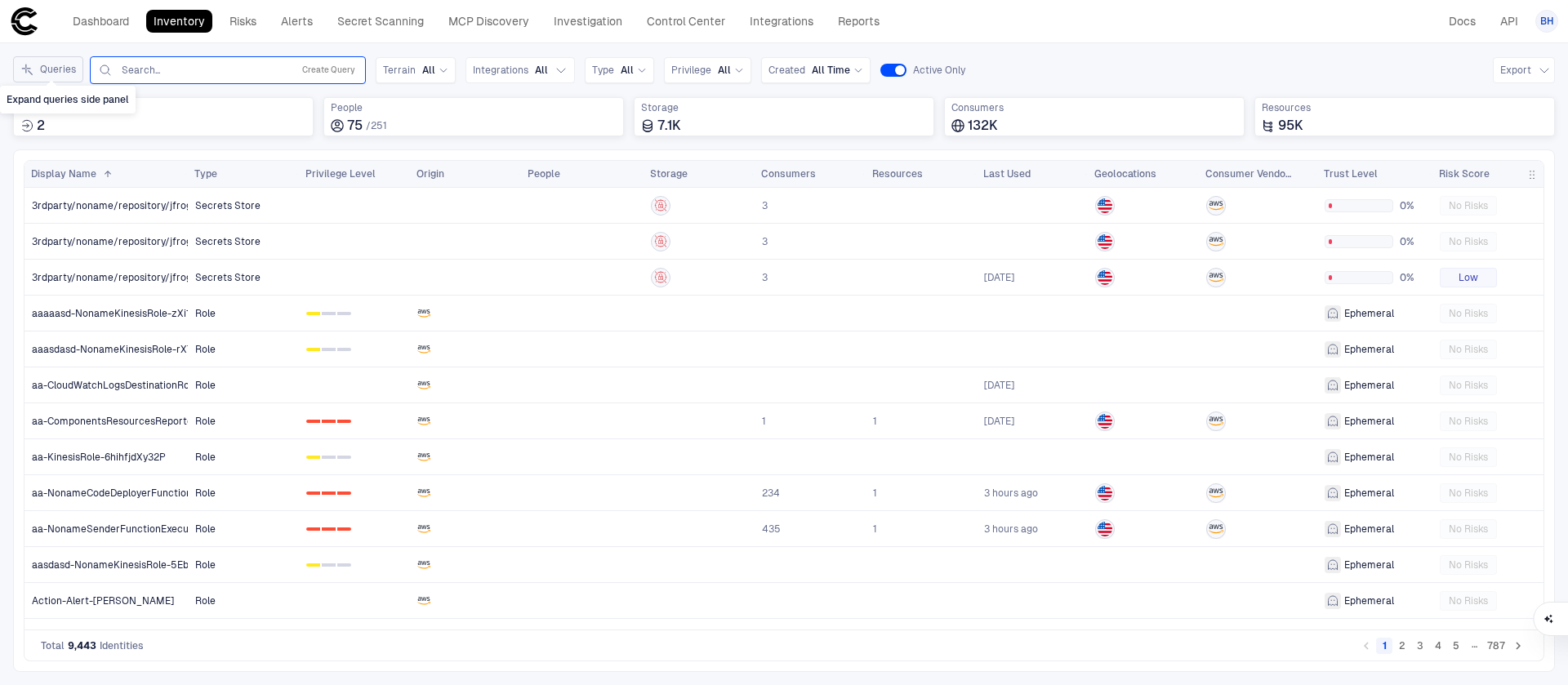
drag, startPoint x: 63, startPoint y: 68, endPoint x: 301, endPoint y: 161, distance: 255.5
click at [63, 68] on button "Queries" at bounding box center [48, 68] width 70 height 26
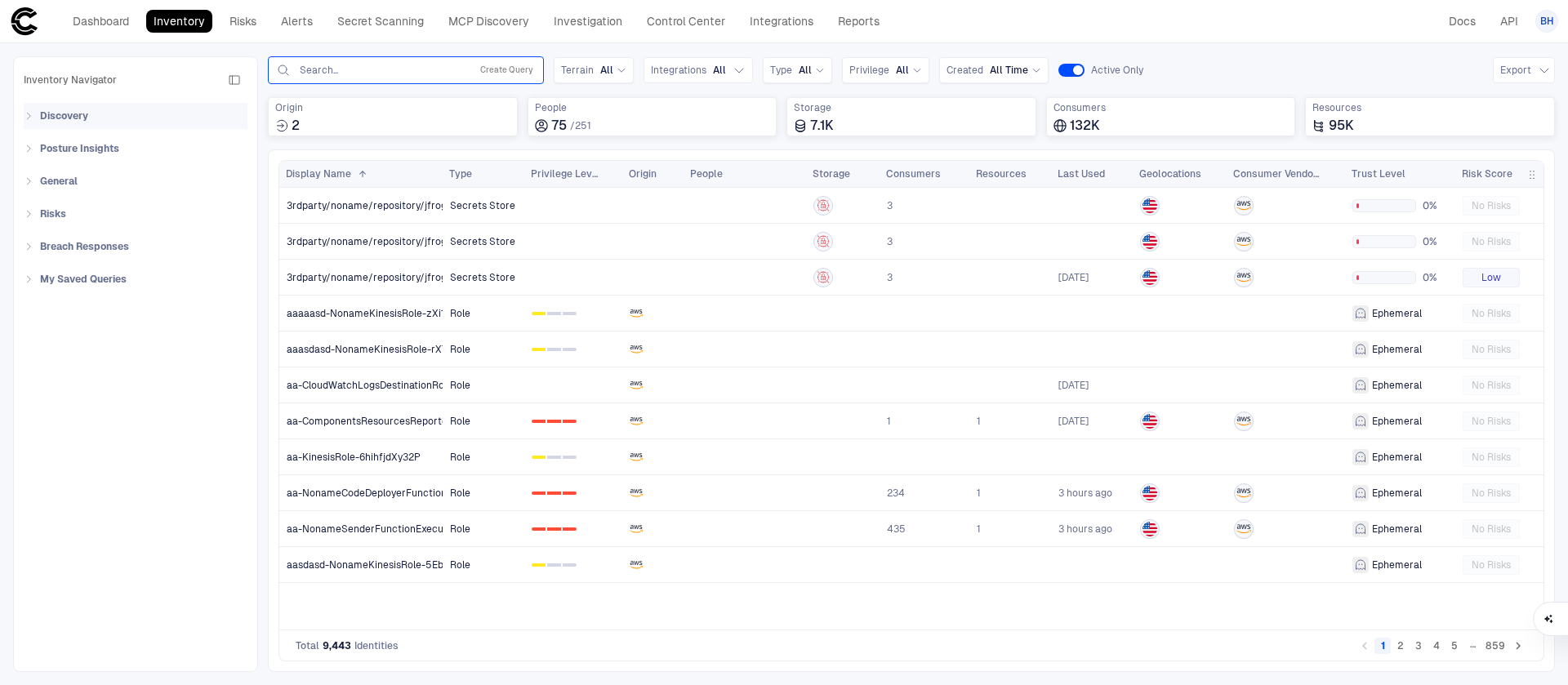
click at [34, 121] on div "Discovery" at bounding box center [140, 115] width 214 height 26
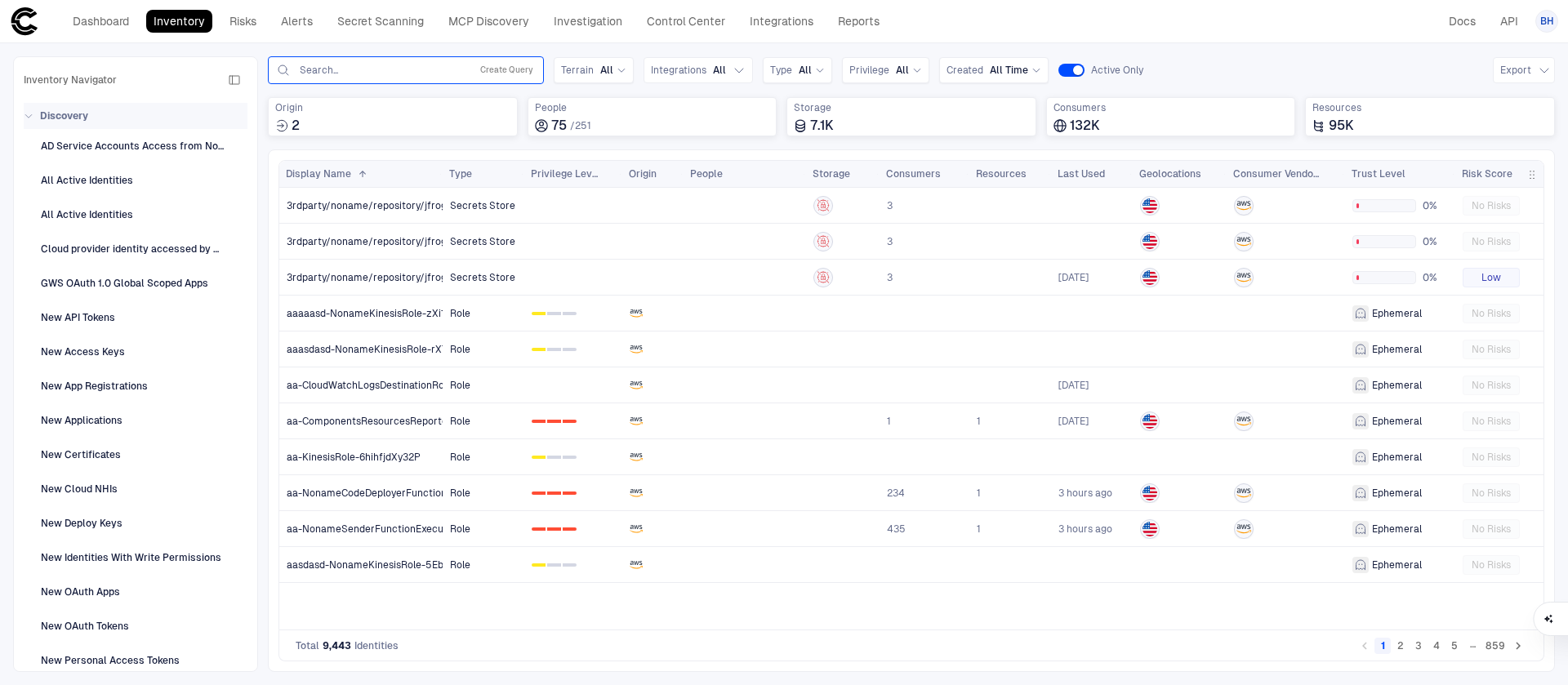
click at [35, 107] on div "Discovery" at bounding box center [140, 115] width 214 height 26
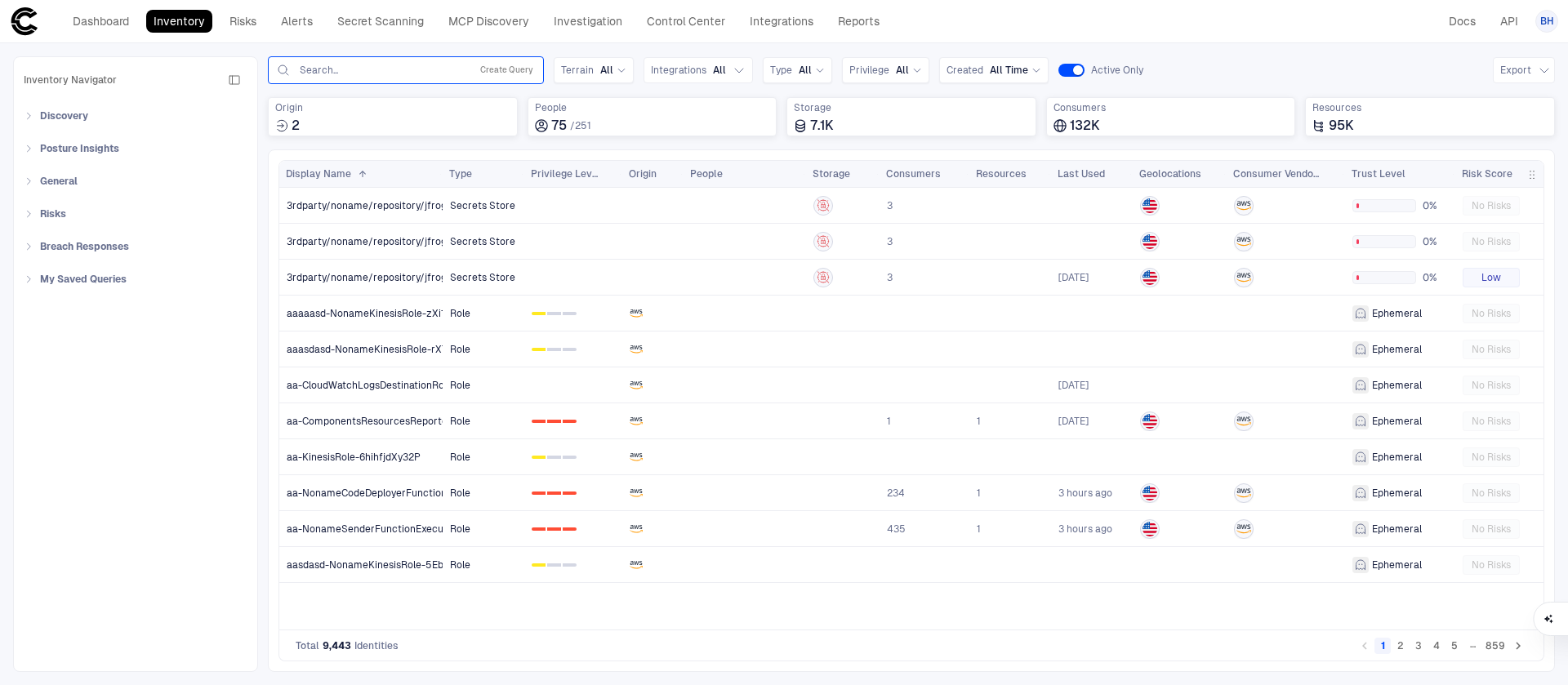
click at [324, 73] on input "text" at bounding box center [381, 70] width 166 height 13
click at [485, 70] on button "Create Query" at bounding box center [506, 69] width 59 height 19
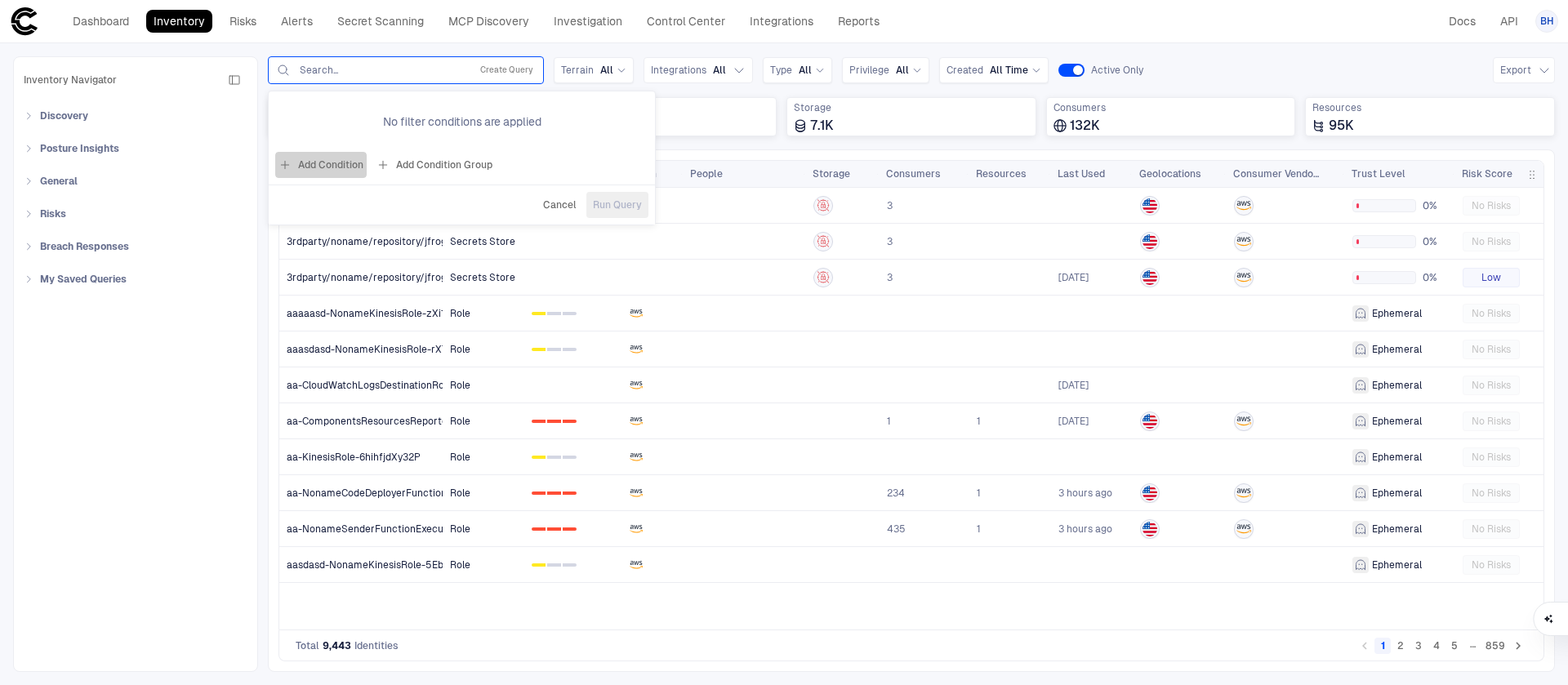
click at [313, 167] on button "Add Condition" at bounding box center [321, 164] width 92 height 26
click at [391, 125] on div "Origin: Name" at bounding box center [371, 118] width 74 height 18
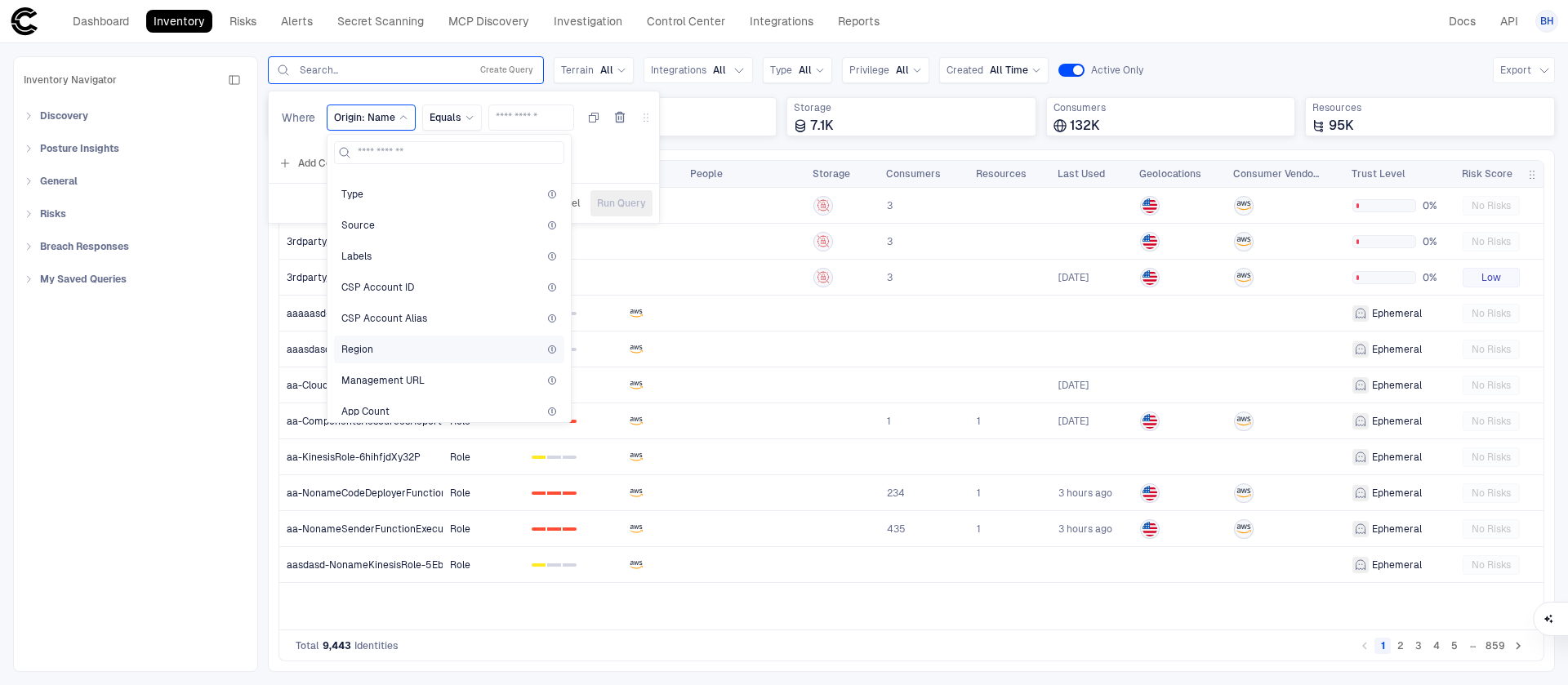
scroll to position [229, 0]
click at [435, 234] on div "CSP Account Alias" at bounding box center [449, 230] width 215 height 13
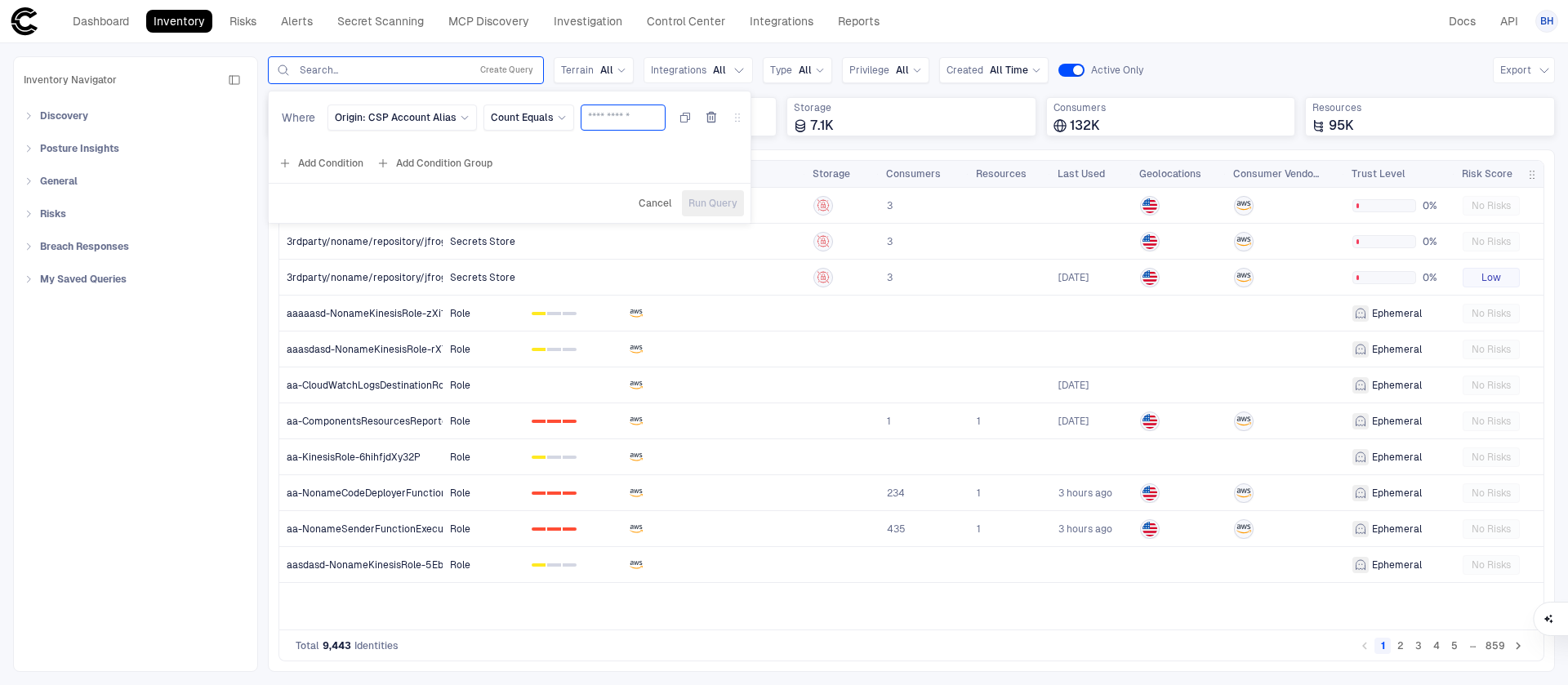
click at [598, 113] on input "text" at bounding box center [623, 117] width 70 height 24
click at [559, 130] on div "Count Equals" at bounding box center [529, 117] width 91 height 26
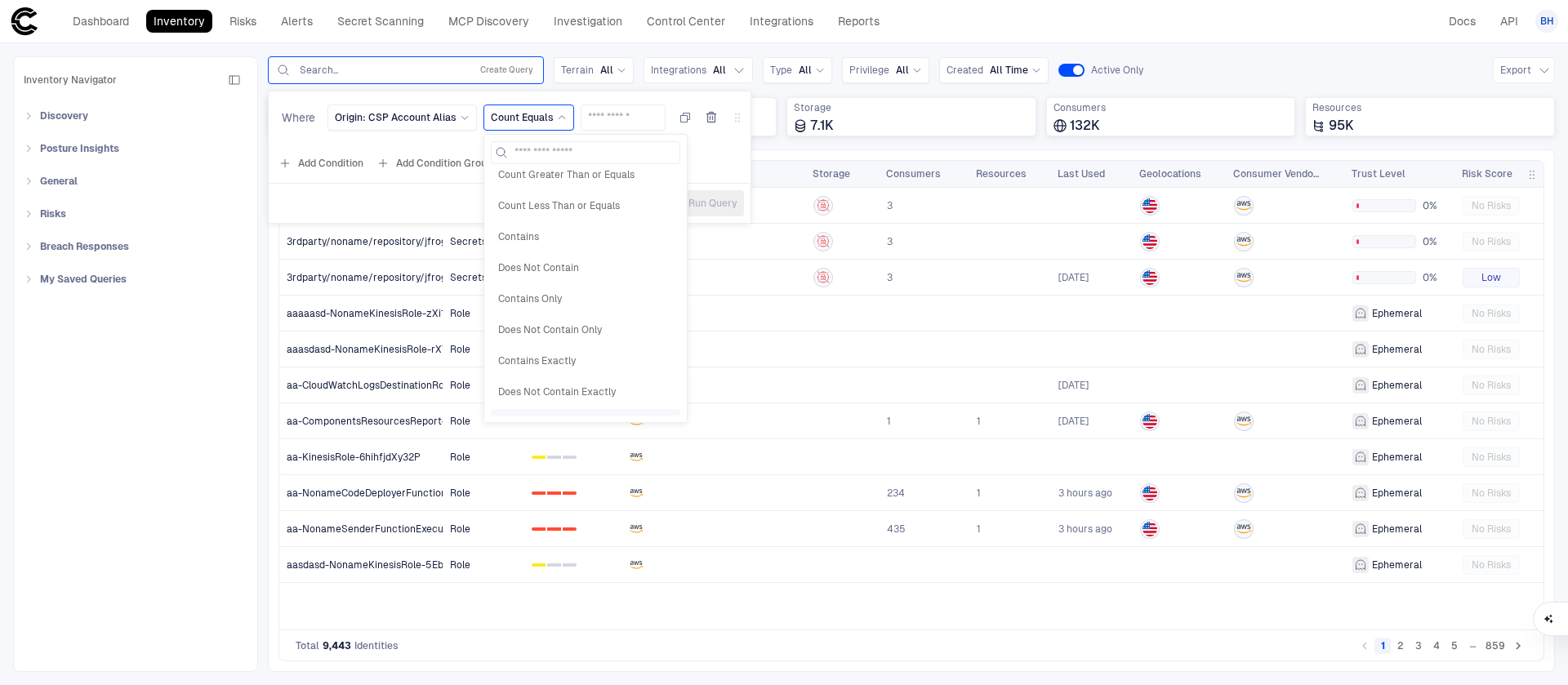
scroll to position [189, 0]
click at [550, 390] on div "Exists" at bounding box center [585, 398] width 190 height 28
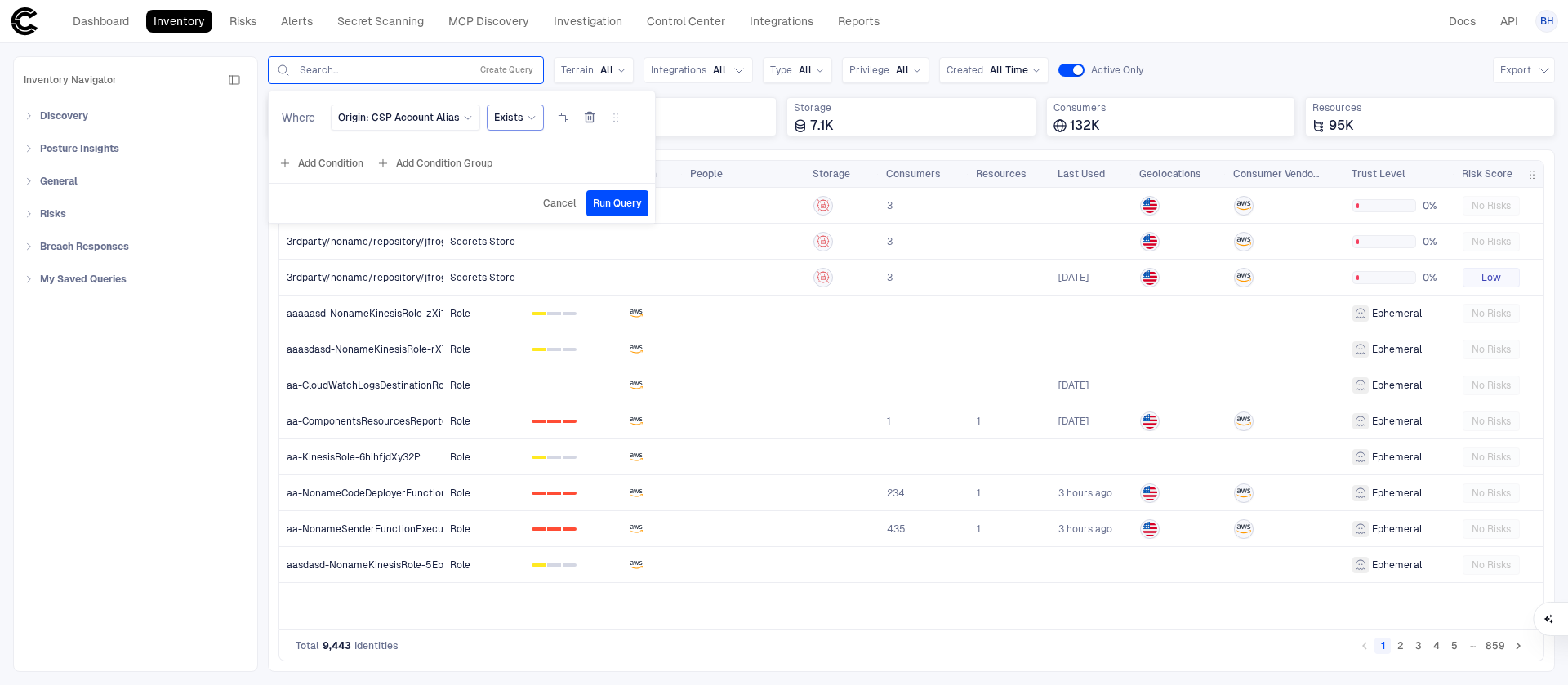
click at [513, 112] on span "Exists" at bounding box center [508, 118] width 29 height 13
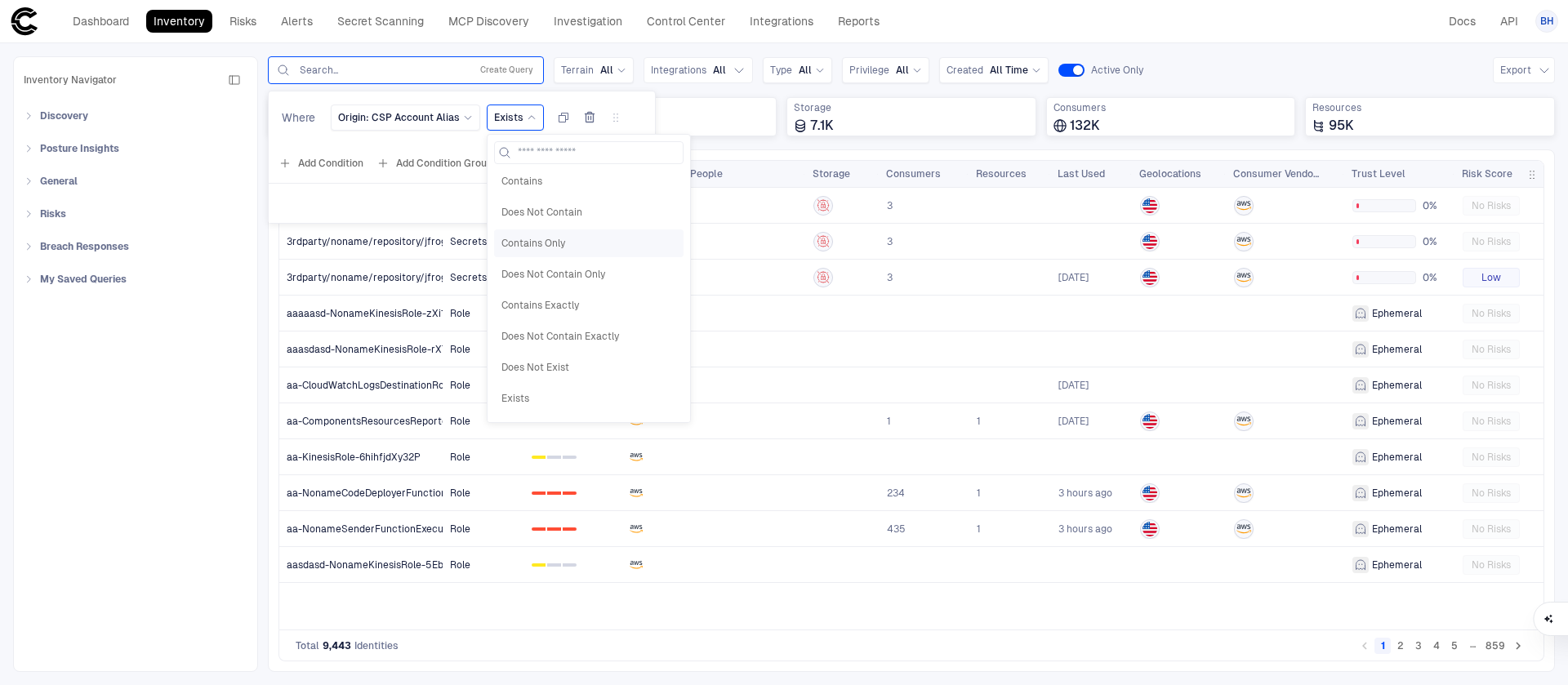
click at [566, 243] on span "Contains Only" at bounding box center [589, 244] width 175 height 13
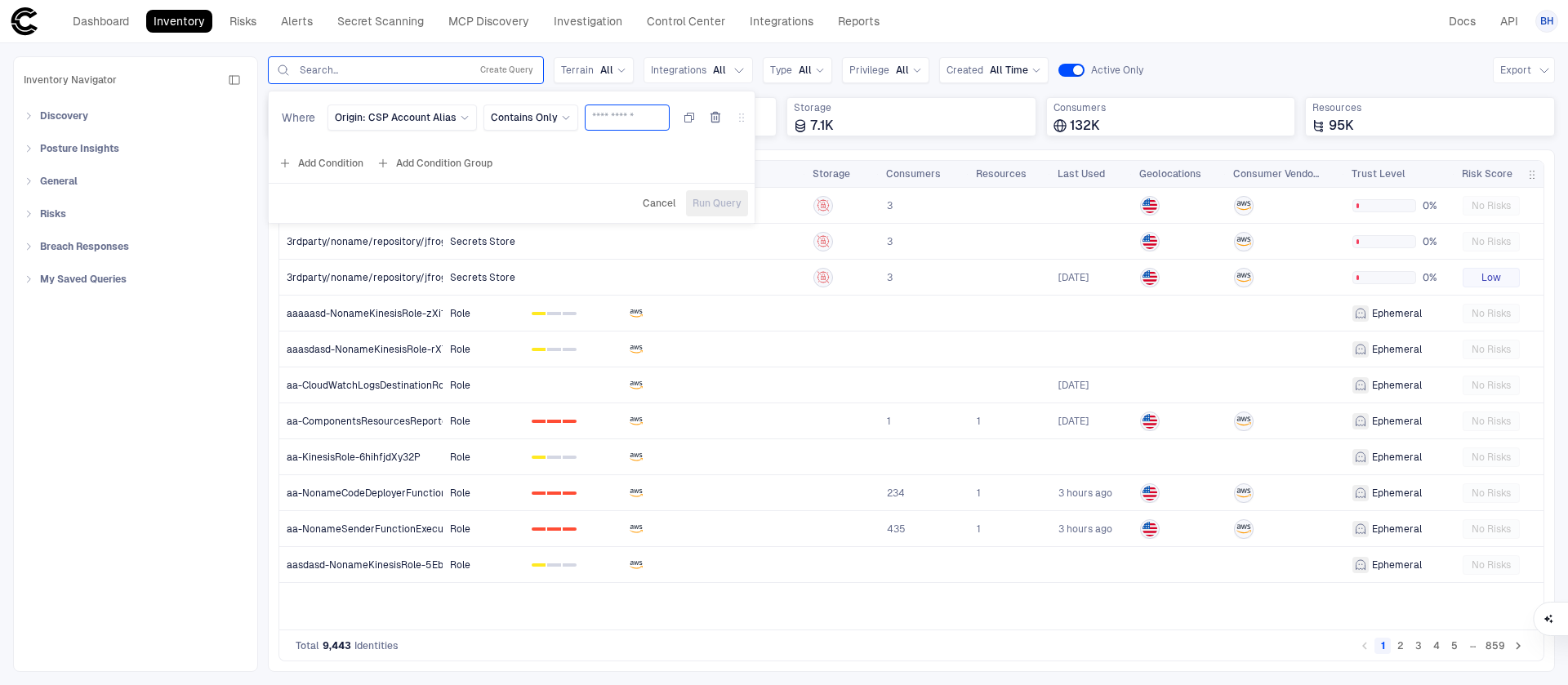
click at [615, 115] on input "text" at bounding box center [627, 117] width 70 height 24
paste input "**********"
type input "**********"
click at [716, 206] on span "Run Query" at bounding box center [717, 204] width 49 height 13
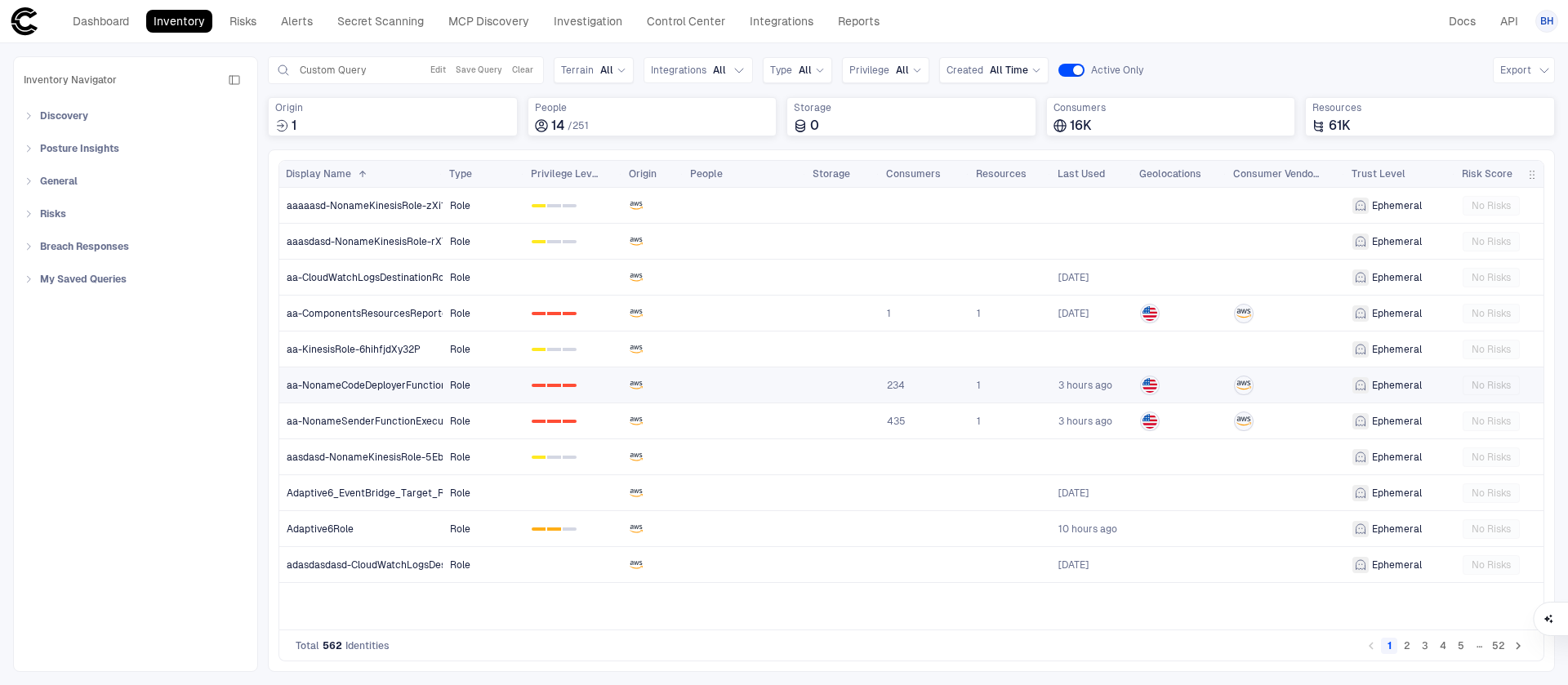
click at [392, 386] on span "aa-NonameCodeDeployerFunctionExecutionRole-GPOeoRcV70Uj" at bounding box center [438, 385] width 302 height 13
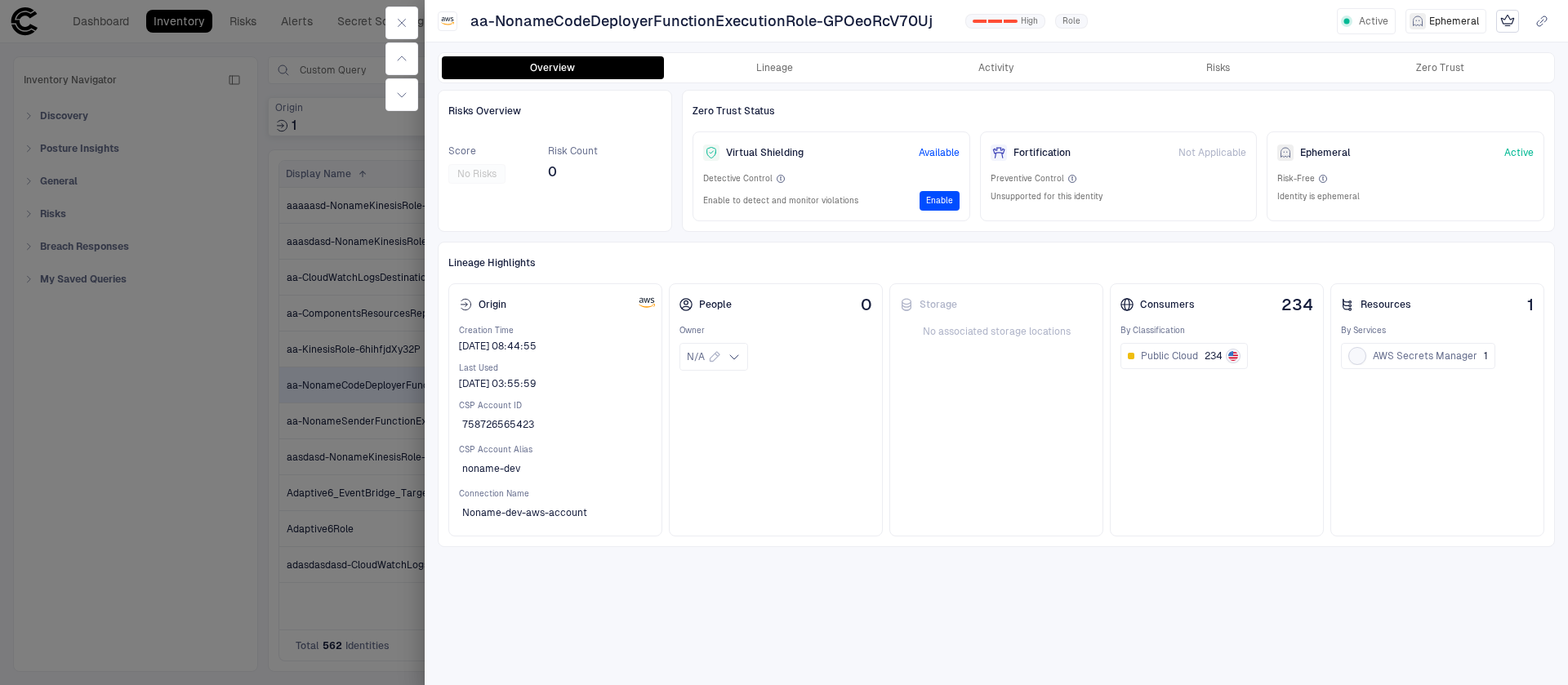
click at [326, 396] on div at bounding box center [784, 342] width 1568 height 685
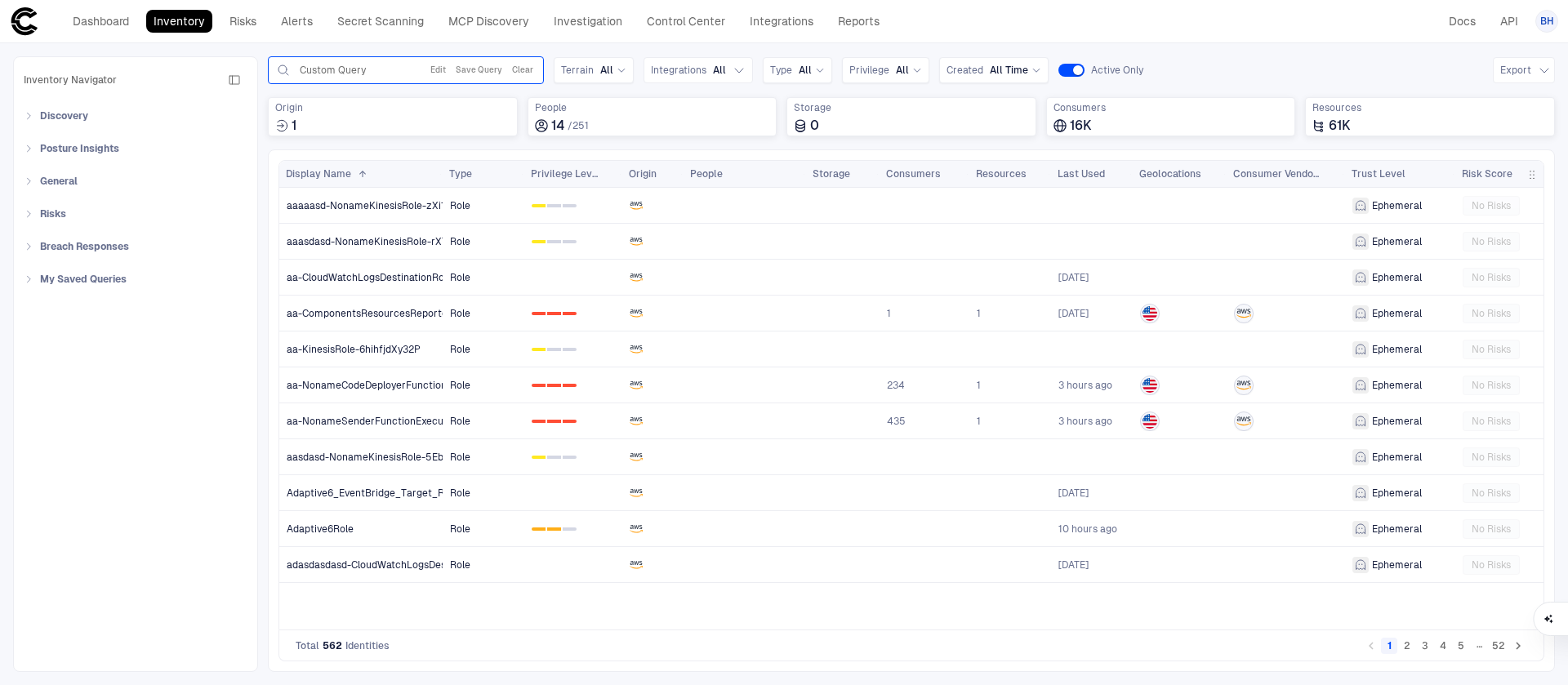
click at [367, 68] on div "Custom Query" at bounding box center [356, 70] width 113 height 13
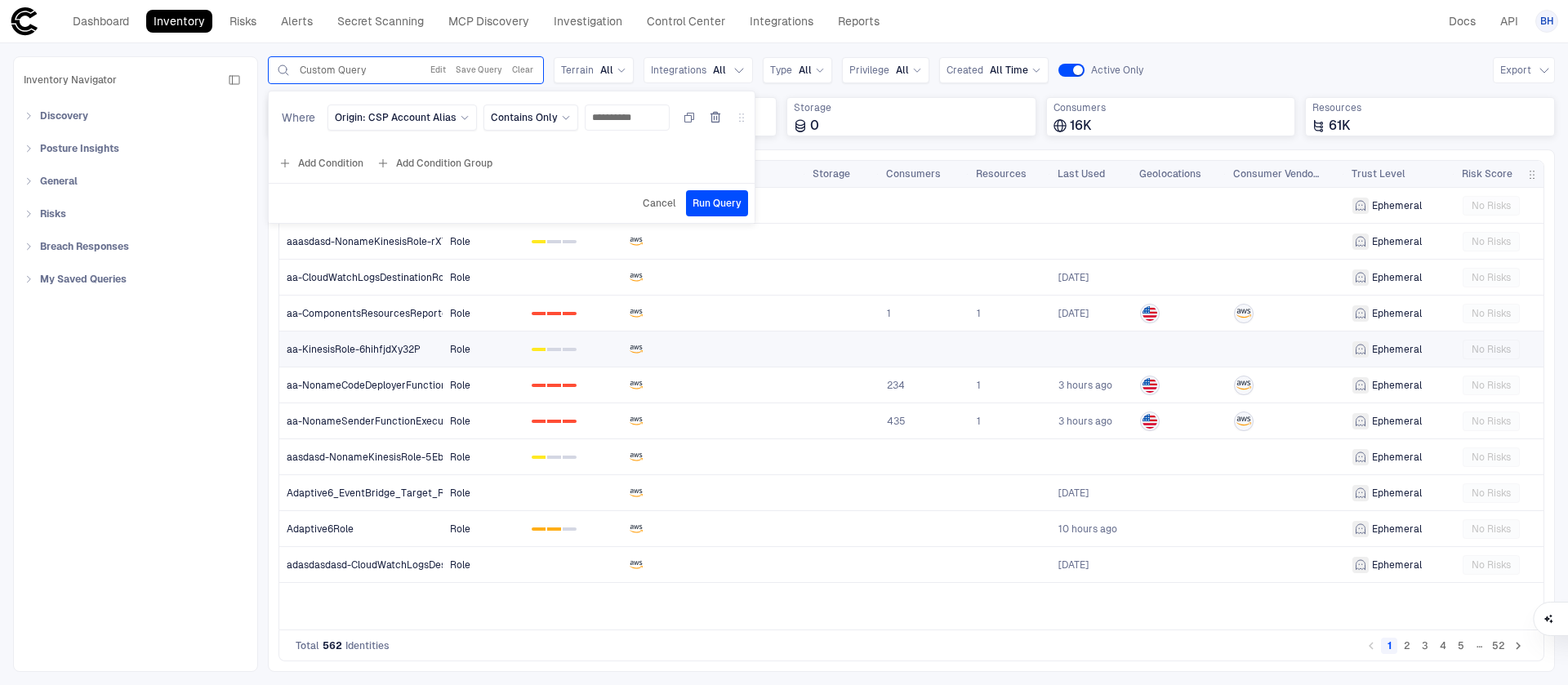
click at [357, 335] on link "aa-KinesisRole-6hihfjdXy32P" at bounding box center [362, 349] width 163 height 33
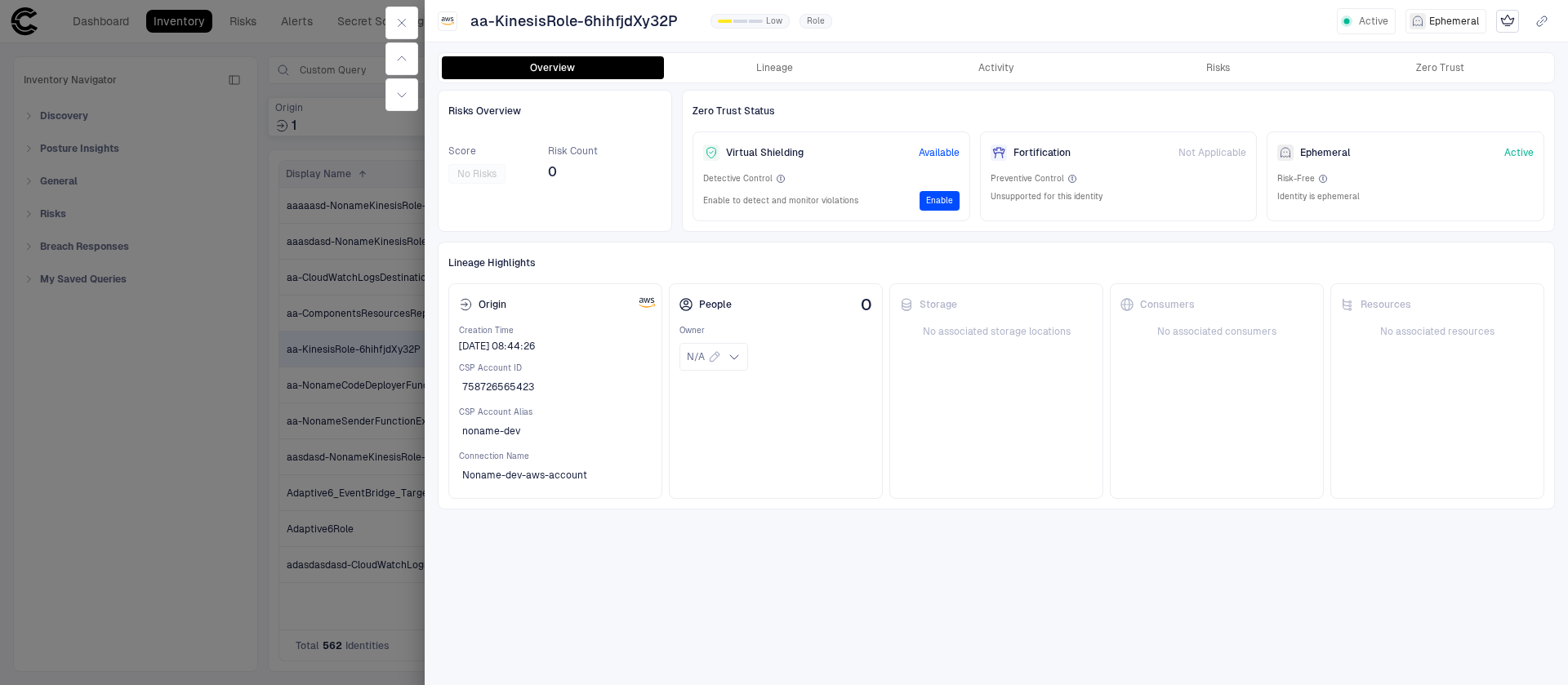
click at [349, 478] on div at bounding box center [784, 342] width 1568 height 685
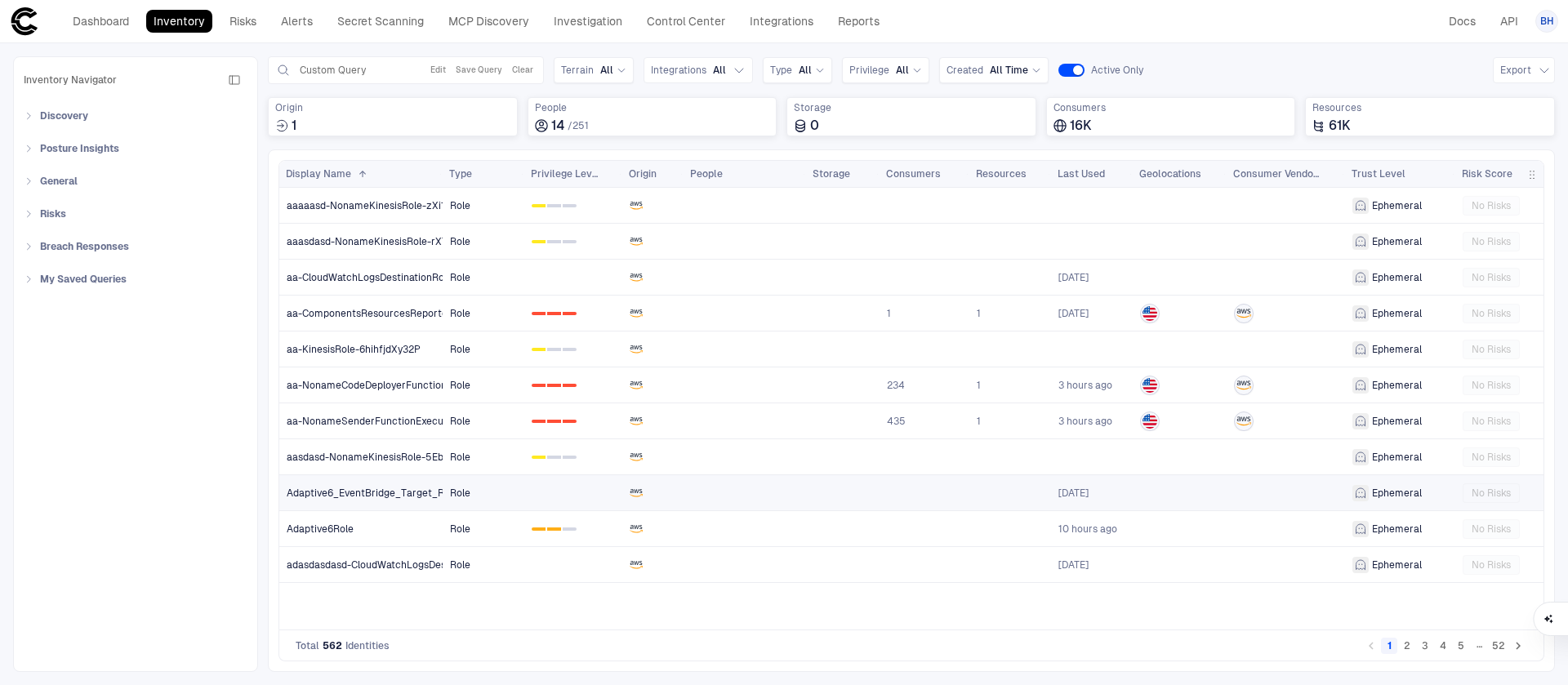
click at [359, 491] on span "Adaptive6_EventBridge_Target_Role_us-east-1" at bounding box center [397, 493] width 220 height 13
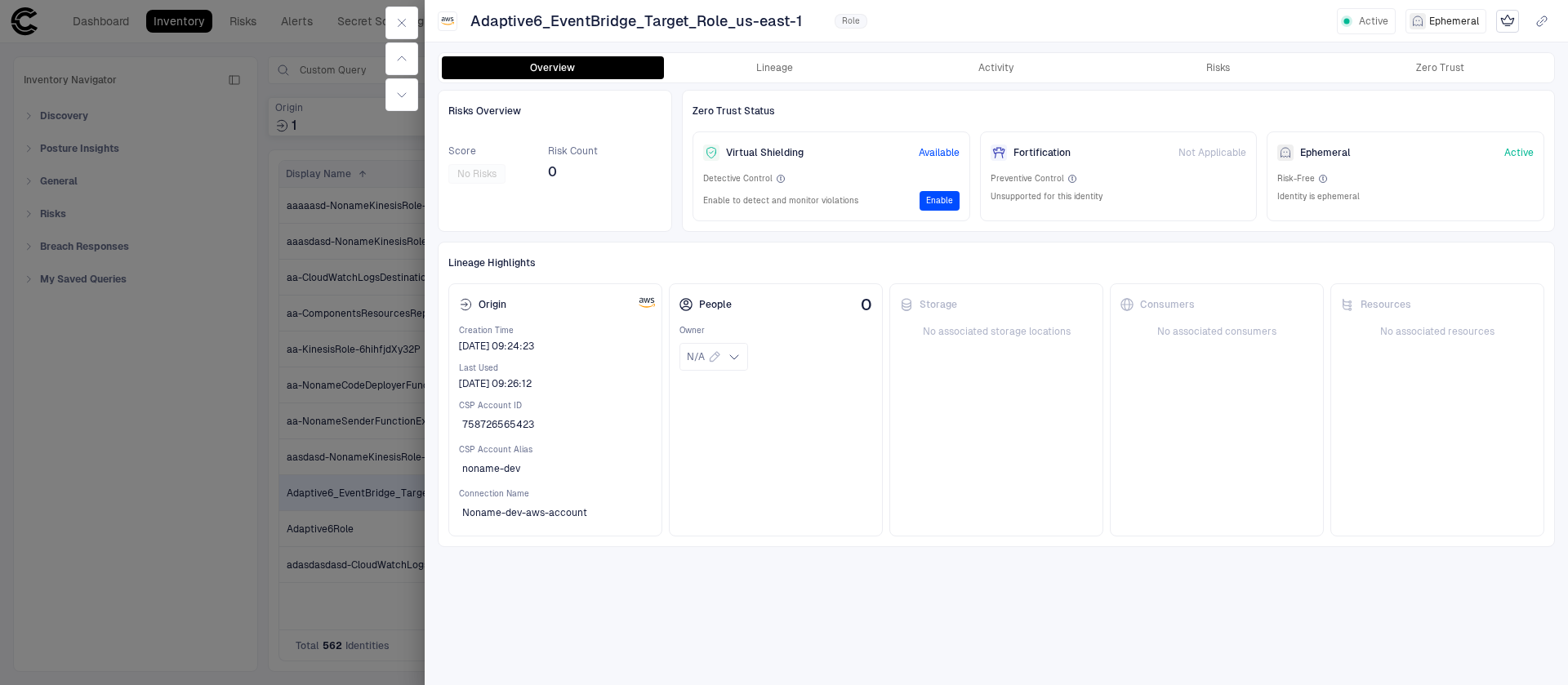
click at [323, 411] on div at bounding box center [784, 342] width 1568 height 685
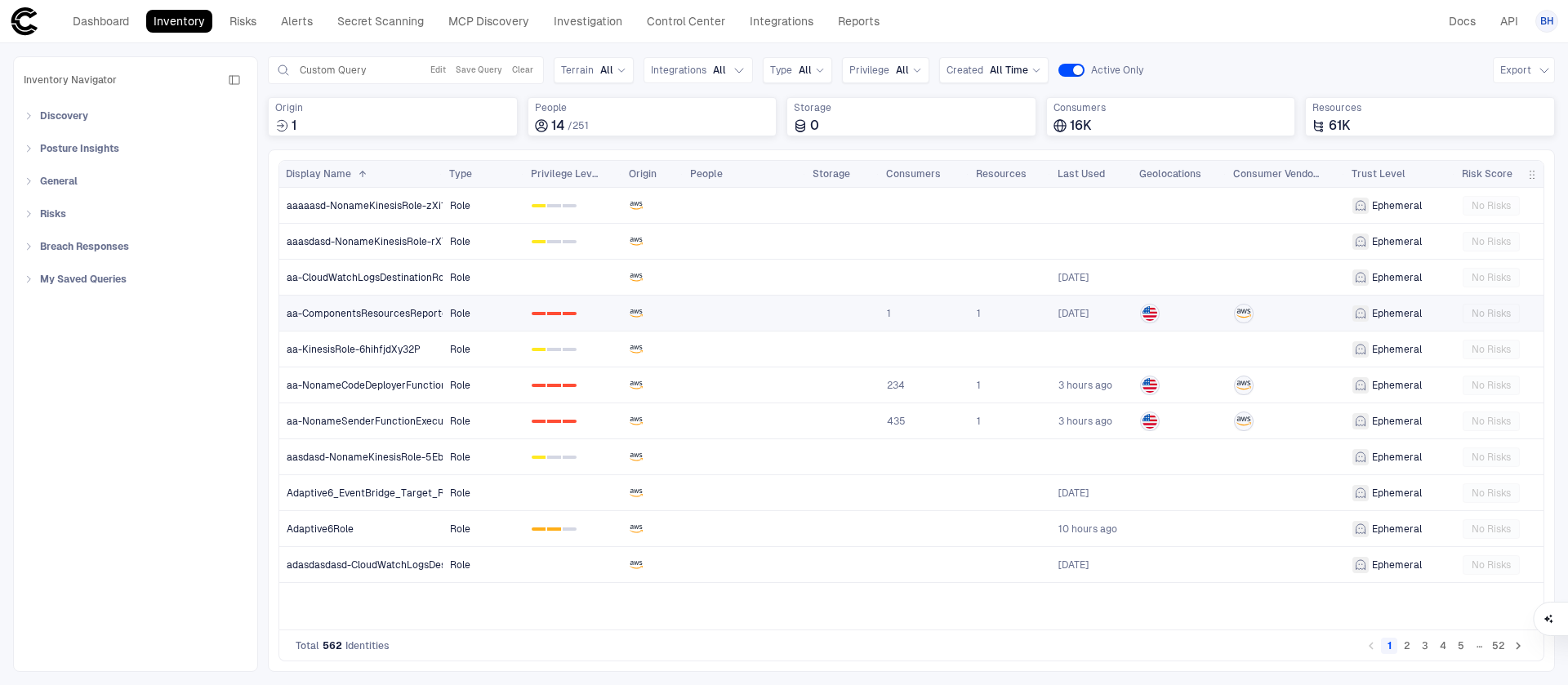
click at [345, 296] on link "aa-ComponentsResourcesReporterFunctionExecutionRole-NfZ5I5u4LeQ0" at bounding box center [362, 313] width 163 height 33
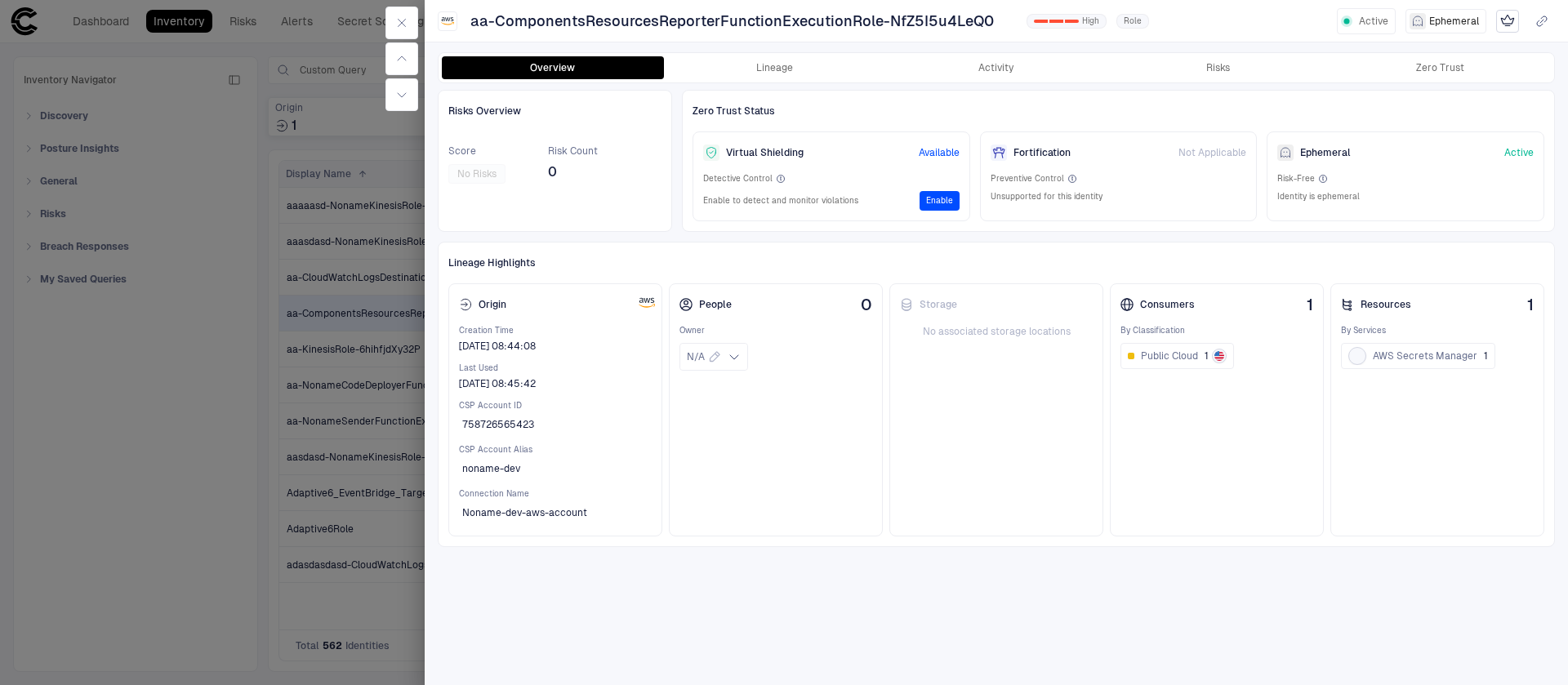
click at [331, 443] on div at bounding box center [784, 342] width 1568 height 685
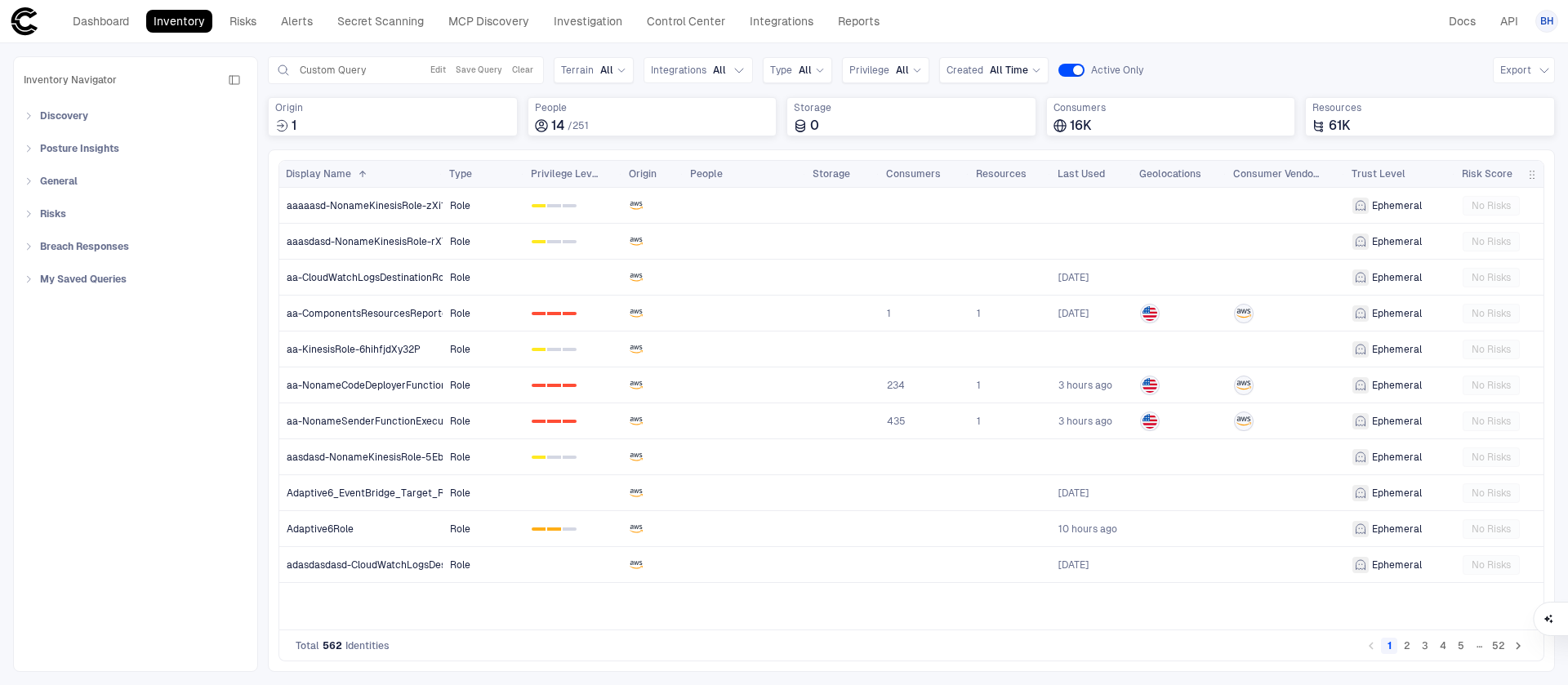
click at [89, 602] on div "Inventory Navigator Discovery AD Service Accounts Access from Non-Org Addresses…" at bounding box center [135, 364] width 224 height 594
